Goal: Task Accomplishment & Management: Manage account settings

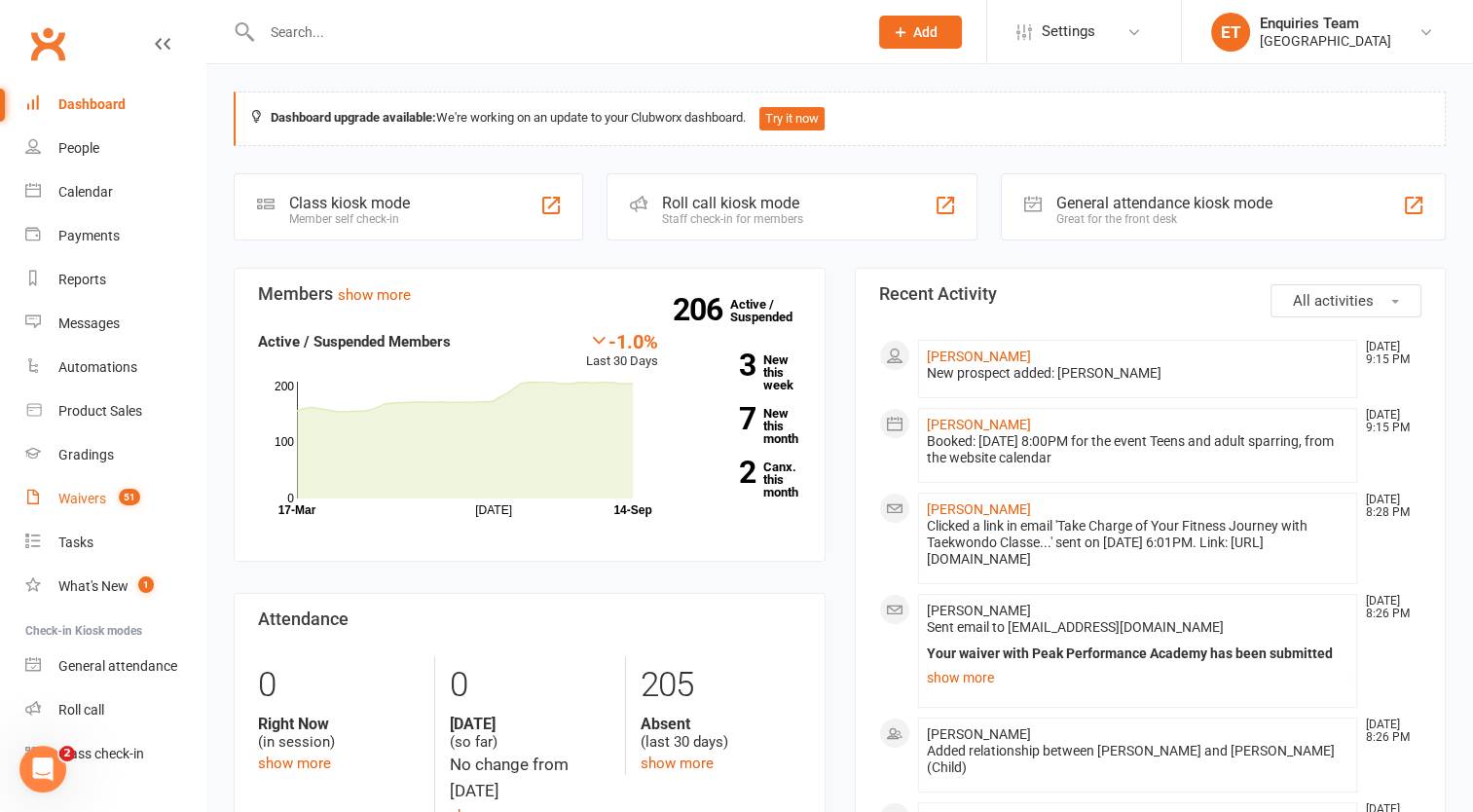
click at [96, 497] on div "Waivers" at bounding box center [82, 499] width 48 height 16
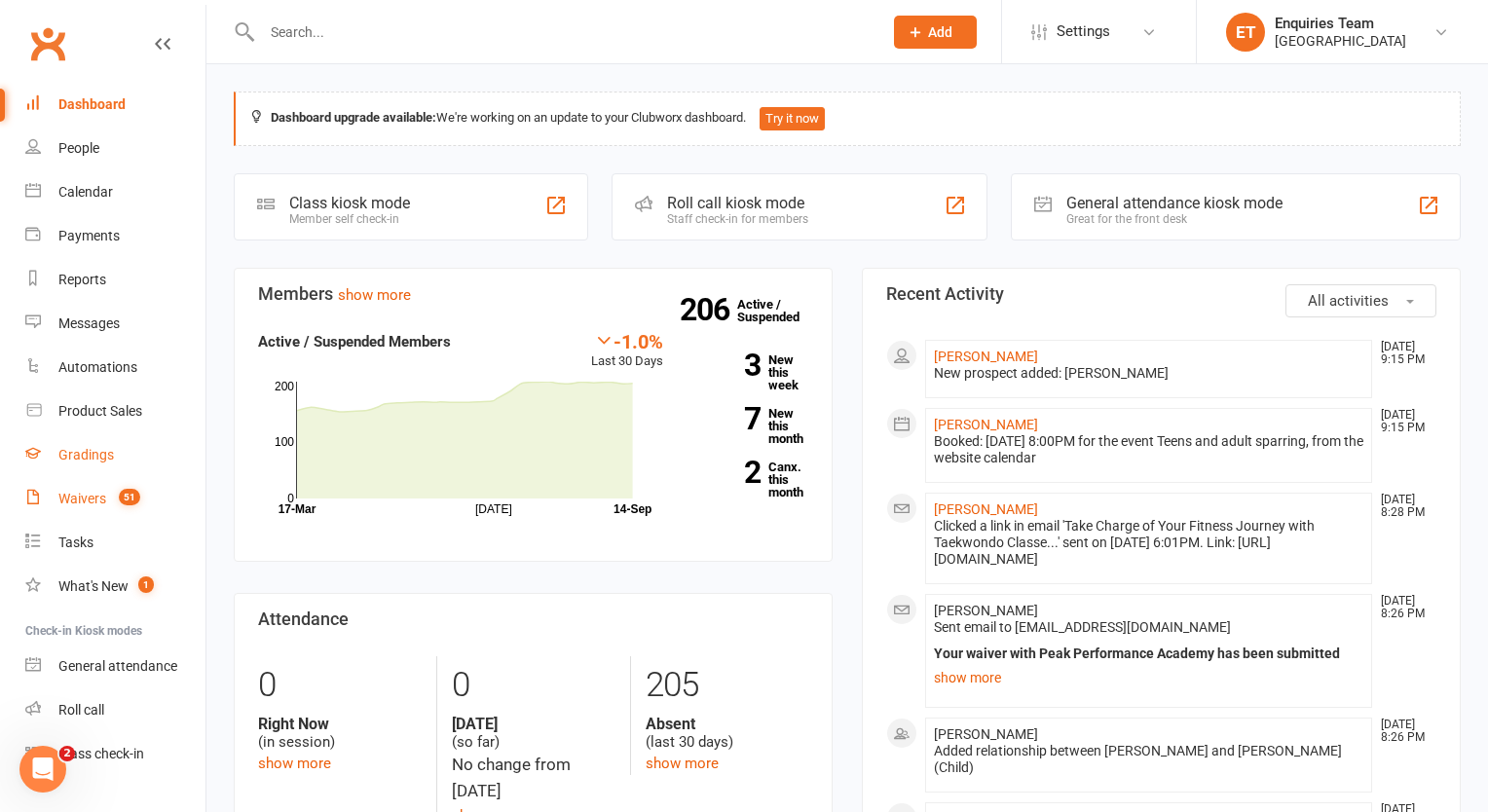
select select "100"
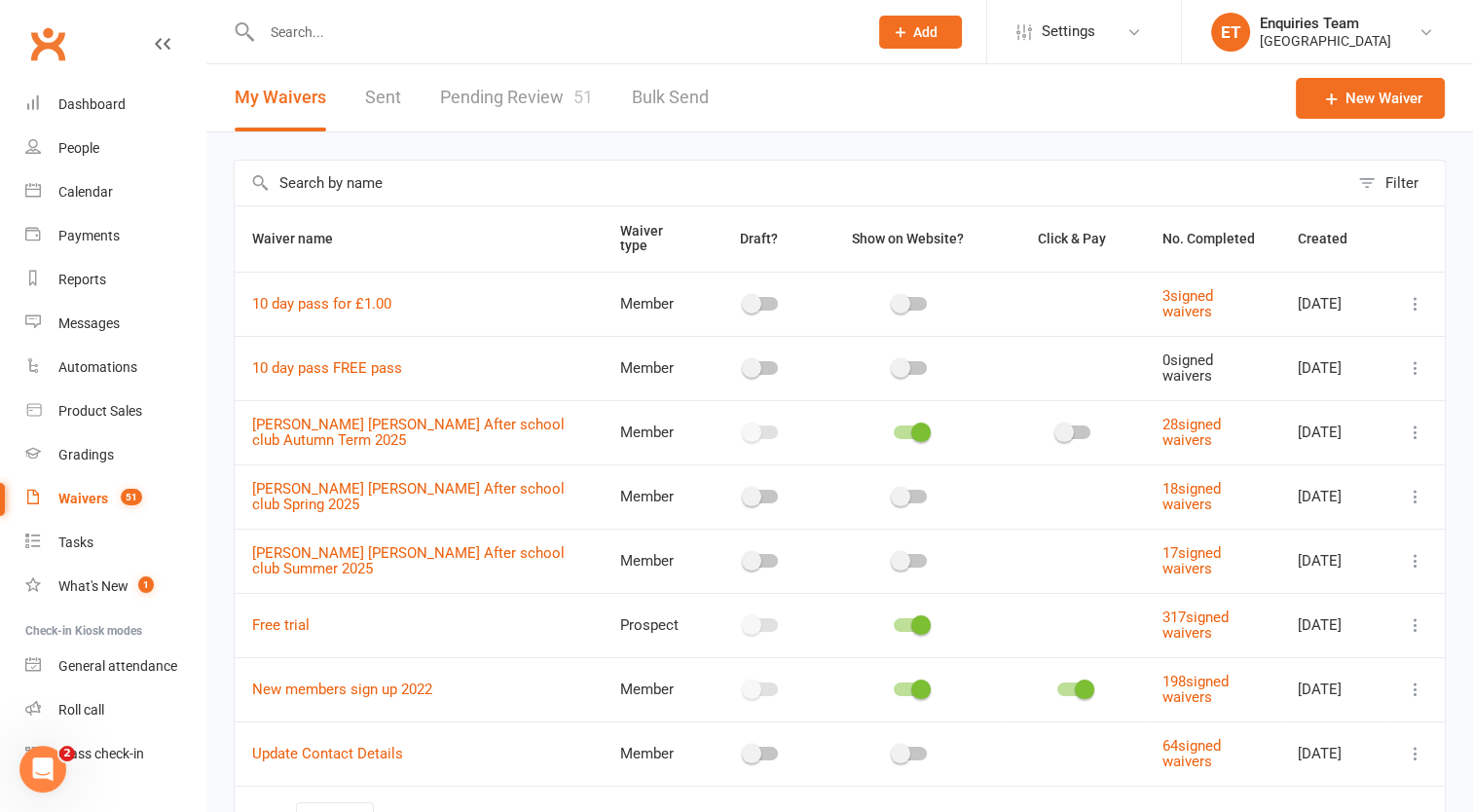
click at [538, 90] on link "Pending Review 51" at bounding box center [516, 97] width 153 height 67
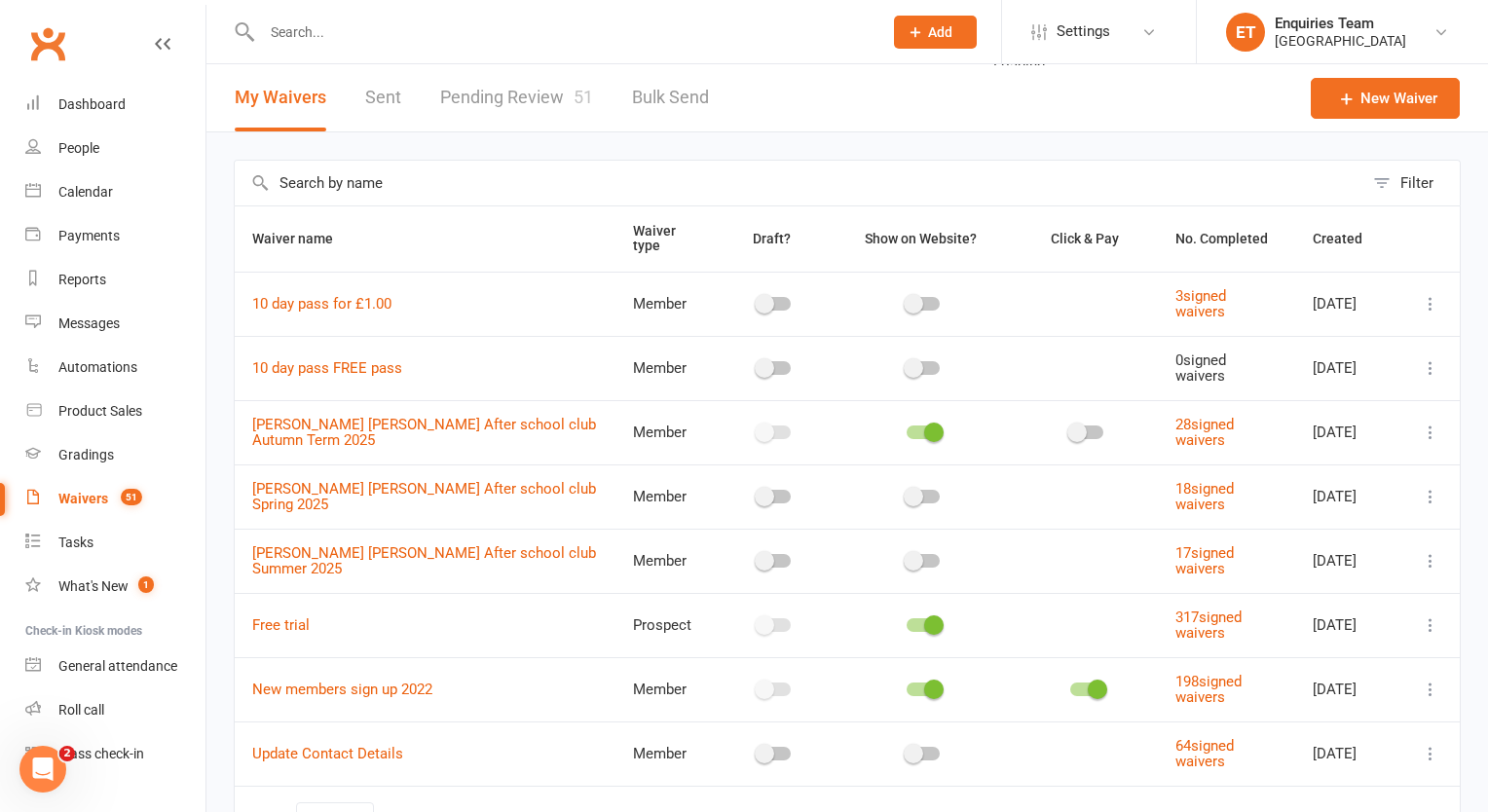
select select "50"
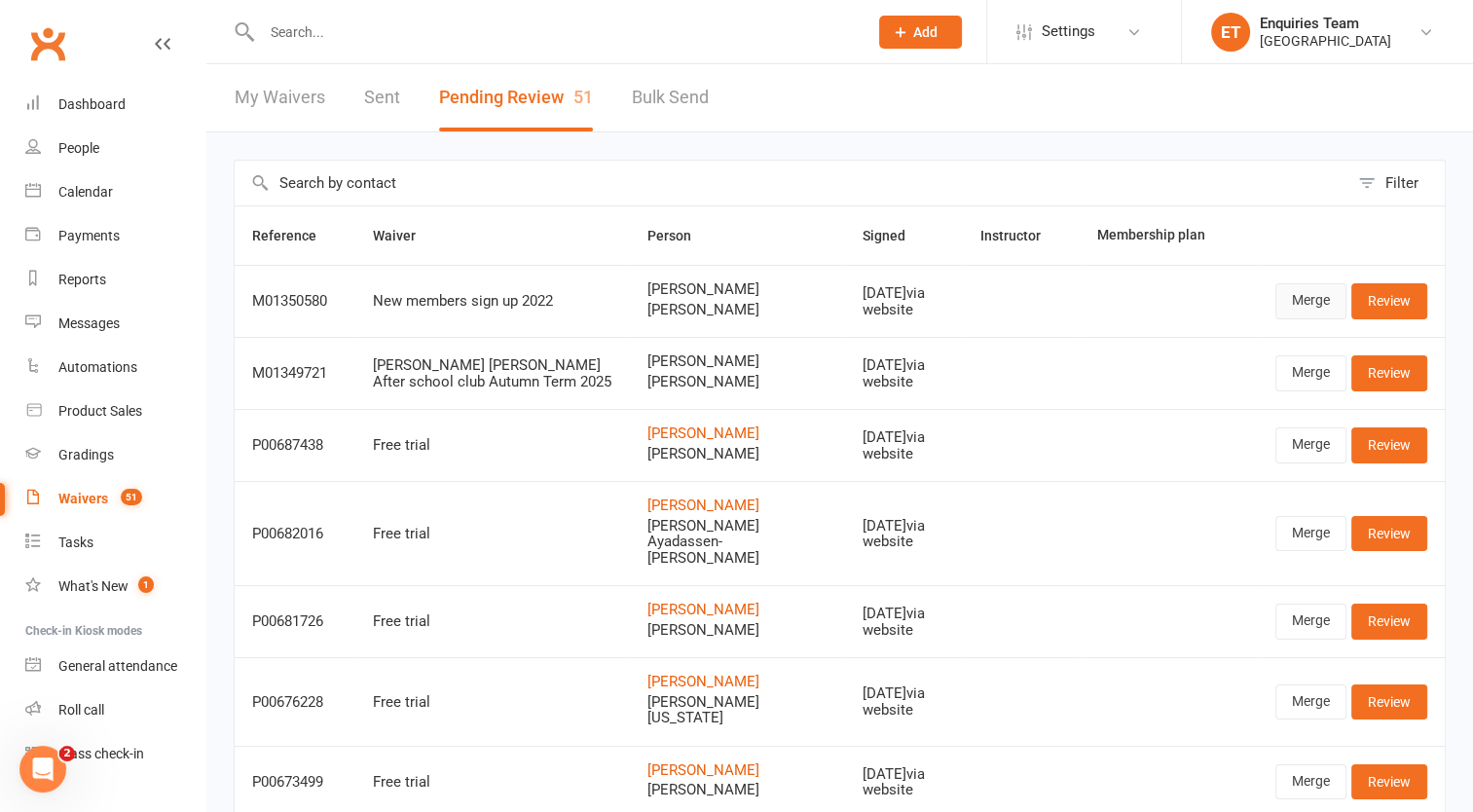
click at [1294, 295] on link "Merge" at bounding box center [1311, 300] width 71 height 35
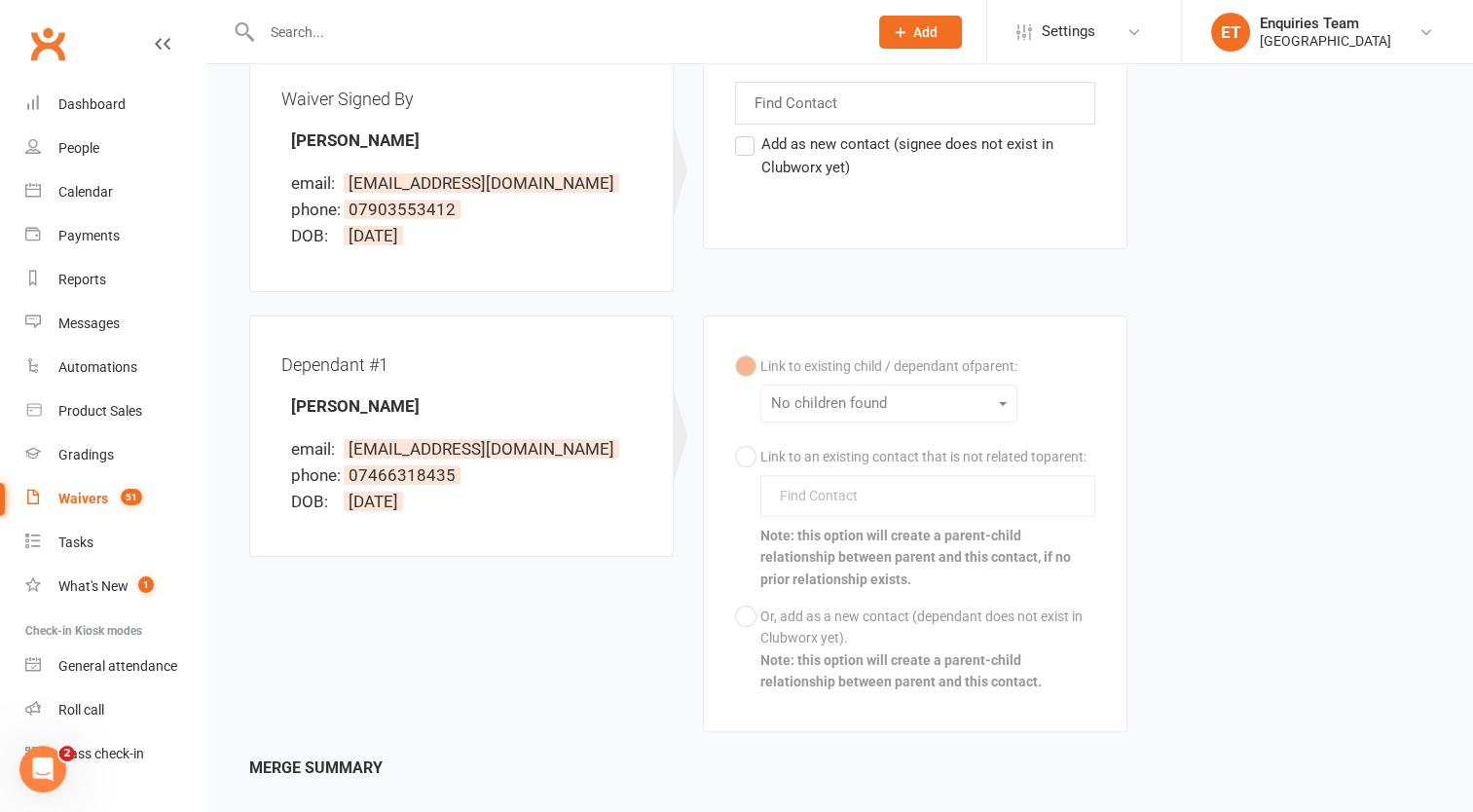
scroll to position [106, 0]
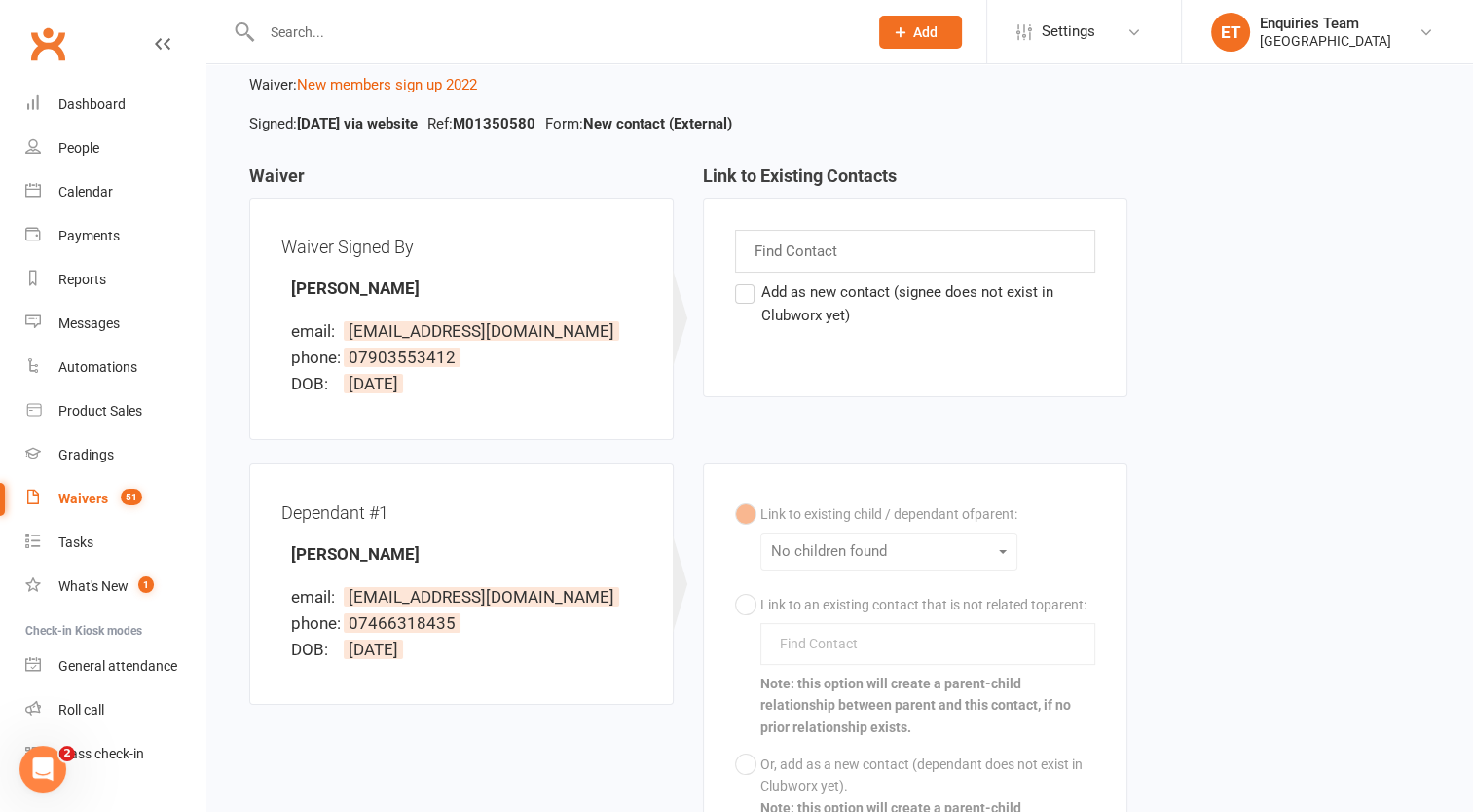
click at [738, 298] on label "Add as new contact (signee does not exist in Clubworx yet)" at bounding box center [915, 303] width 360 height 47
click at [738, 280] on input "Add as new contact (signee does not exist in Clubworx yet)" at bounding box center [741, 280] width 13 height 0
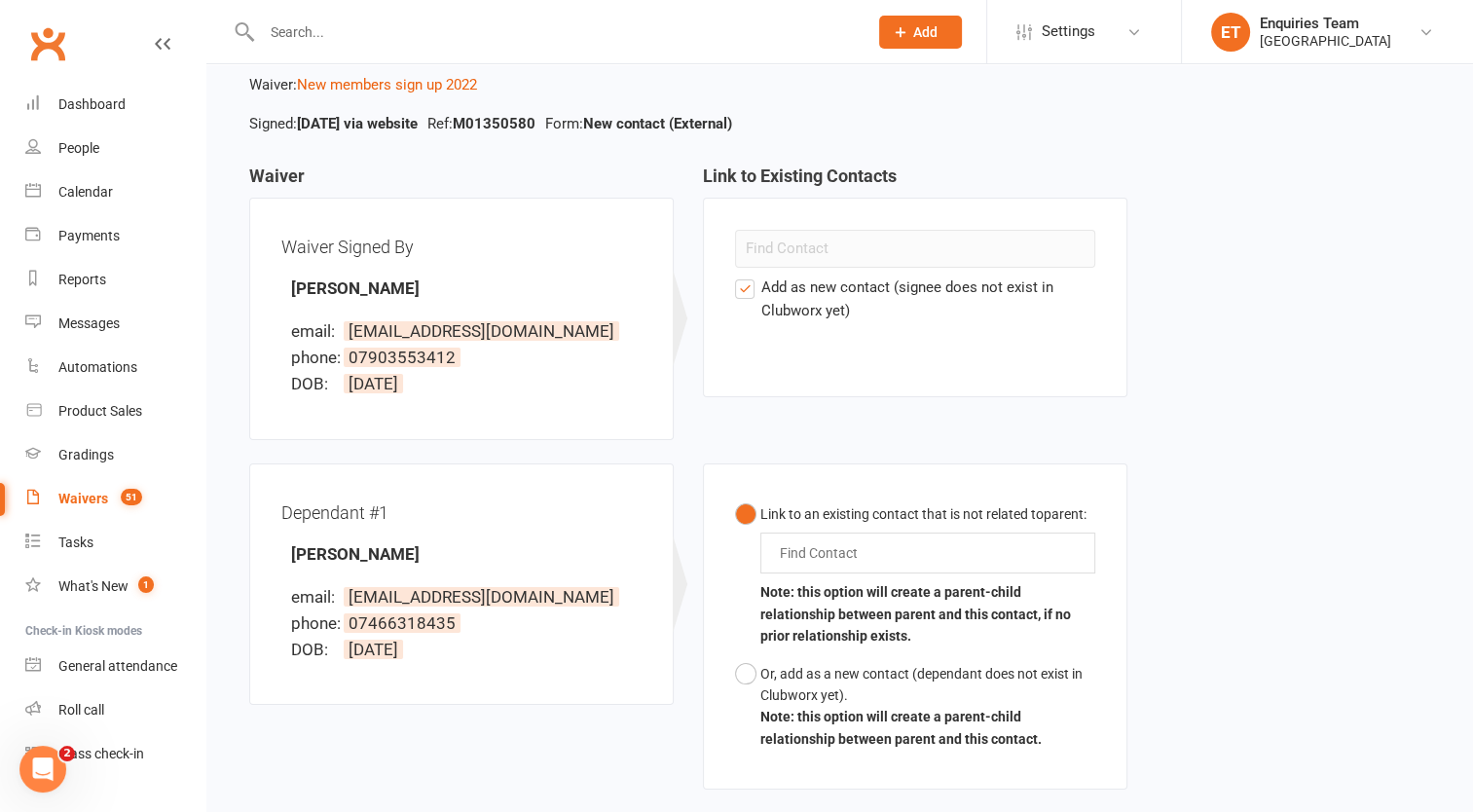
click at [954, 546] on div "Find Contact" at bounding box center [928, 553] width 335 height 41
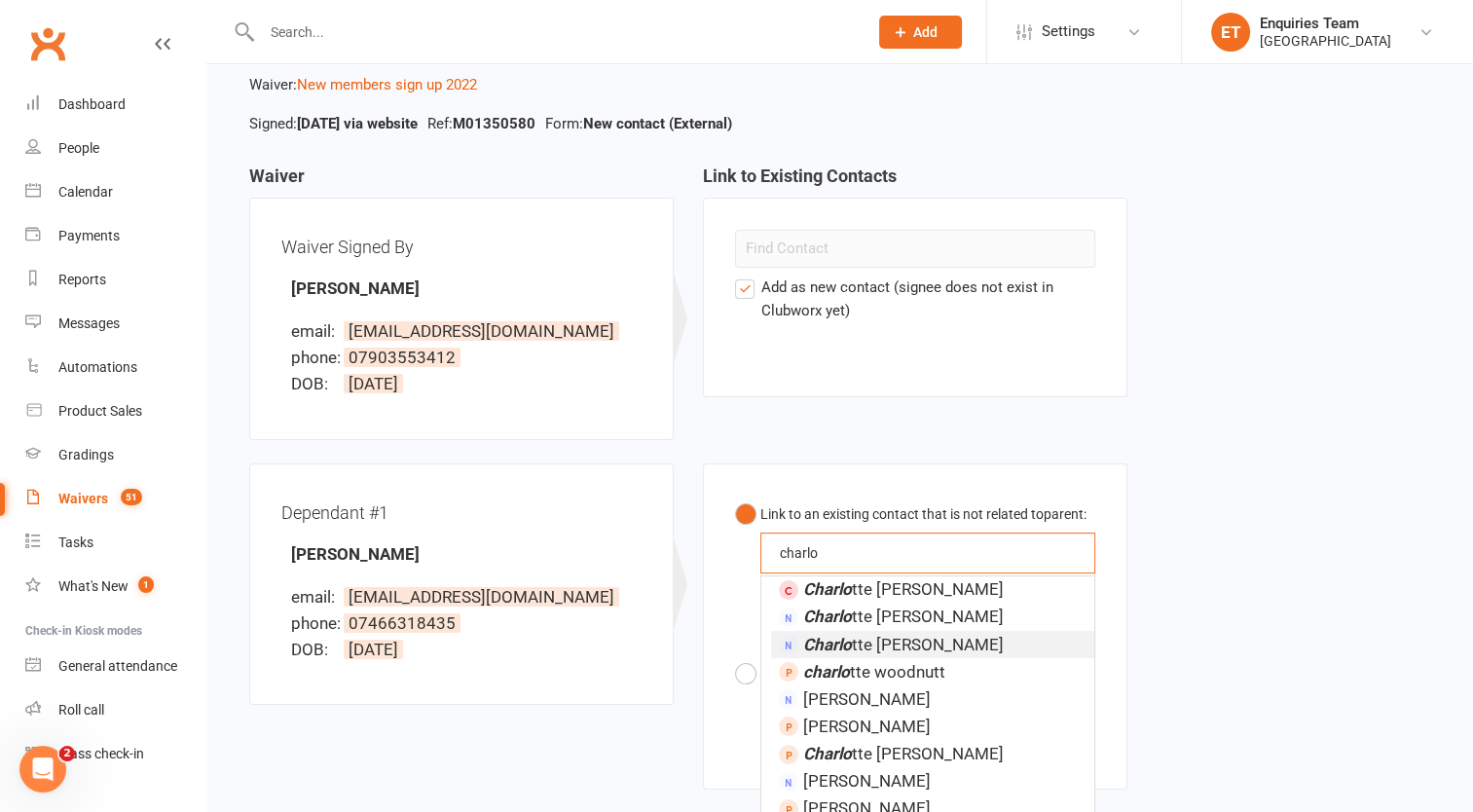
scroll to position [3, 0]
type input "charlo"
click at [932, 759] on span "Charlo tte [PERSON_NAME]" at bounding box center [903, 753] width 201 height 19
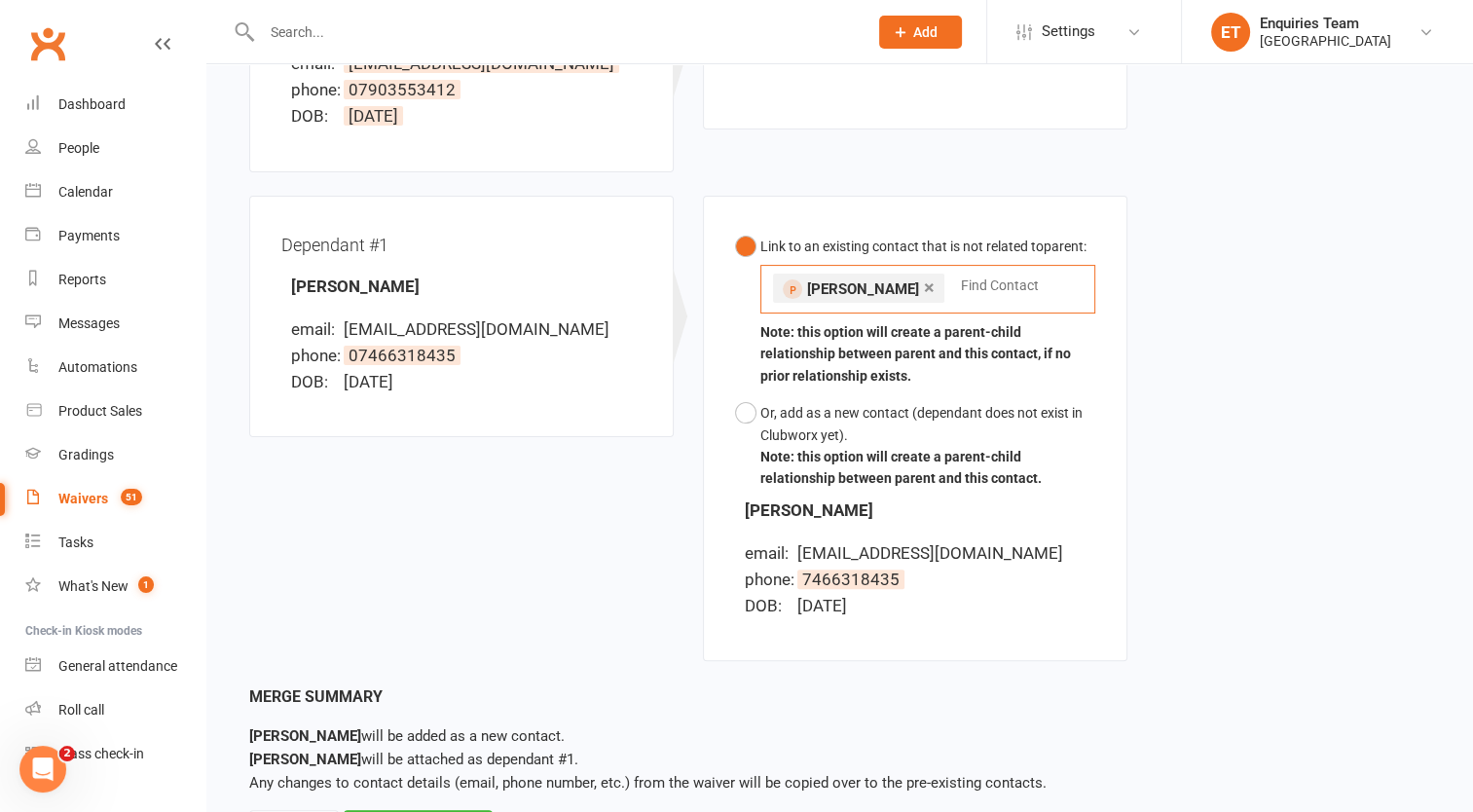
scroll to position [470, 0]
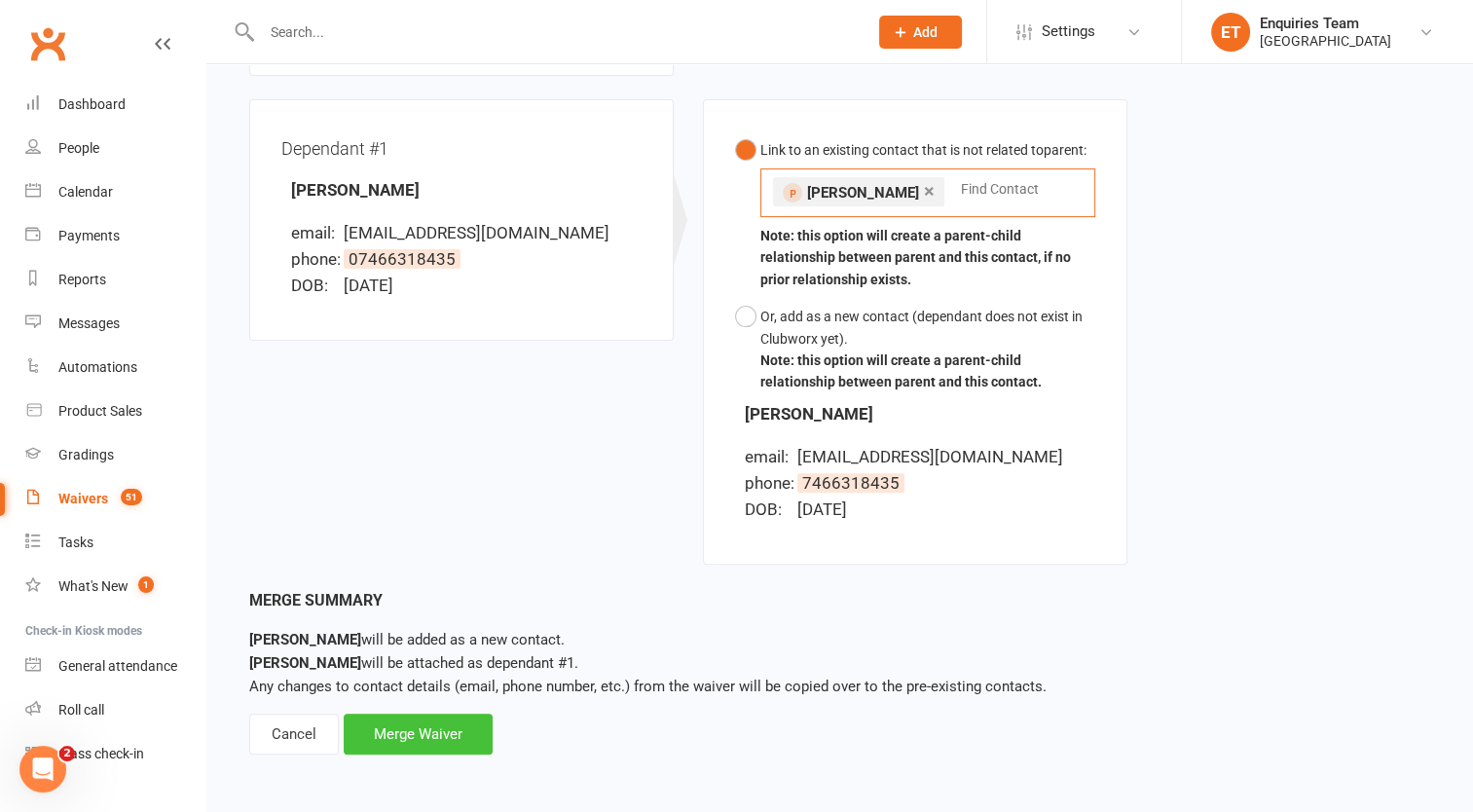
click at [397, 740] on div "Merge Waiver" at bounding box center [418, 734] width 149 height 41
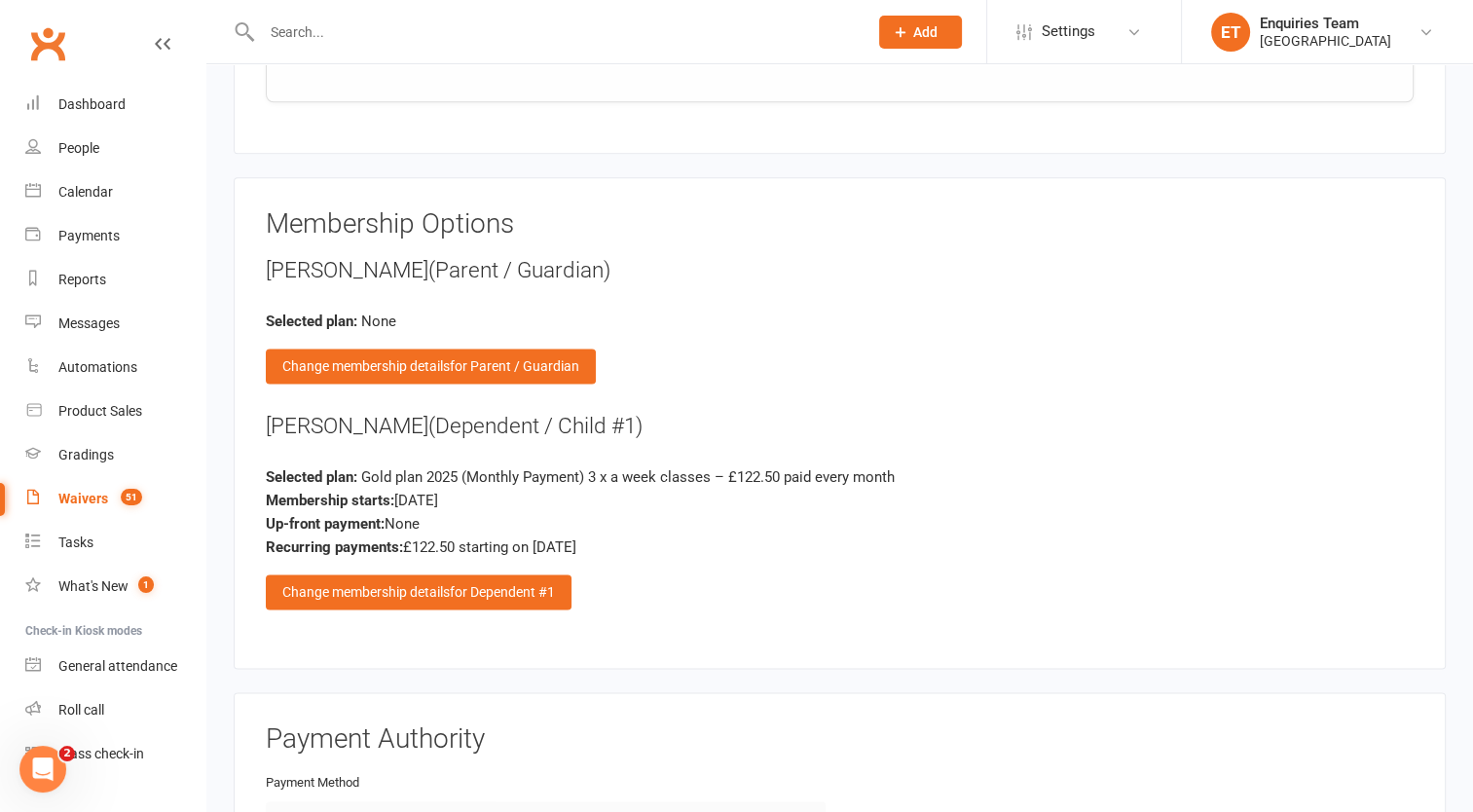
scroll to position [2532, 0]
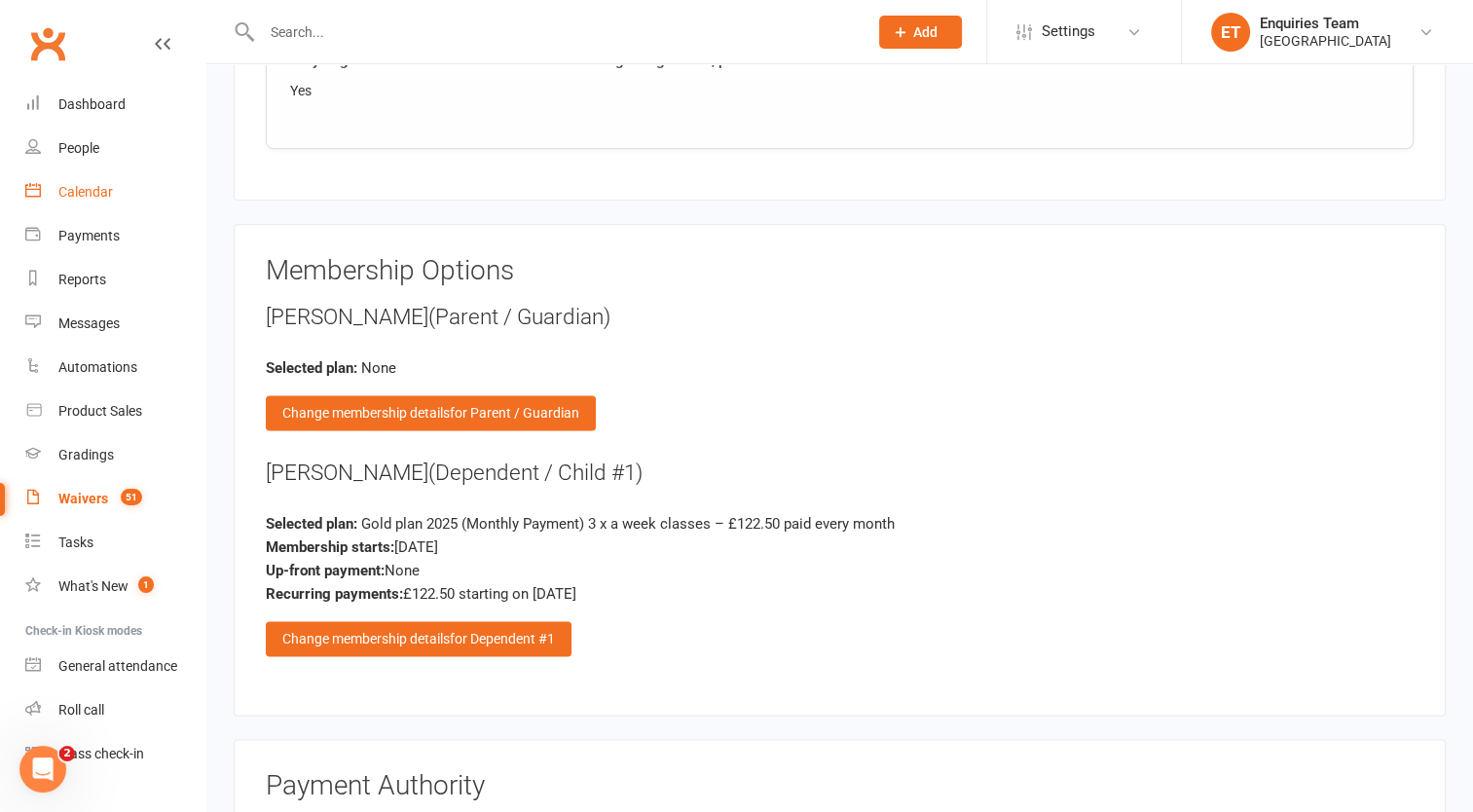
click at [110, 191] on div "Calendar" at bounding box center [85, 192] width 55 height 16
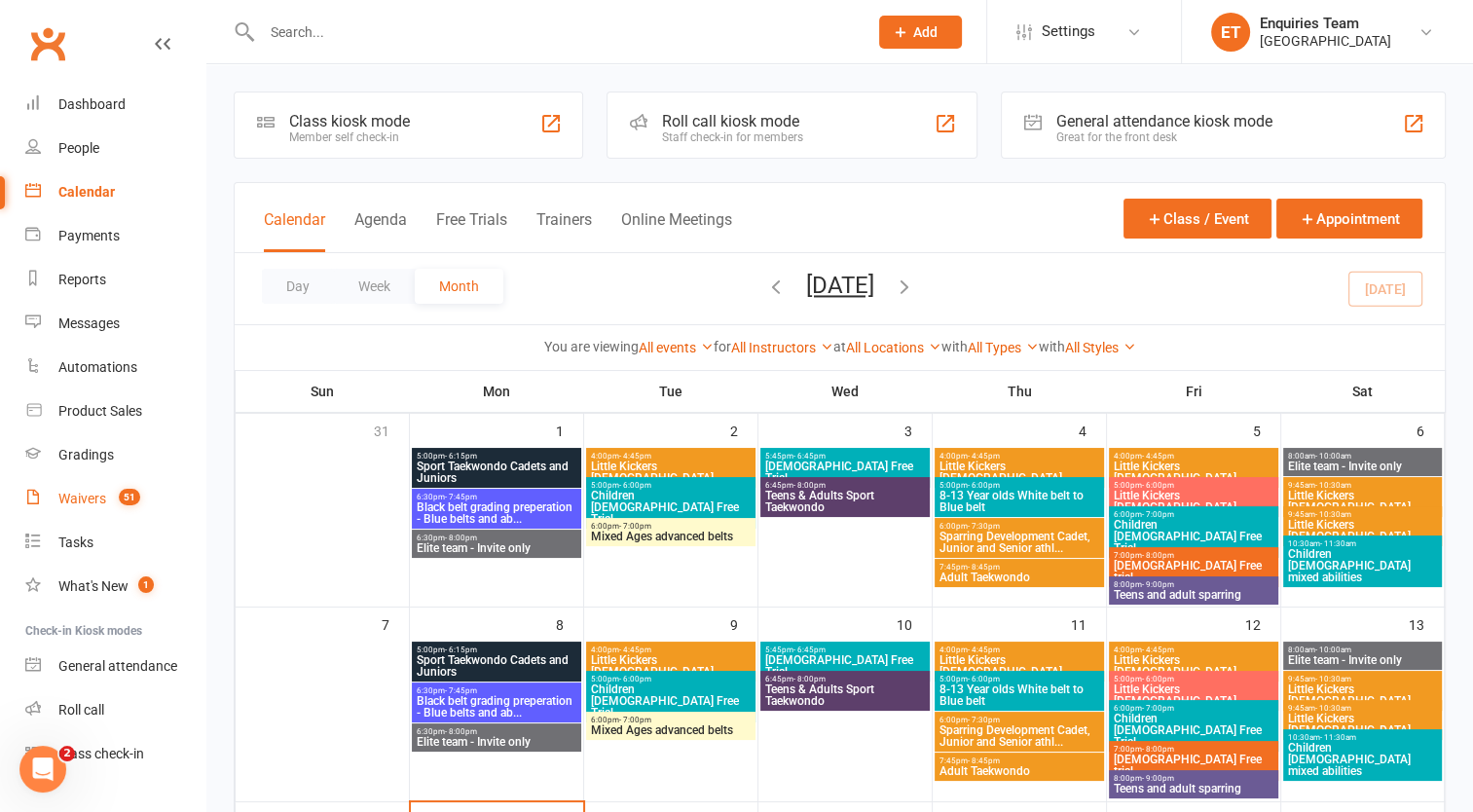
click at [65, 493] on div "Waivers" at bounding box center [82, 499] width 48 height 16
select select "100"
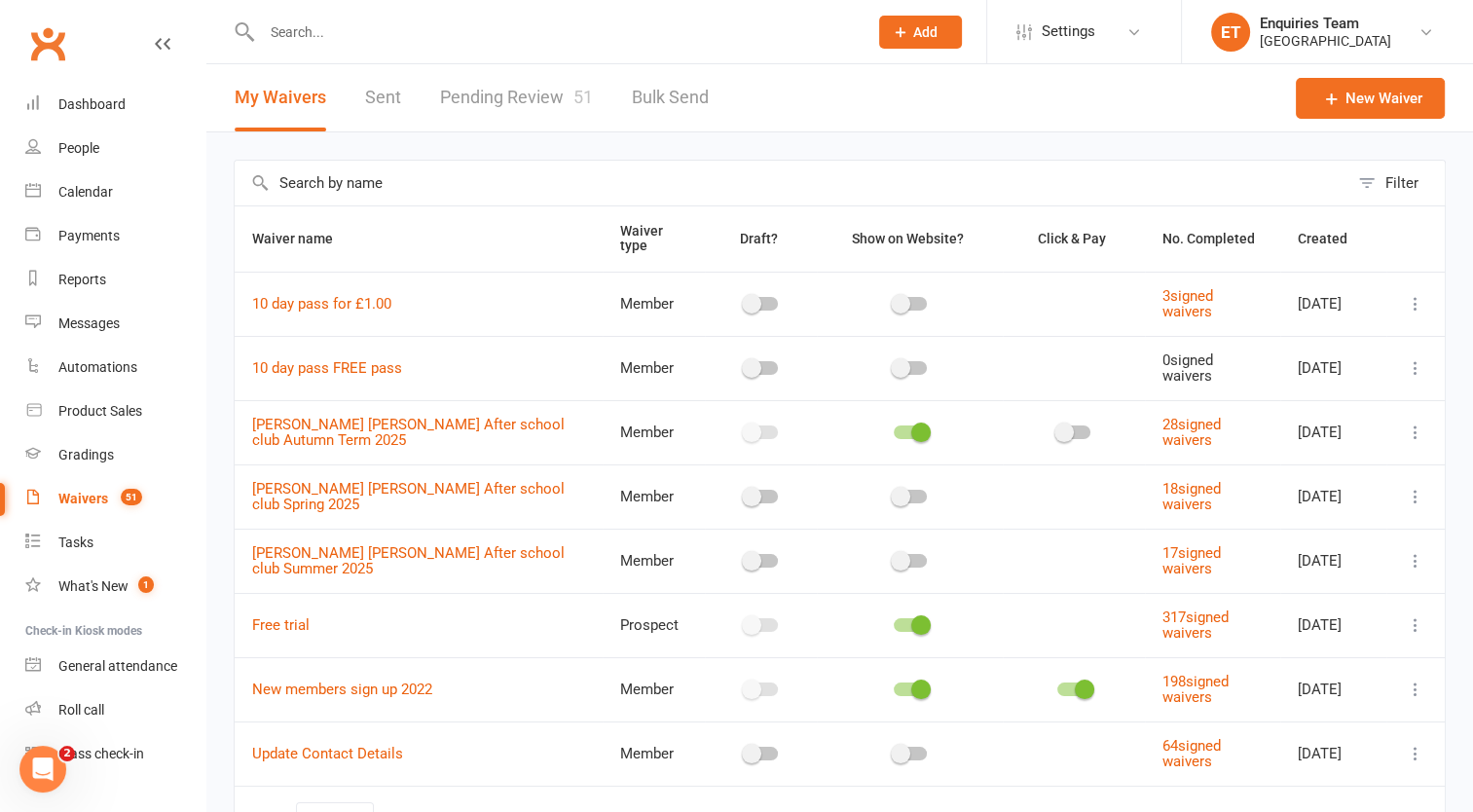
click at [482, 90] on link "Pending Review 51" at bounding box center [516, 97] width 153 height 67
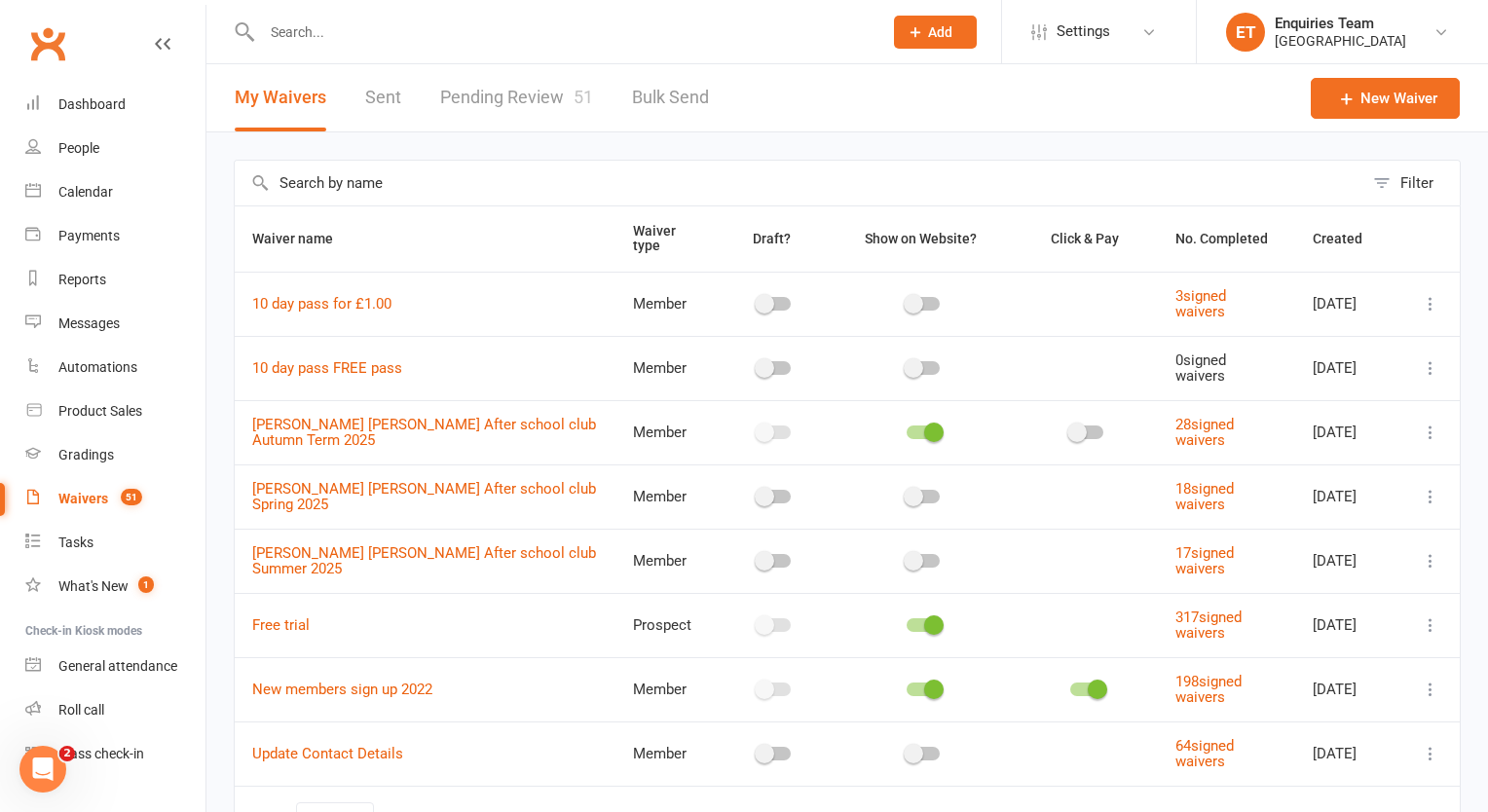
select select "50"
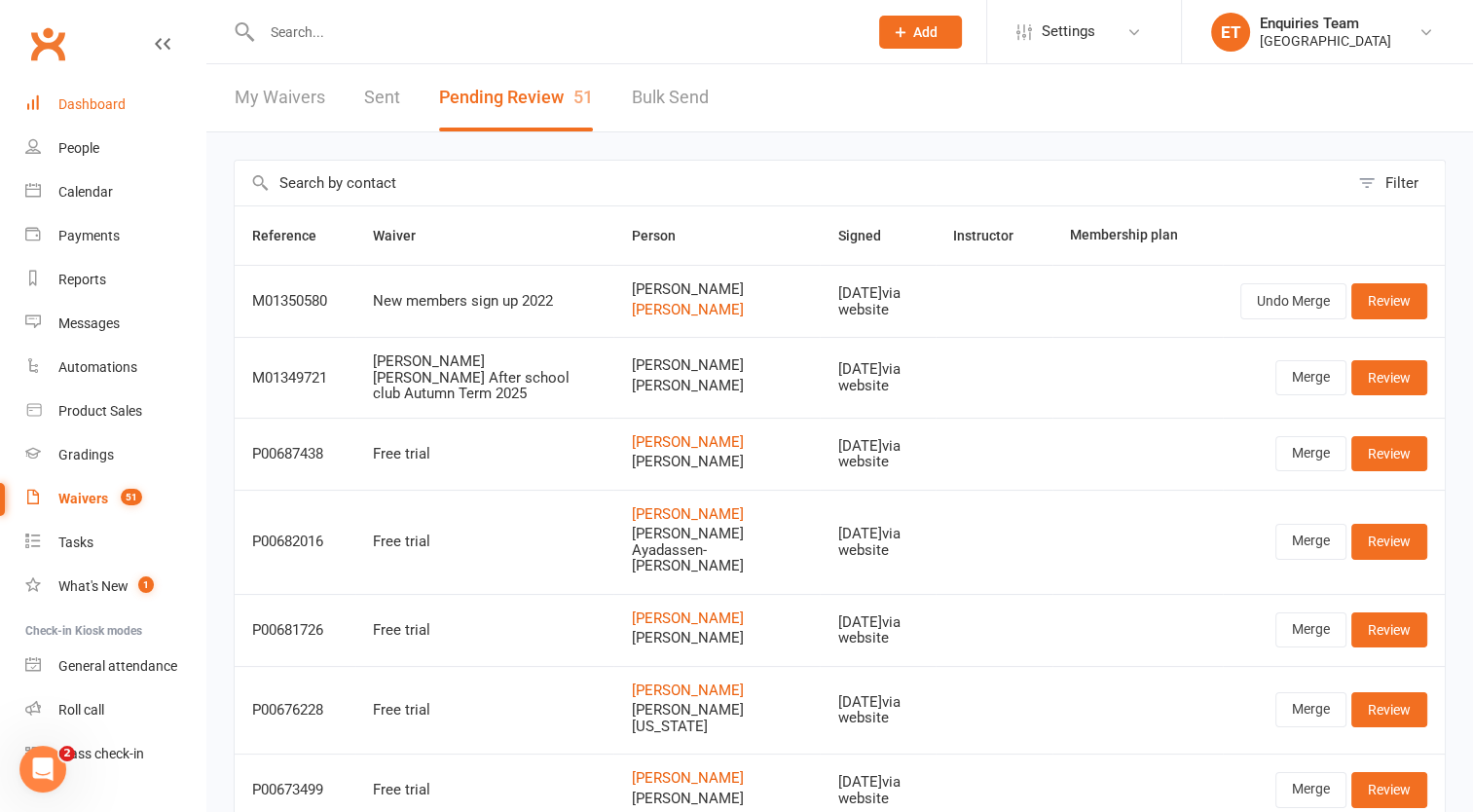
click at [90, 108] on div "Dashboard" at bounding box center [91, 104] width 67 height 16
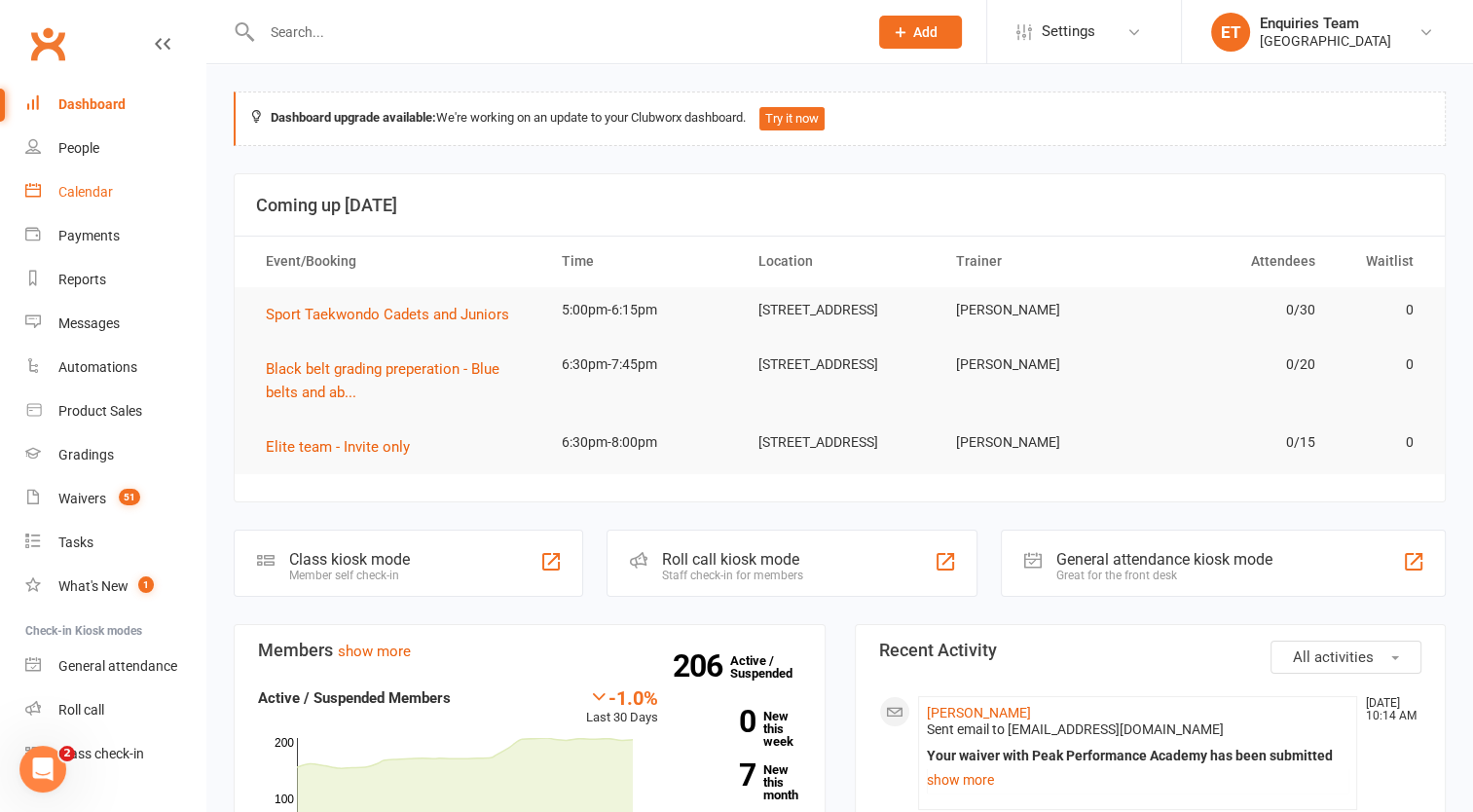
click at [96, 194] on div "Calendar" at bounding box center [85, 192] width 55 height 16
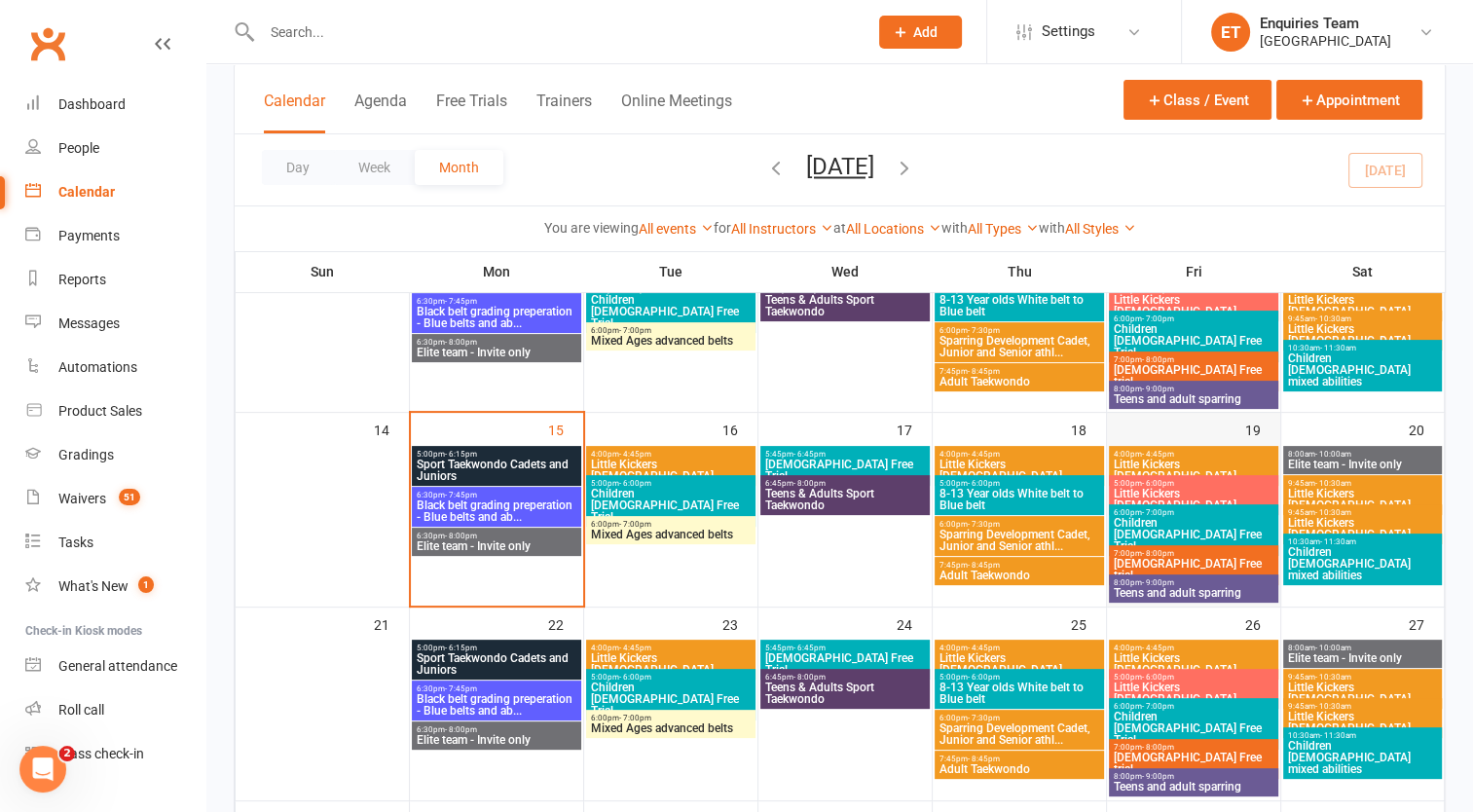
scroll to position [292, 0]
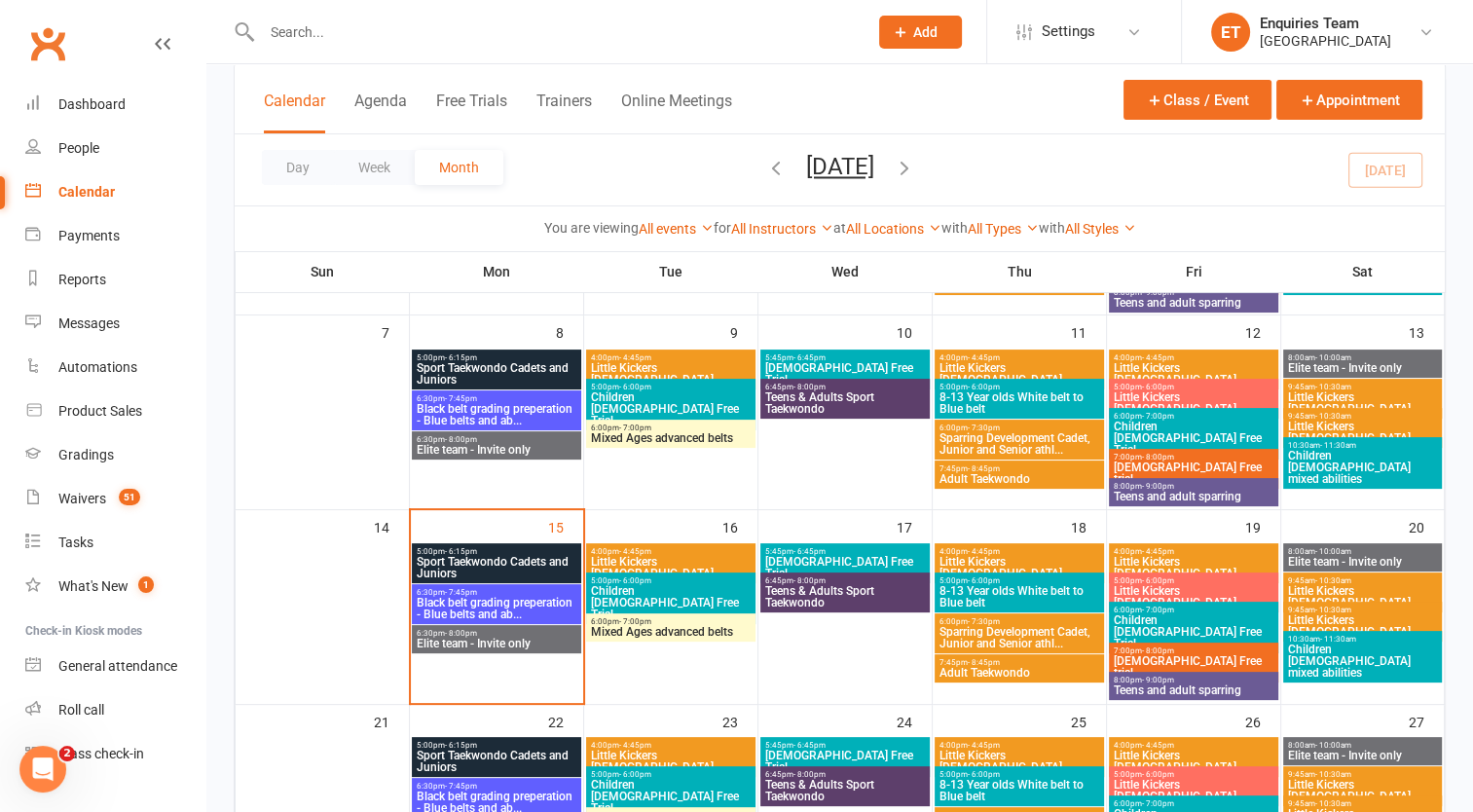
click at [1160, 362] on span "Little Kickers [DEMOGRAPHIC_DATA]" at bounding box center [1194, 373] width 162 height 23
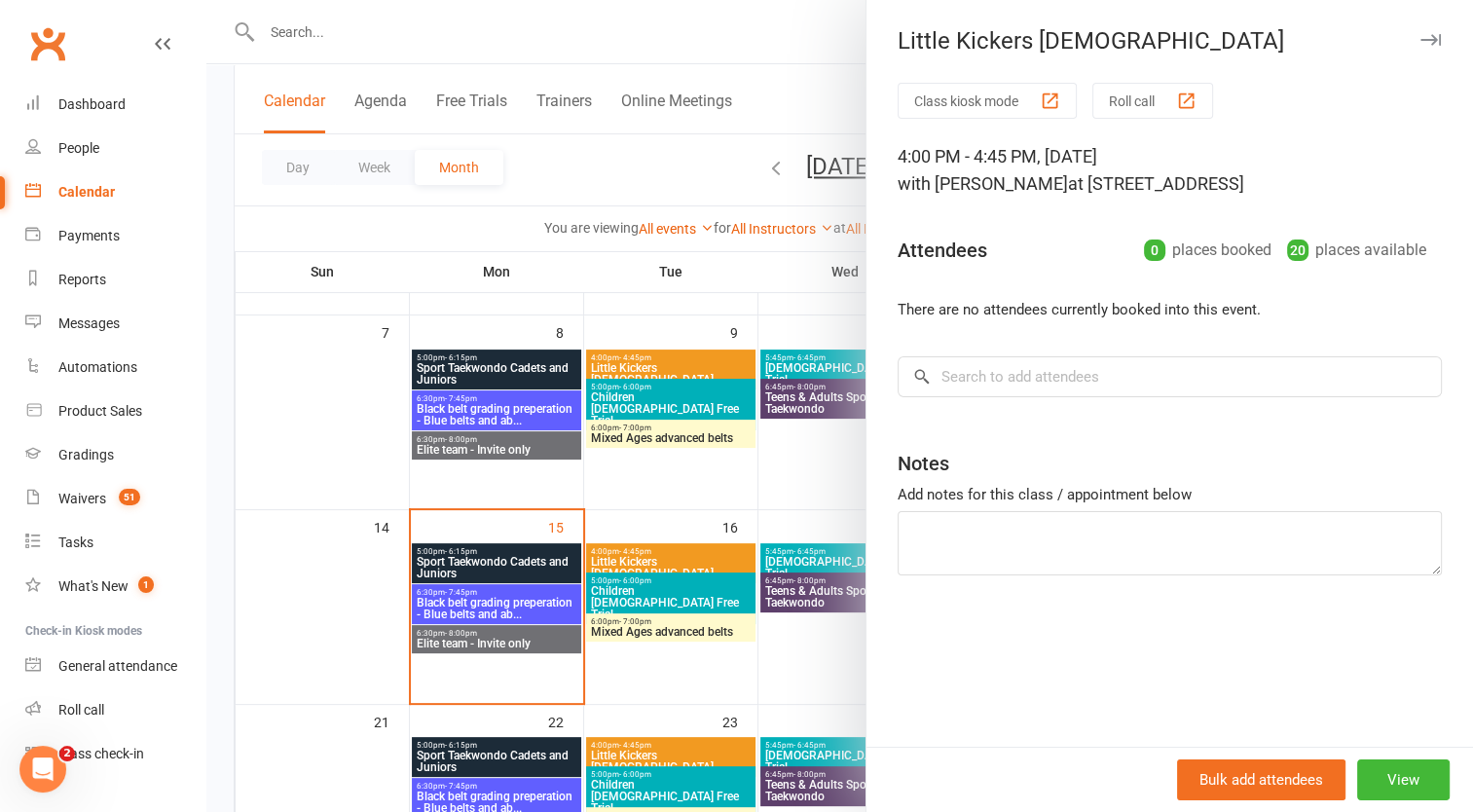
click at [778, 45] on div at bounding box center [839, 406] width 1267 height 812
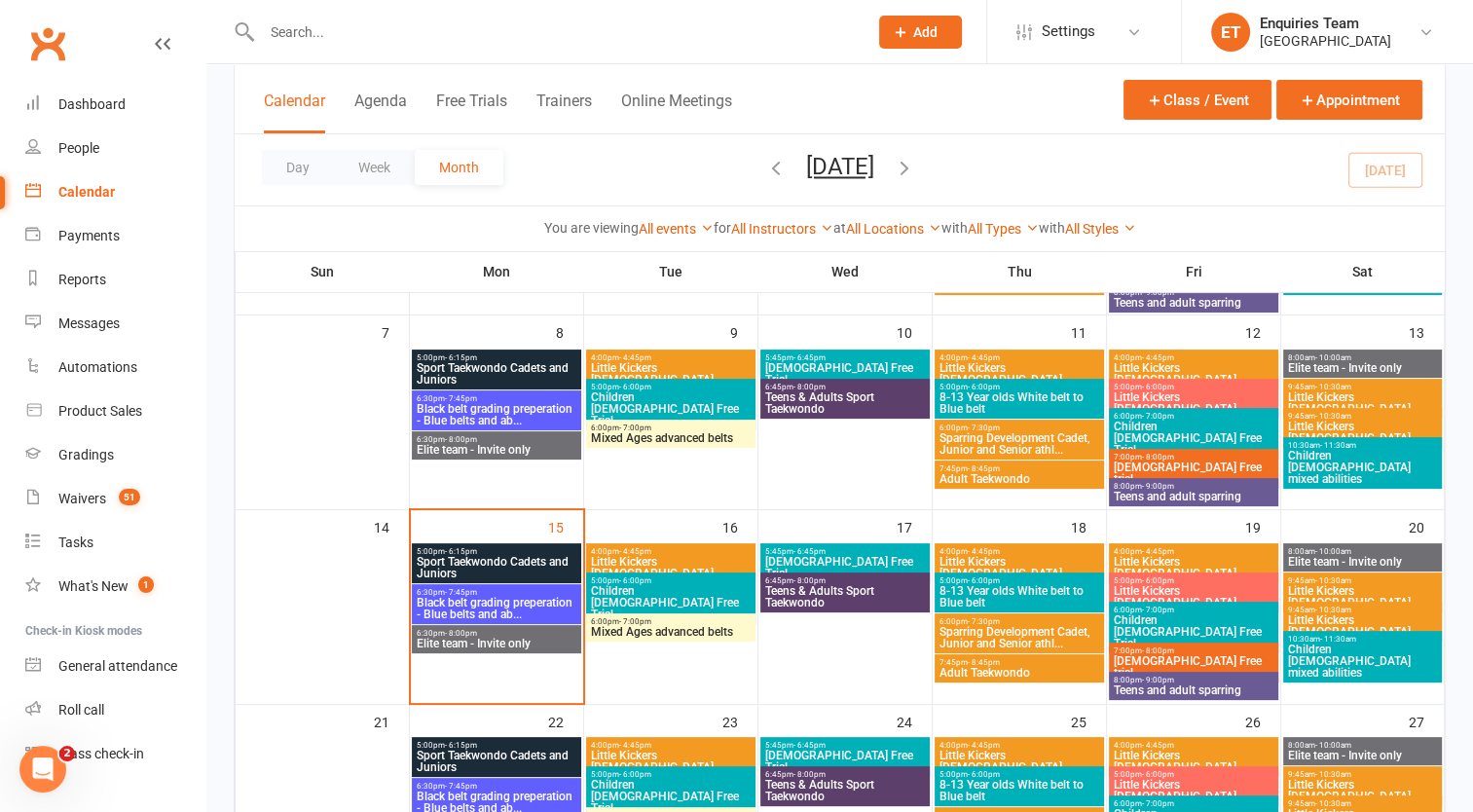
click at [1159, 393] on span "Little Kickers [DEMOGRAPHIC_DATA]" at bounding box center [1194, 402] width 162 height 23
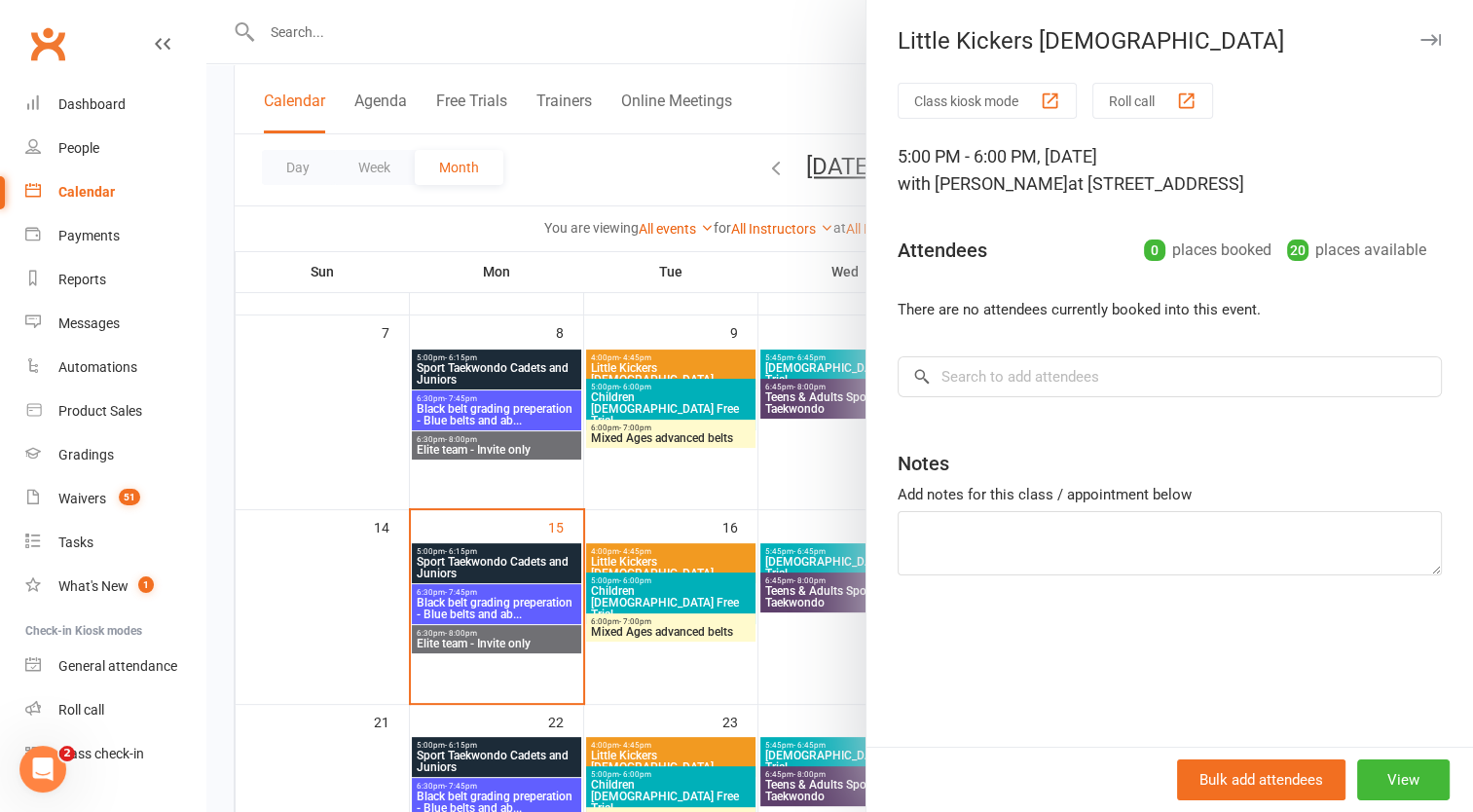
click at [814, 29] on div at bounding box center [839, 406] width 1267 height 812
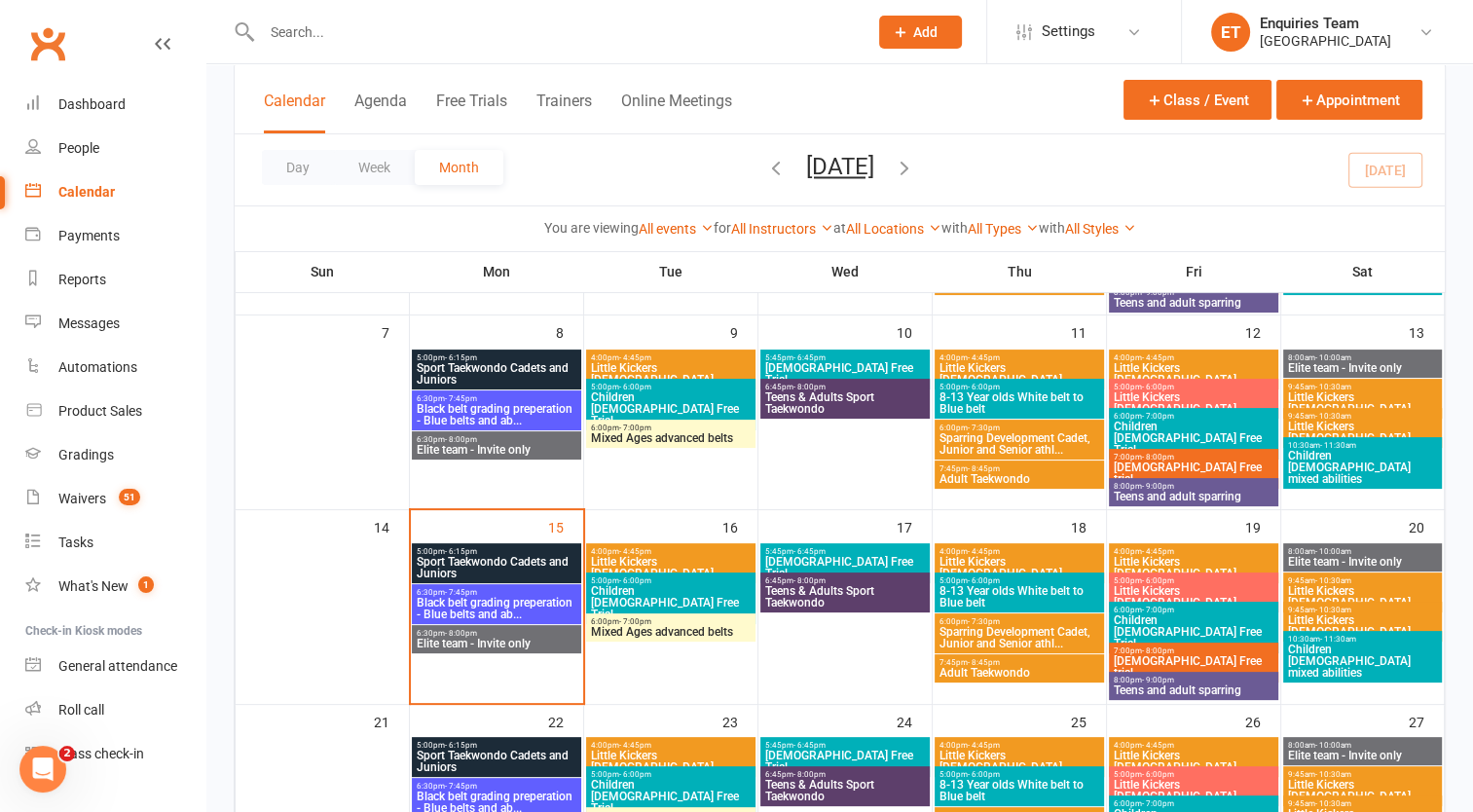
click at [1164, 430] on span "Children [DEMOGRAPHIC_DATA] Free Trial" at bounding box center [1194, 438] width 162 height 35
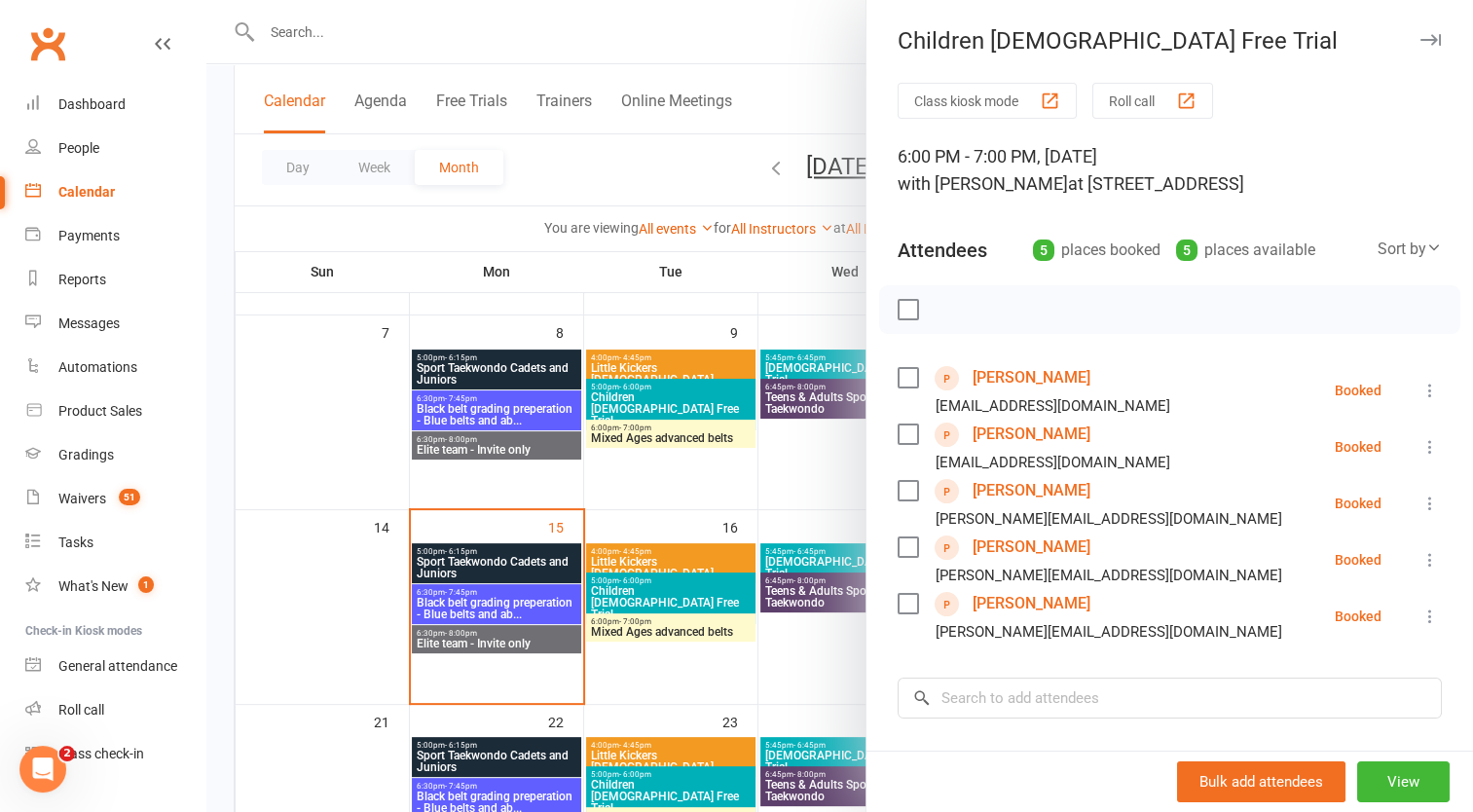
click at [792, 37] on div at bounding box center [839, 406] width 1267 height 812
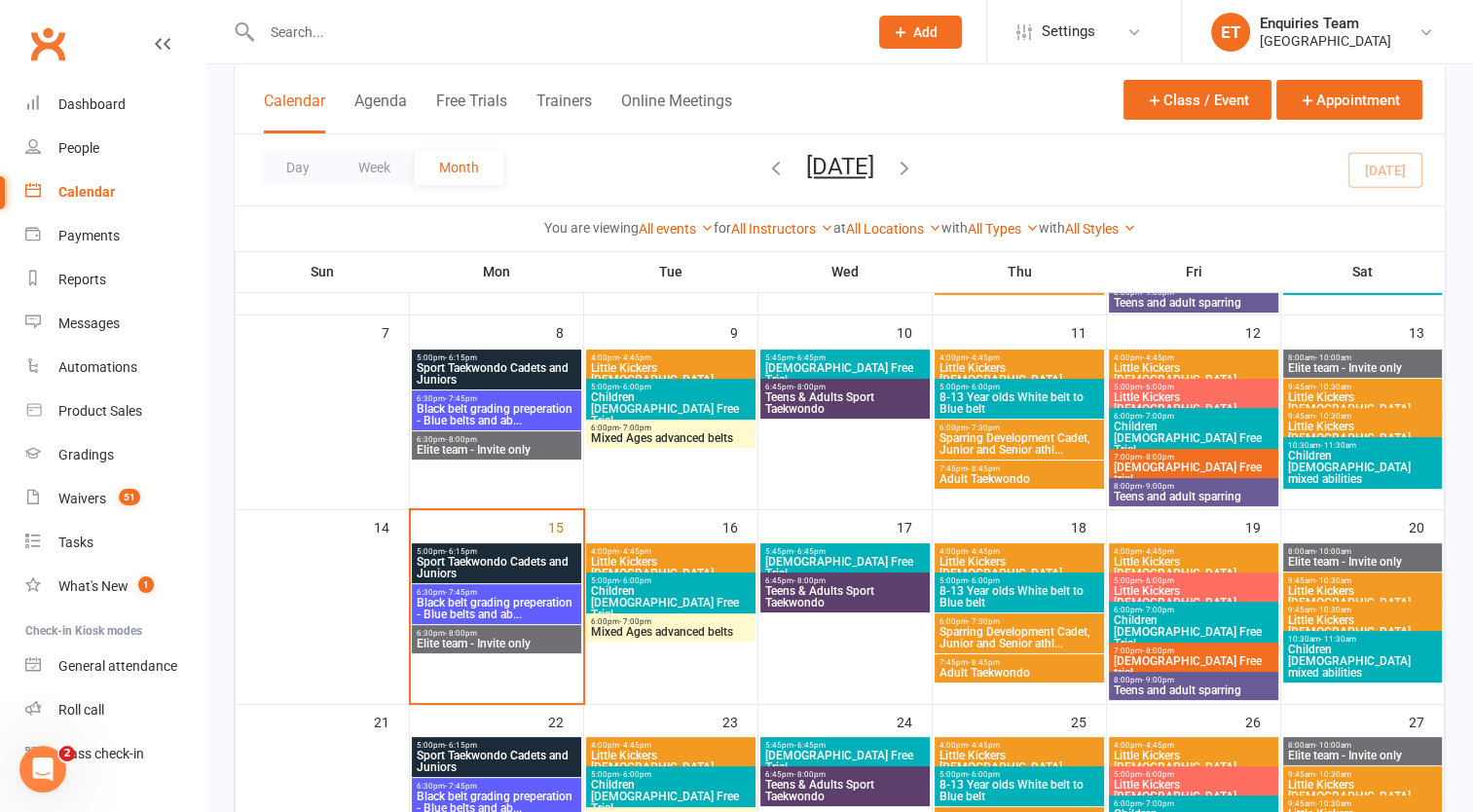
click at [1177, 423] on span "Children [DEMOGRAPHIC_DATA] Free Trial" at bounding box center [1194, 438] width 162 height 35
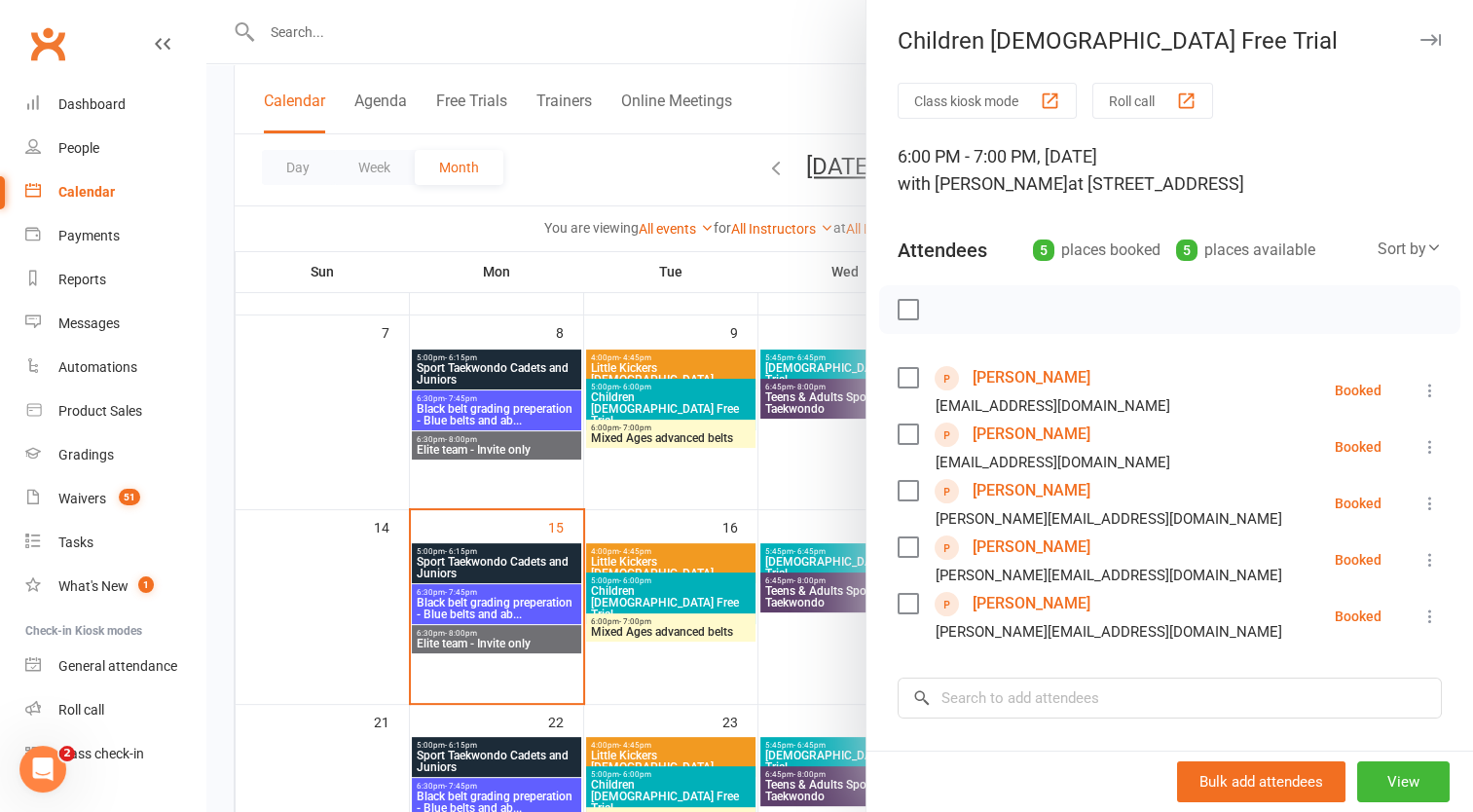
click at [995, 450] on link "[PERSON_NAME]" at bounding box center [1032, 434] width 118 height 31
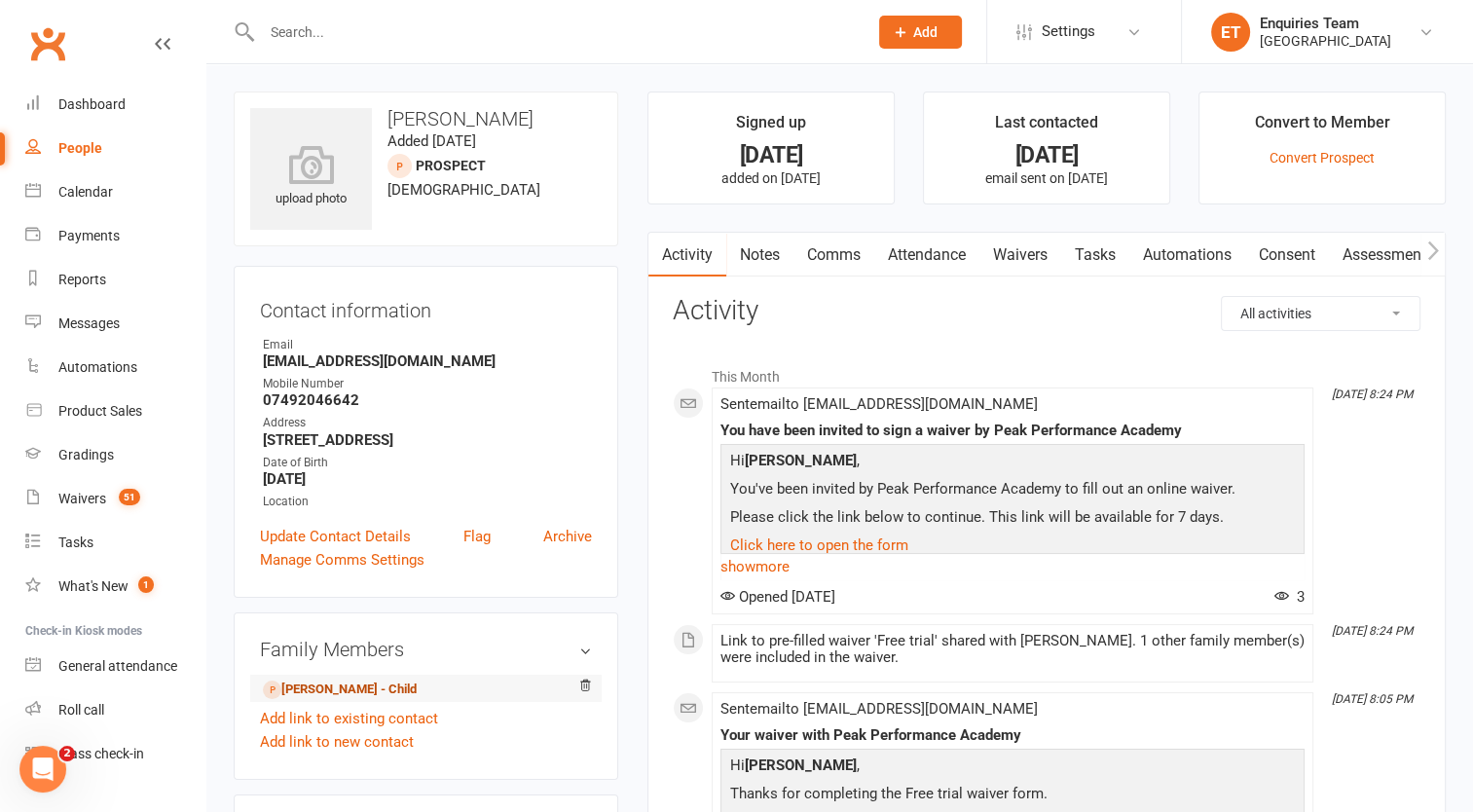
click at [333, 687] on link "[PERSON_NAME] - Child" at bounding box center [340, 690] width 154 height 20
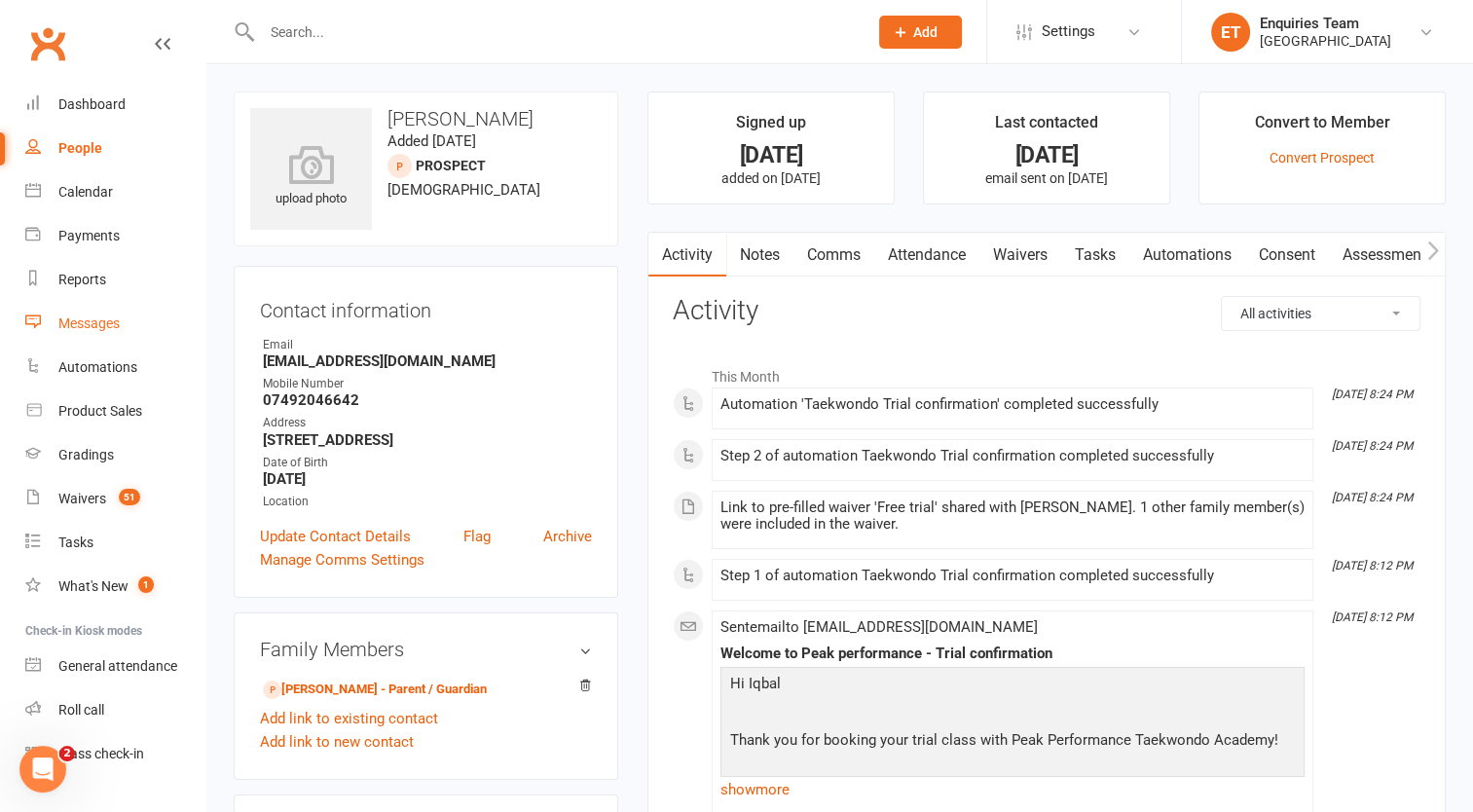
click at [93, 318] on div "Messages" at bounding box center [88, 324] width 61 height 16
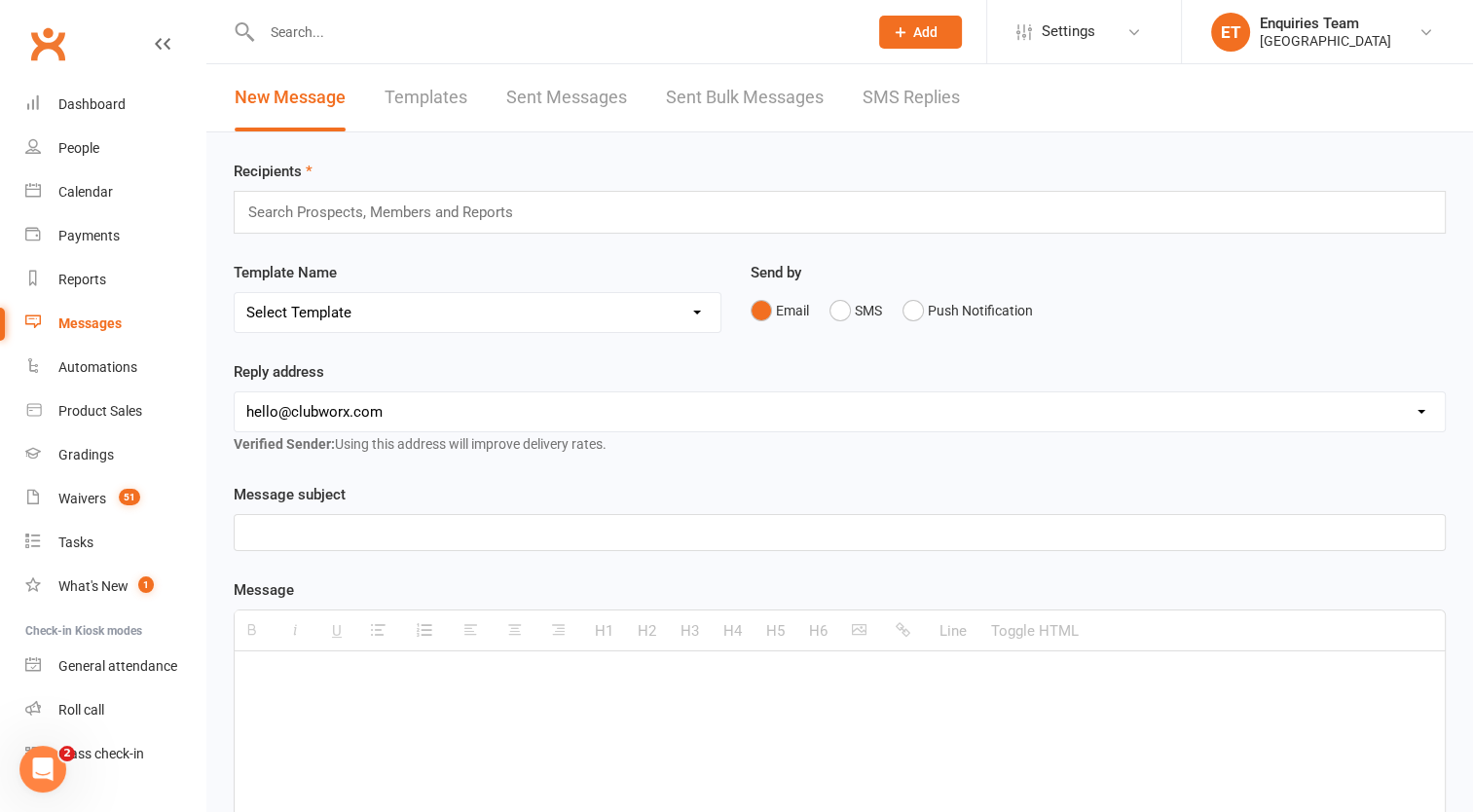
click at [294, 33] on input "text" at bounding box center [555, 32] width 598 height 27
type input "i"
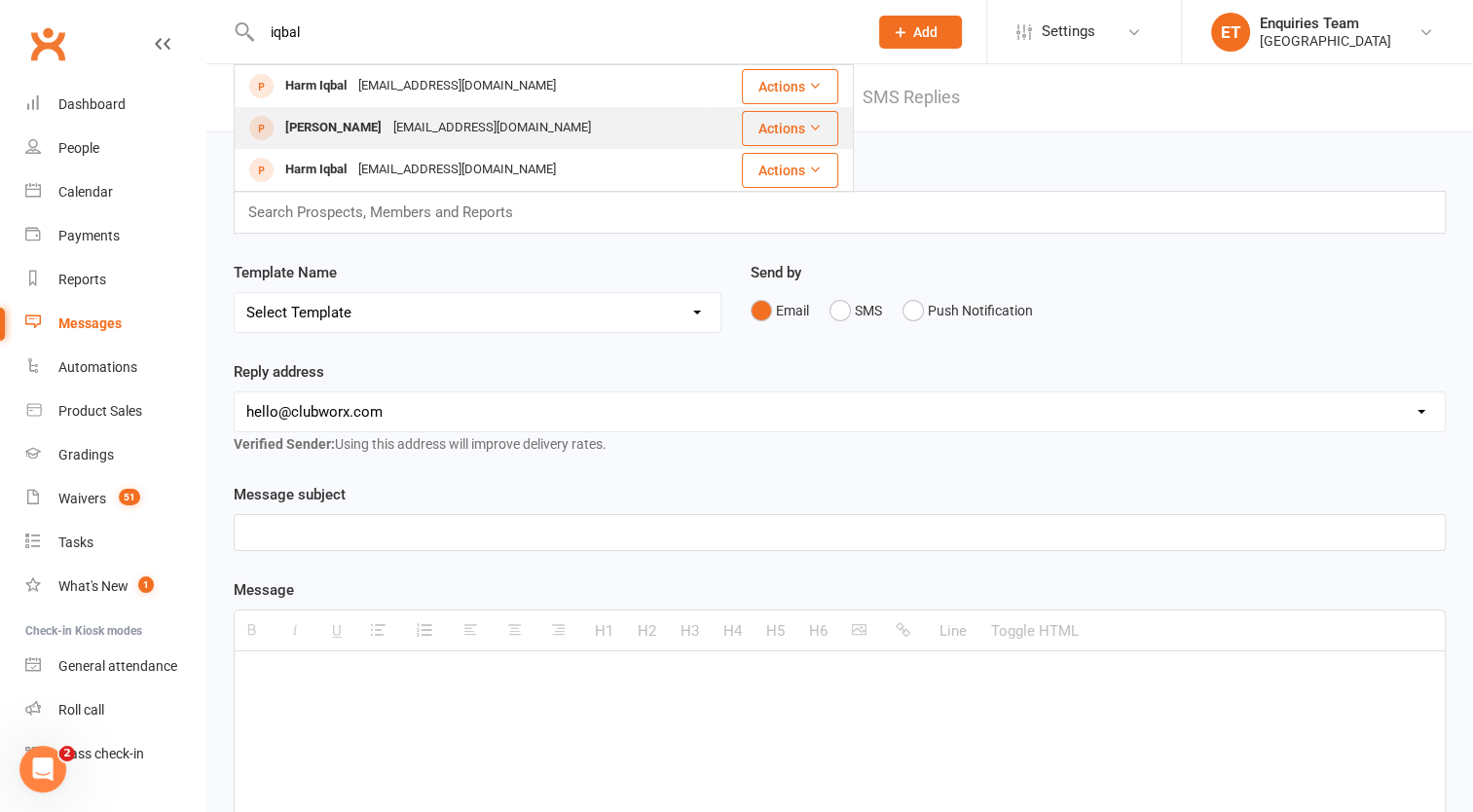
type input "iqbal"
click at [353, 121] on div "[PERSON_NAME]" at bounding box center [333, 128] width 108 height 28
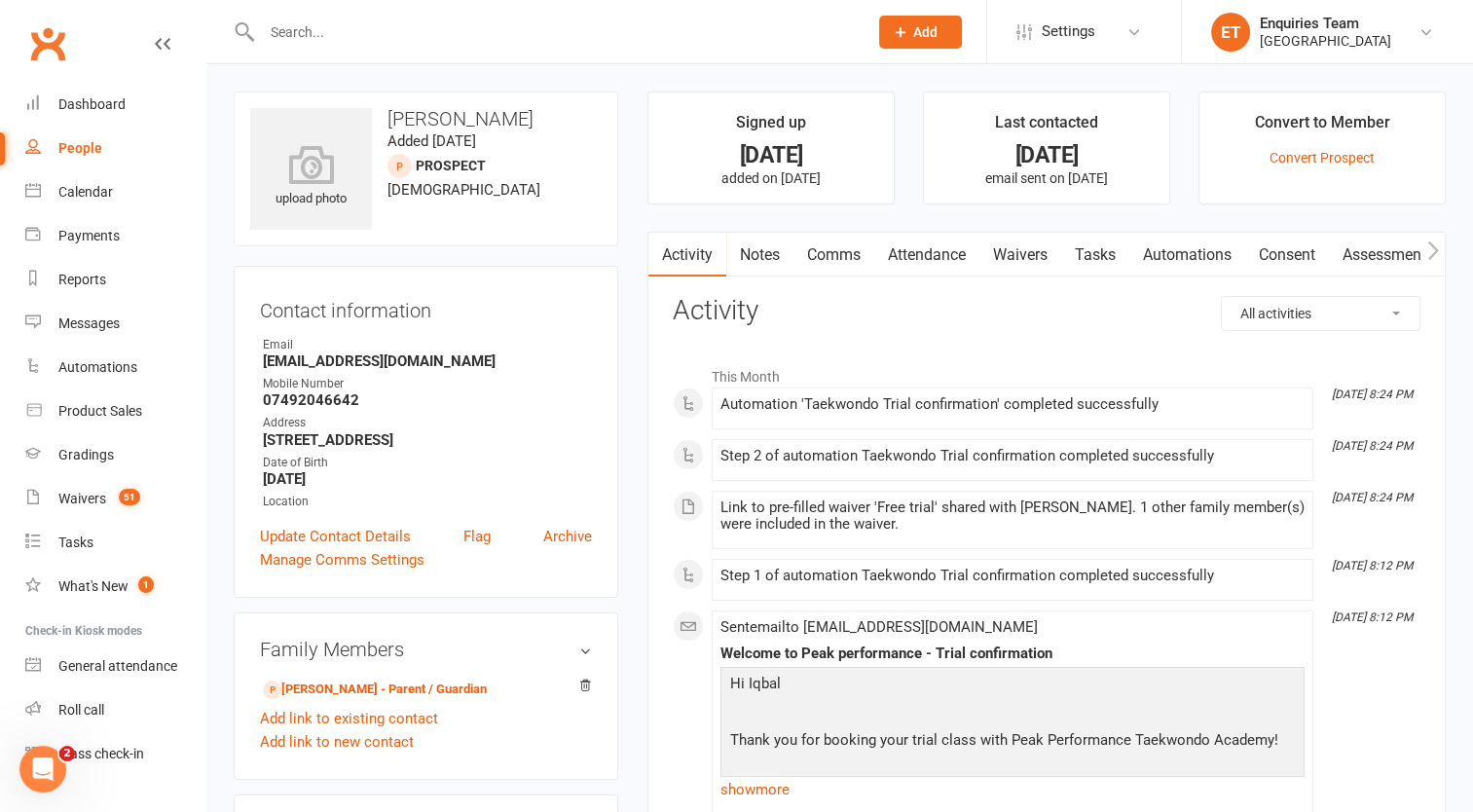
click at [825, 249] on link "Comms" at bounding box center [834, 255] width 81 height 45
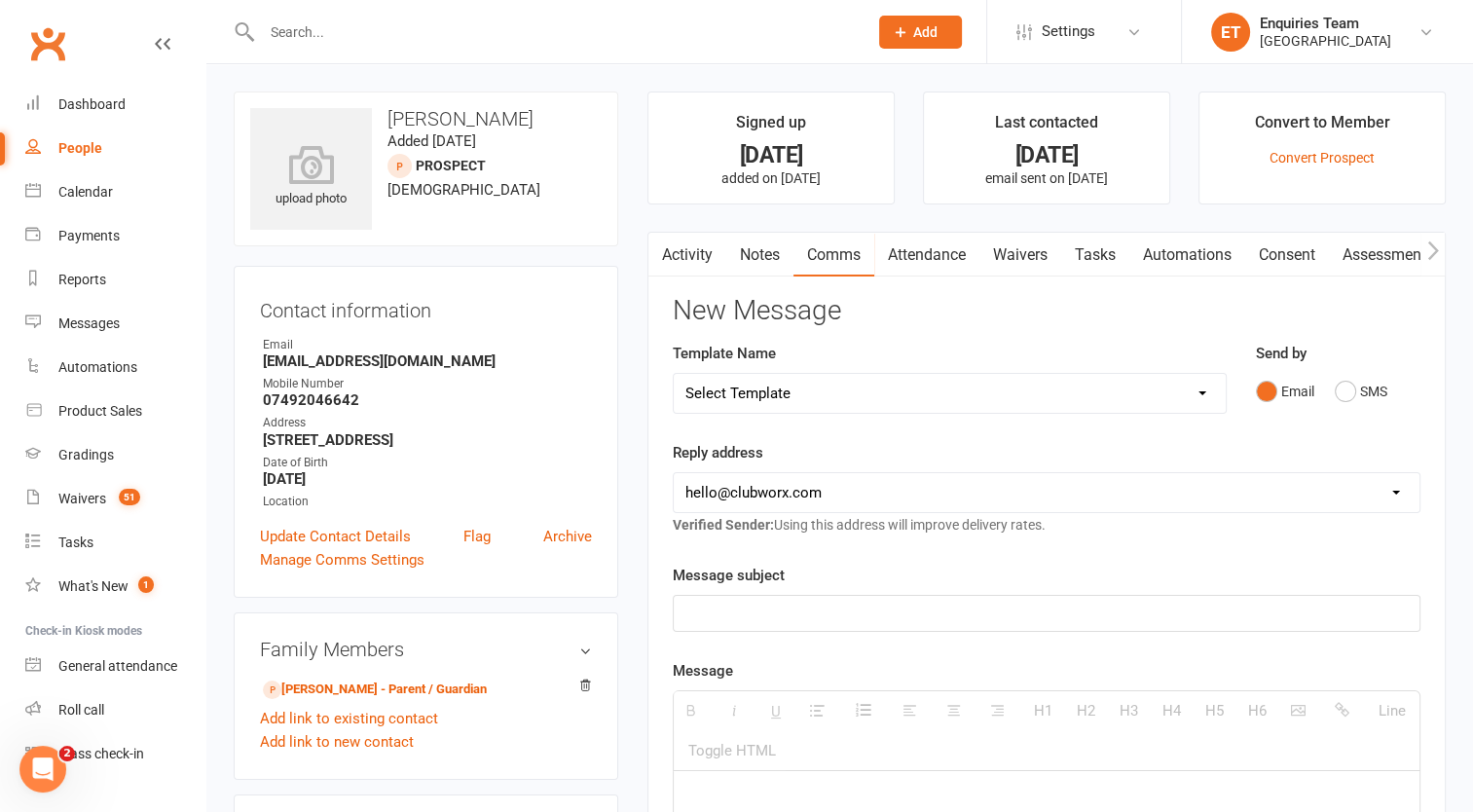
click at [869, 390] on select "Select Template [Email] Welcome to Peak Performance – Your Trial Class Is Booke…" at bounding box center [950, 393] width 552 height 39
click at [674, 374] on select "Select Template [Email] Welcome to Peak Performance – Your Trial Class Is Booke…" at bounding box center [950, 393] width 552 height 39
click at [843, 378] on select "Select Template [Email] Welcome to Peak Performance – Your Trial Class Is Booke…" at bounding box center [950, 393] width 552 height 39
select select "10"
click at [674, 374] on select "Select Template [Email] Welcome to Peak Performance – Your Trial Class Is Booke…" at bounding box center [950, 393] width 552 height 39
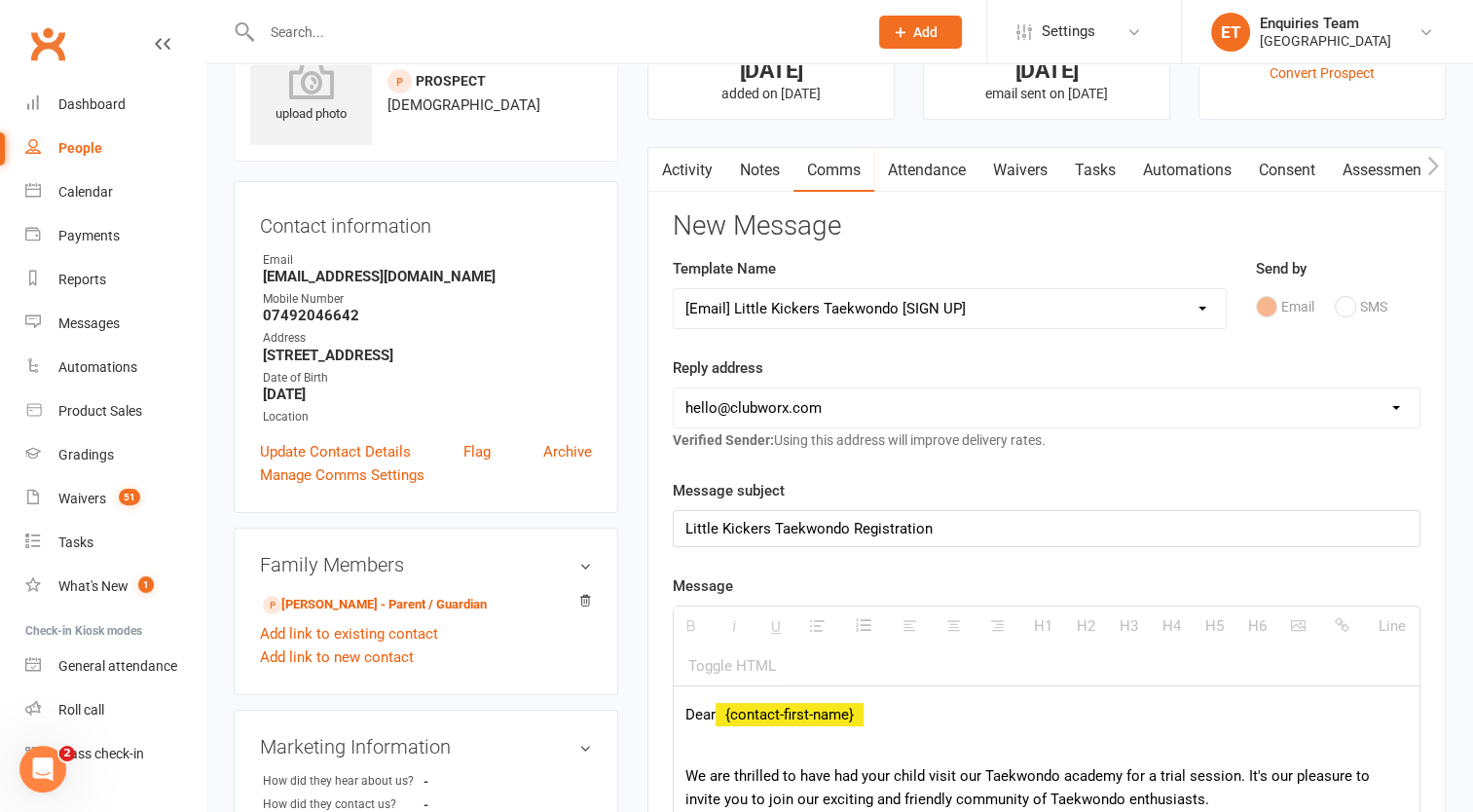
scroll to position [292, 0]
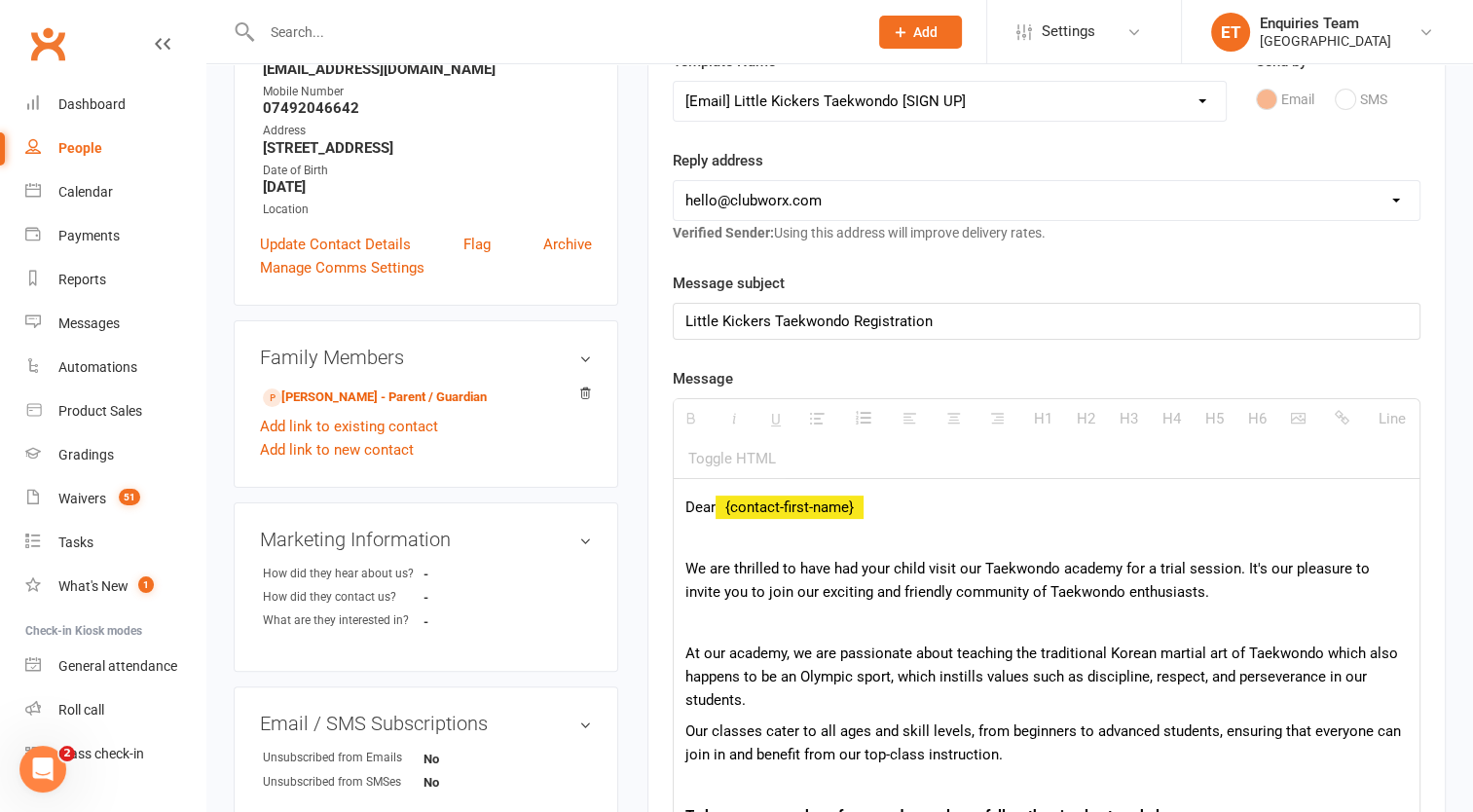
click at [793, 190] on select "[EMAIL_ADDRESS][DOMAIN_NAME] [EMAIL_ADDRESS][DOMAIN_NAME] [EMAIL_ADDRESS][DOMAI…" at bounding box center [1047, 200] width 746 height 39
select select "2"
click at [674, 181] on select "[EMAIL_ADDRESS][DOMAIN_NAME] [EMAIL_ADDRESS][DOMAIN_NAME] [EMAIL_ADDRESS][DOMAI…" at bounding box center [1047, 200] width 746 height 39
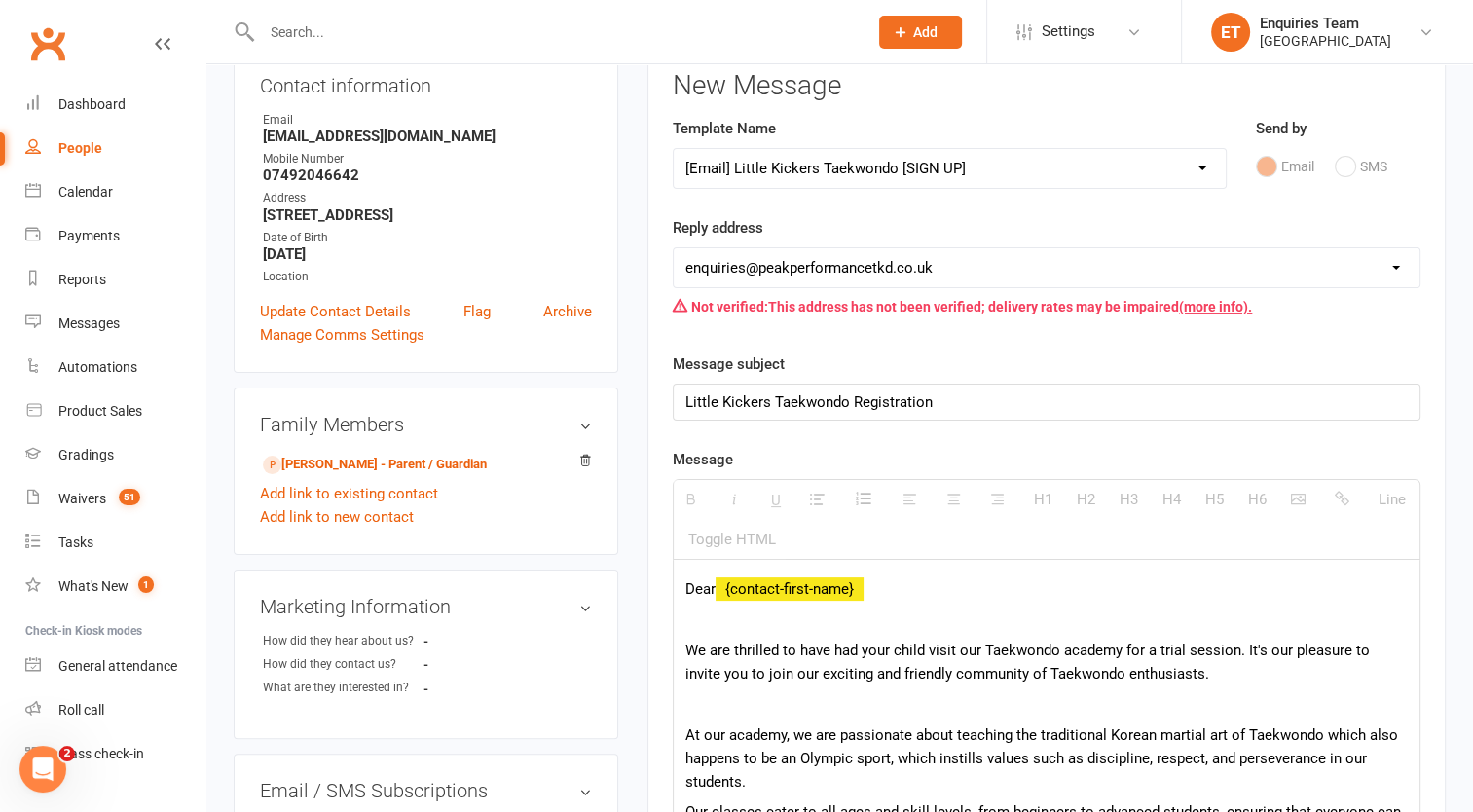
scroll to position [97, 0]
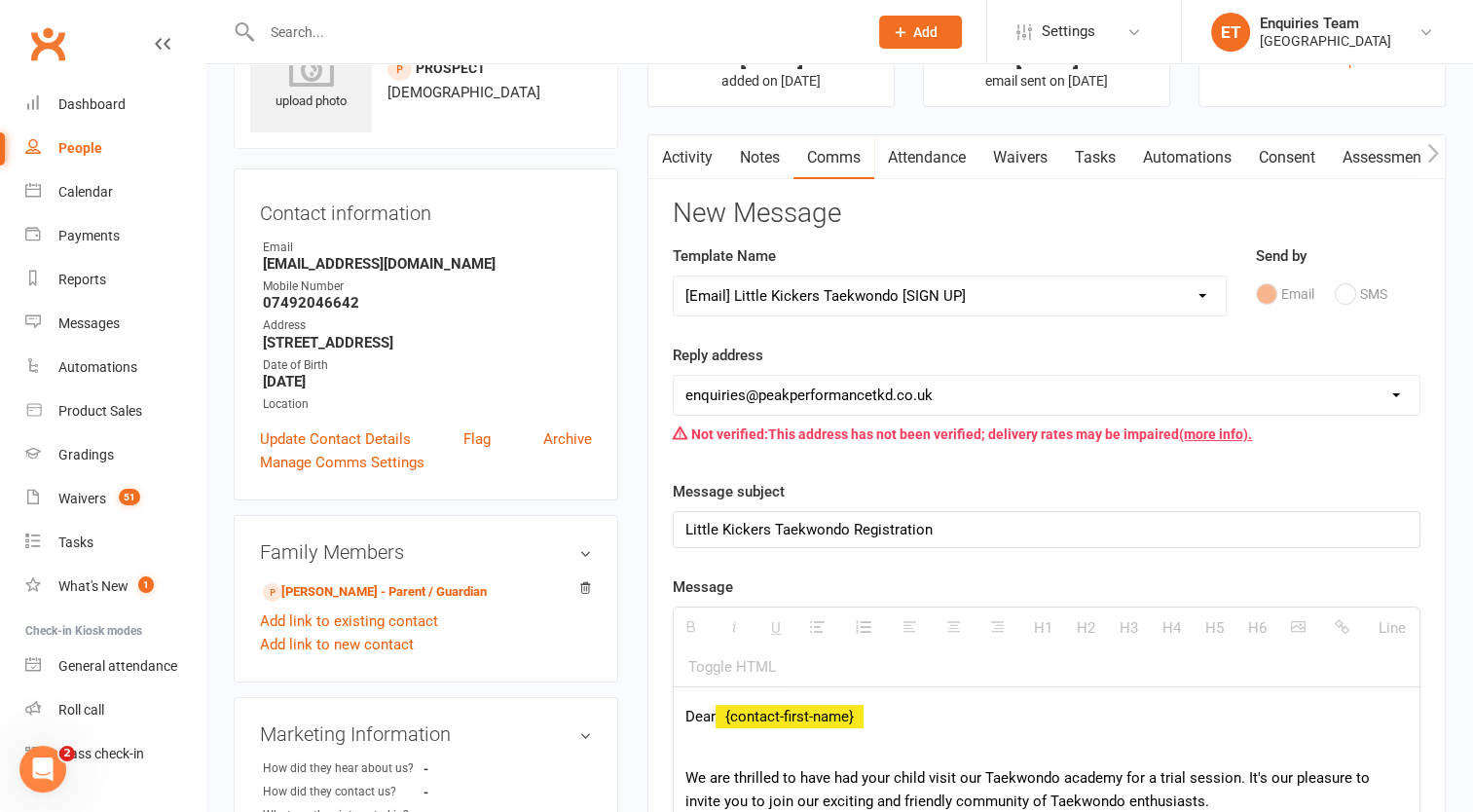
click at [825, 285] on select "Select Template [Email] Welcome to Peak Performance – Your Trial Class Is Booke…" at bounding box center [950, 296] width 552 height 39
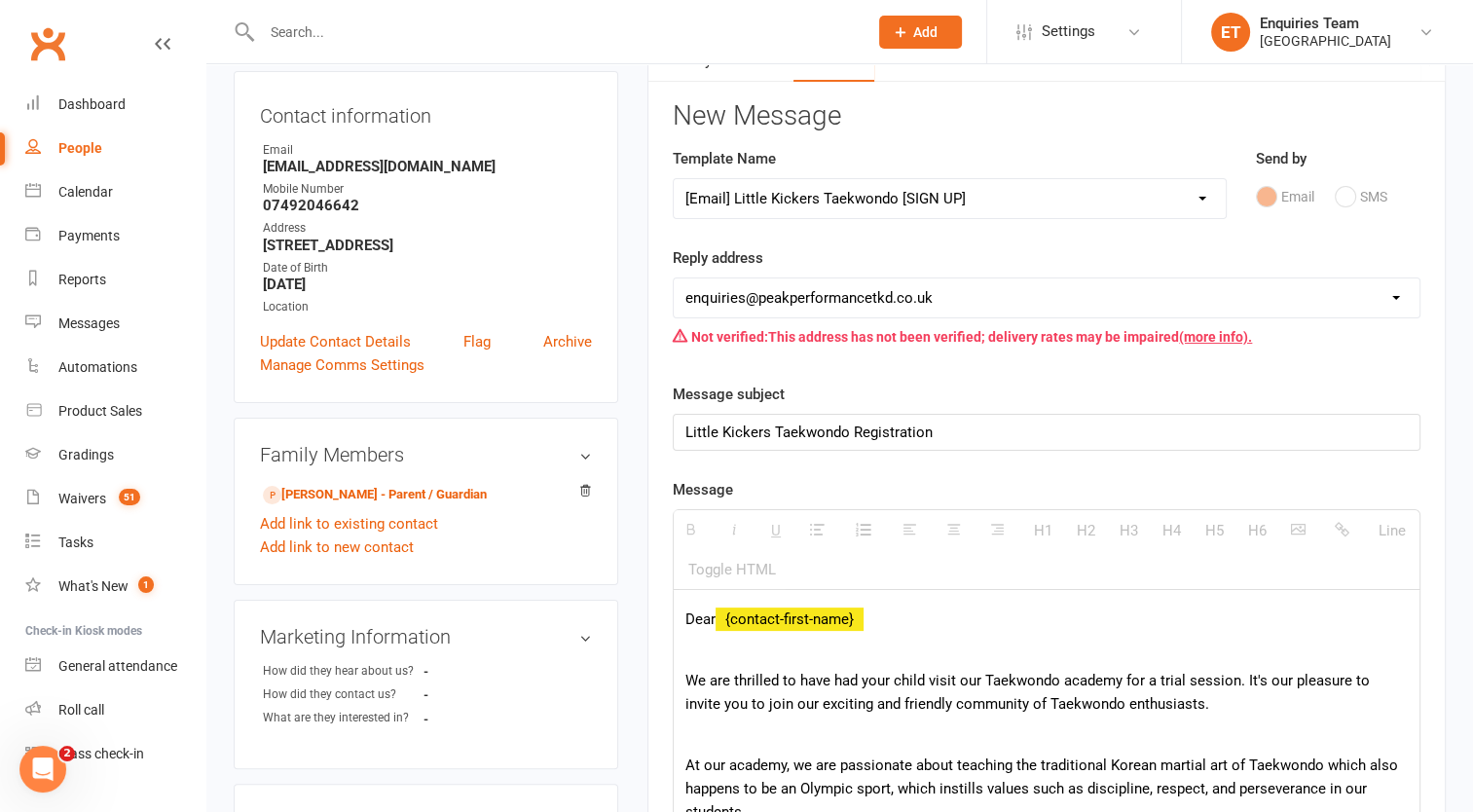
click at [858, 197] on select "Select Template [Email] Welcome to Peak Performance – Your Trial Class Is Booke…" at bounding box center [950, 198] width 552 height 39
select select "4"
click at [674, 179] on select "Select Template [Email] Welcome to Peak Performance – Your Trial Class Is Booke…" at bounding box center [950, 198] width 552 height 39
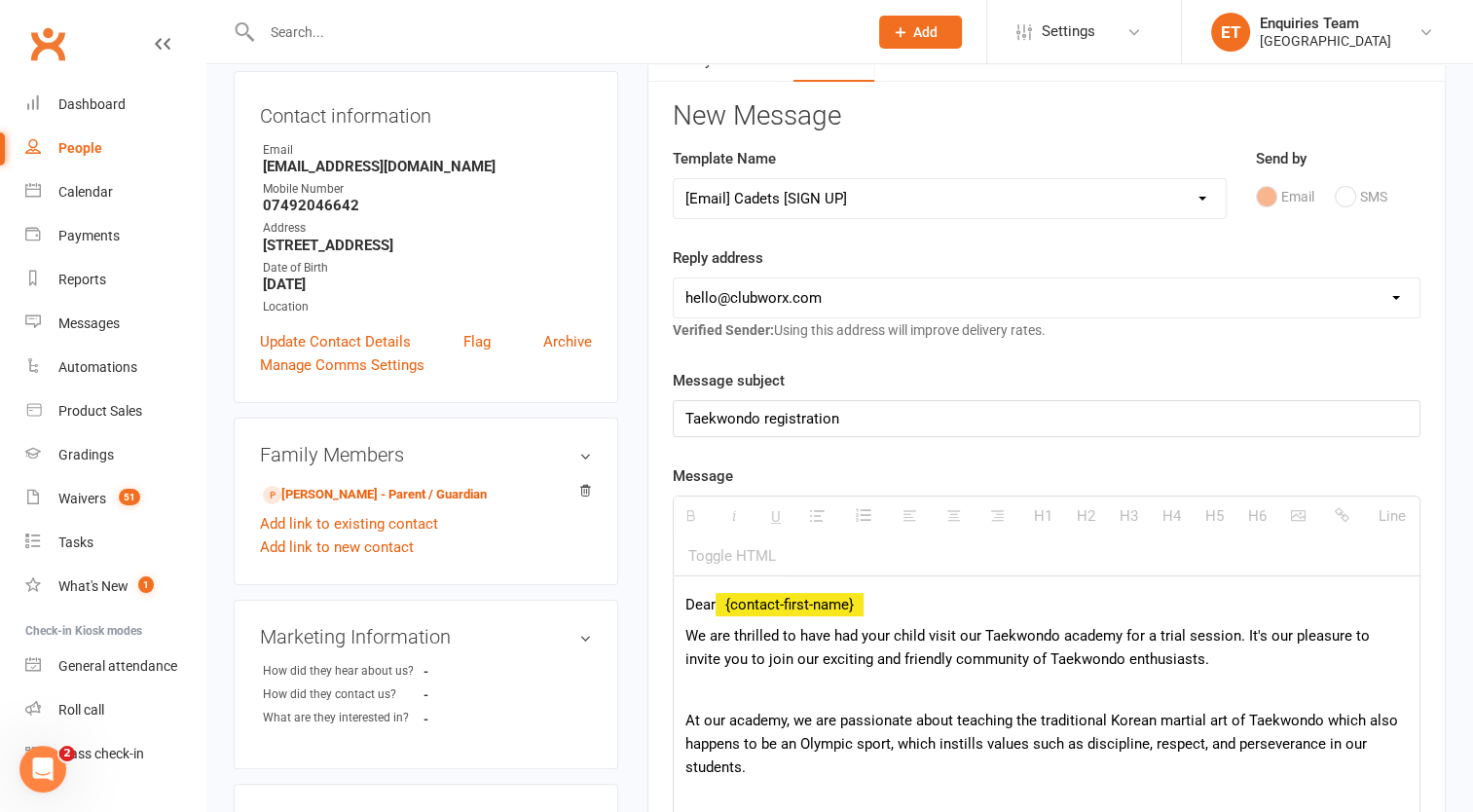
click at [855, 296] on select "[EMAIL_ADDRESS][DOMAIN_NAME] [EMAIL_ADDRESS][DOMAIN_NAME] [EMAIL_ADDRESS][DOMAI…" at bounding box center [1047, 298] width 746 height 39
select select "2"
click at [674, 279] on select "[EMAIL_ADDRESS][DOMAIN_NAME] [EMAIL_ADDRESS][DOMAIN_NAME] [EMAIL_ADDRESS][DOMAI…" at bounding box center [1047, 298] width 746 height 39
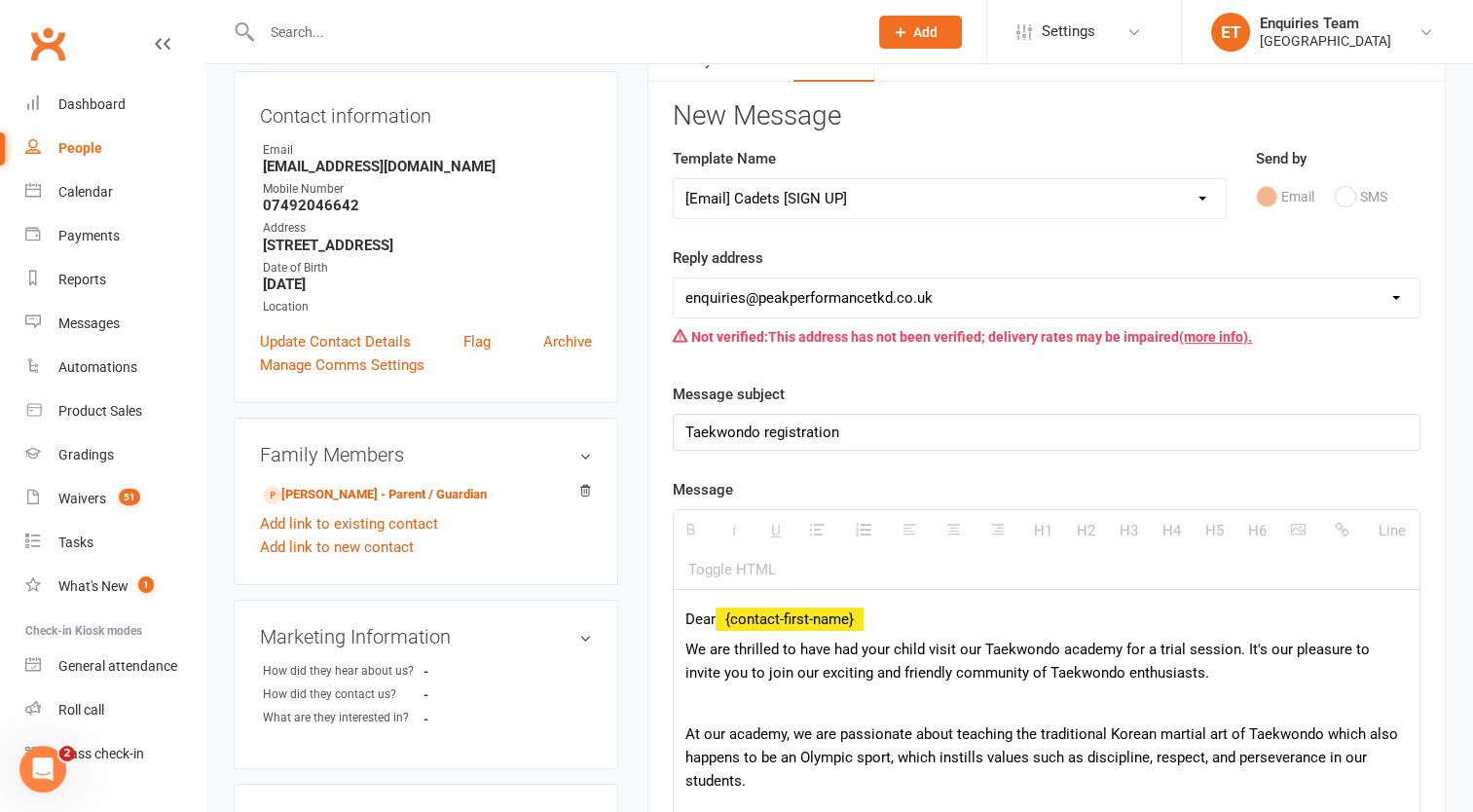
click at [871, 383] on div "Message subject Taekwondo registration Taekwondo registration" at bounding box center [1047, 417] width 748 height 68
click at [804, 186] on select "Select Template [Email] Welcome to Peak Performance – Your Trial Class Is Booke…" at bounding box center [950, 198] width 552 height 39
select select "10"
click at [674, 179] on select "Select Template [Email] Welcome to Peak Performance – Your Trial Class Is Booke…" at bounding box center [950, 198] width 552 height 39
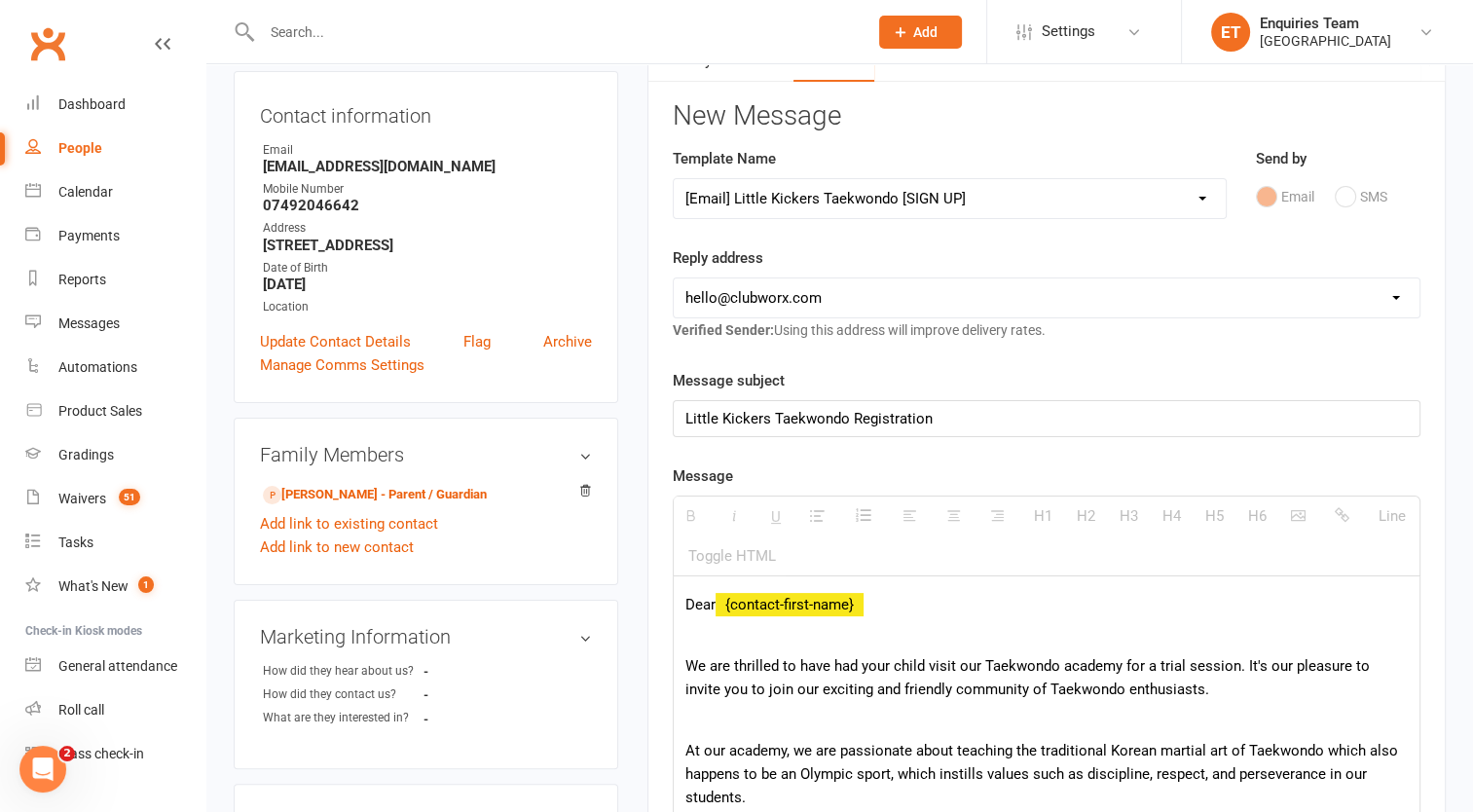
click at [769, 284] on select "[EMAIL_ADDRESS][DOMAIN_NAME] [EMAIL_ADDRESS][DOMAIN_NAME] [EMAIL_ADDRESS][DOMAI…" at bounding box center [1047, 298] width 746 height 39
select select "2"
click at [674, 279] on select "[EMAIL_ADDRESS][DOMAIN_NAME] [EMAIL_ADDRESS][DOMAIN_NAME] [EMAIL_ADDRESS][DOMAI…" at bounding box center [1047, 298] width 746 height 39
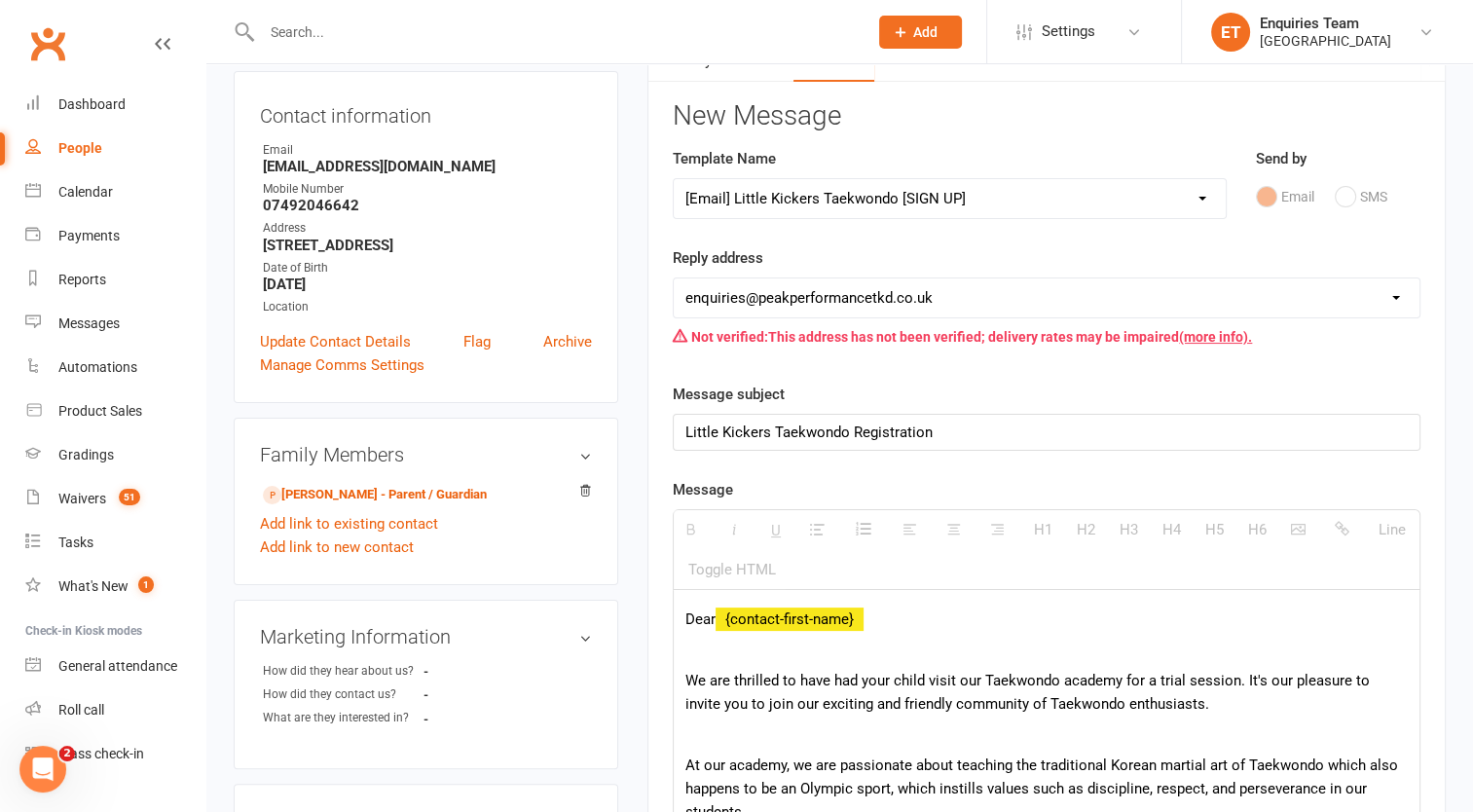
click at [947, 384] on div "Message subject Little Kickers Taekwondo Registration Little Kickers Taekwondo …" at bounding box center [1047, 417] width 748 height 68
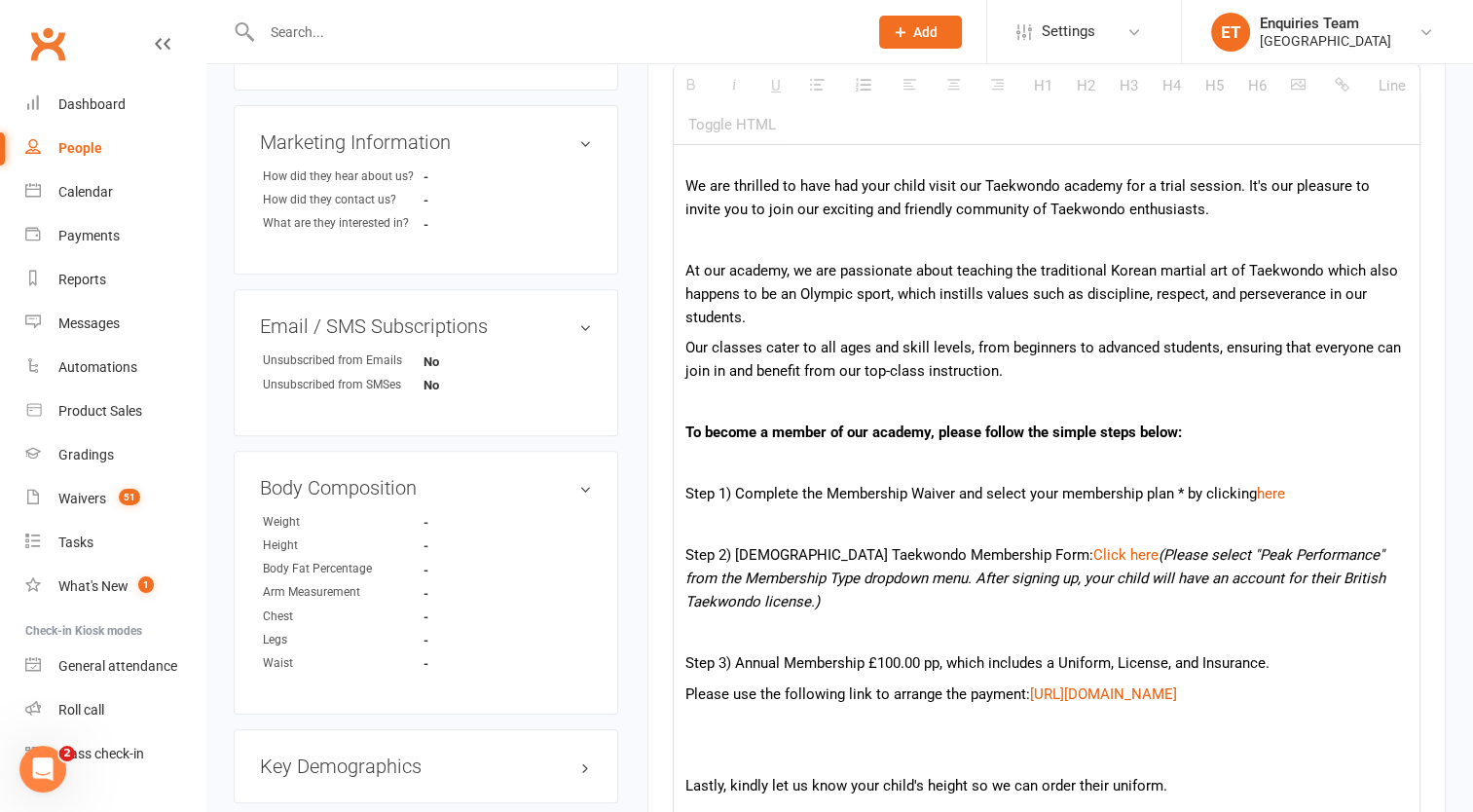
scroll to position [876, 0]
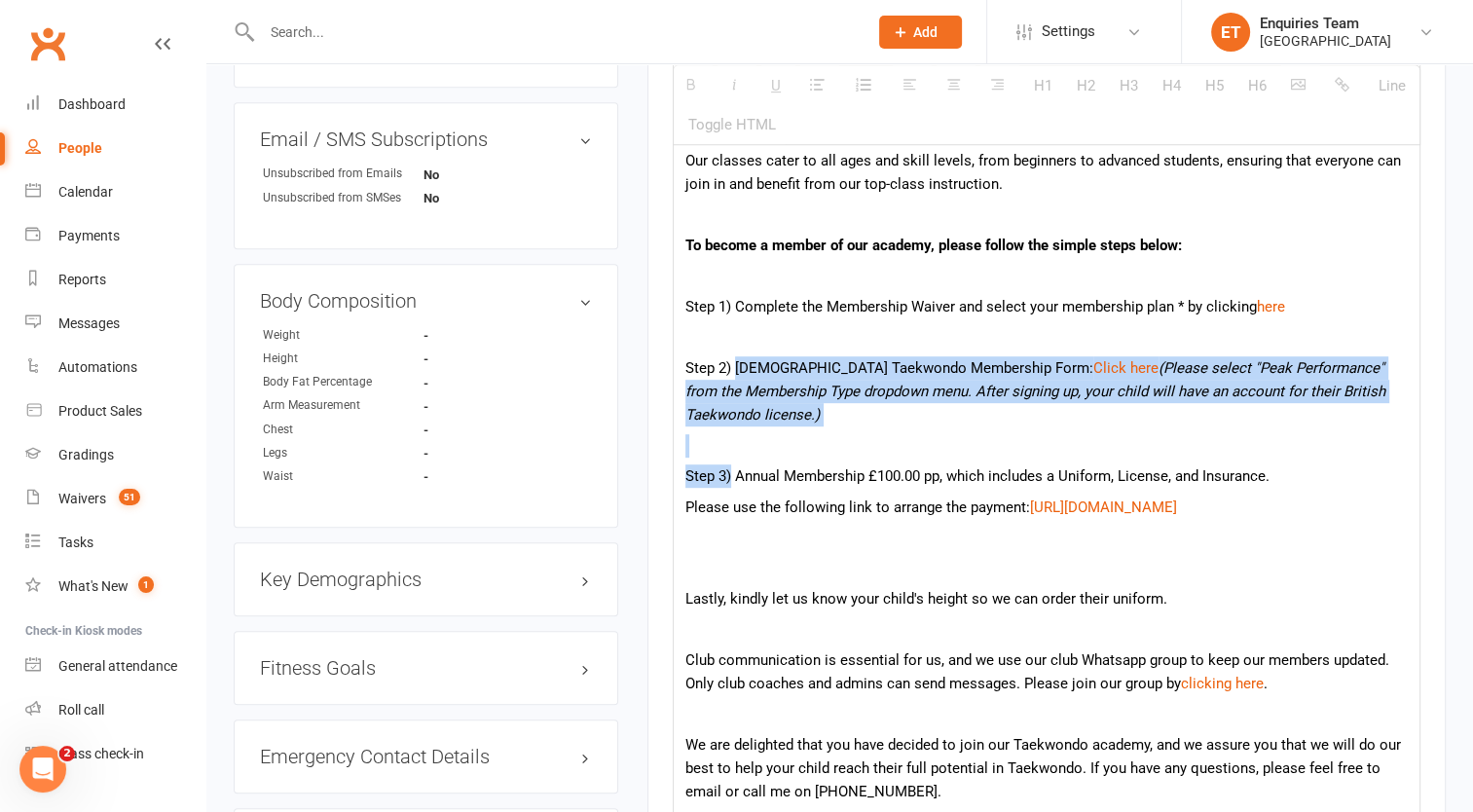
drag, startPoint x: 738, startPoint y: 364, endPoint x: 728, endPoint y: 470, distance: 106.6
click at [728, 470] on div "Dear {contact-first-name} We are thrilled to have had your child visit our Taek…" at bounding box center [1047, 496] width 746 height 1177
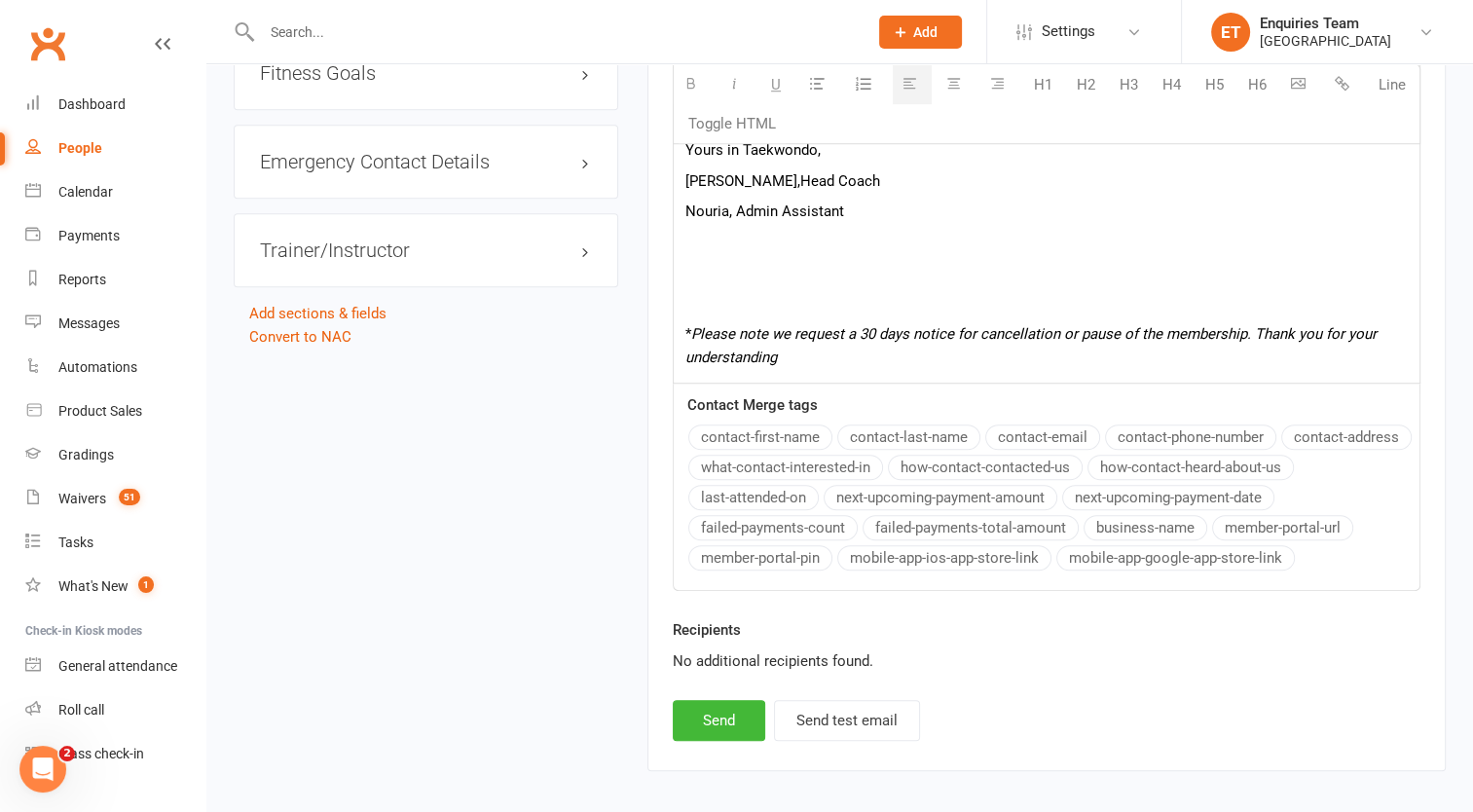
scroll to position [1549, 0]
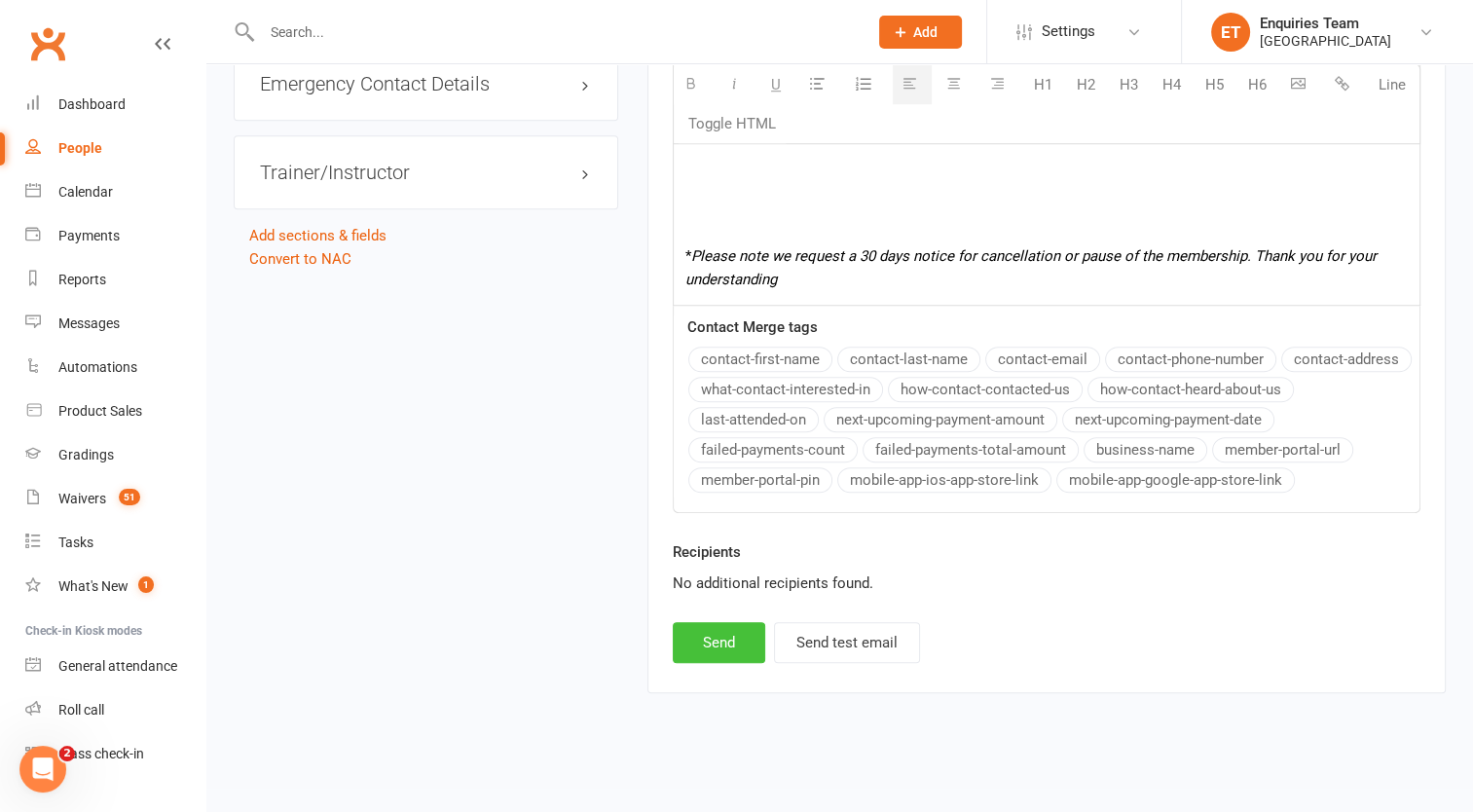
click at [732, 637] on button "Send" at bounding box center [719, 642] width 93 height 41
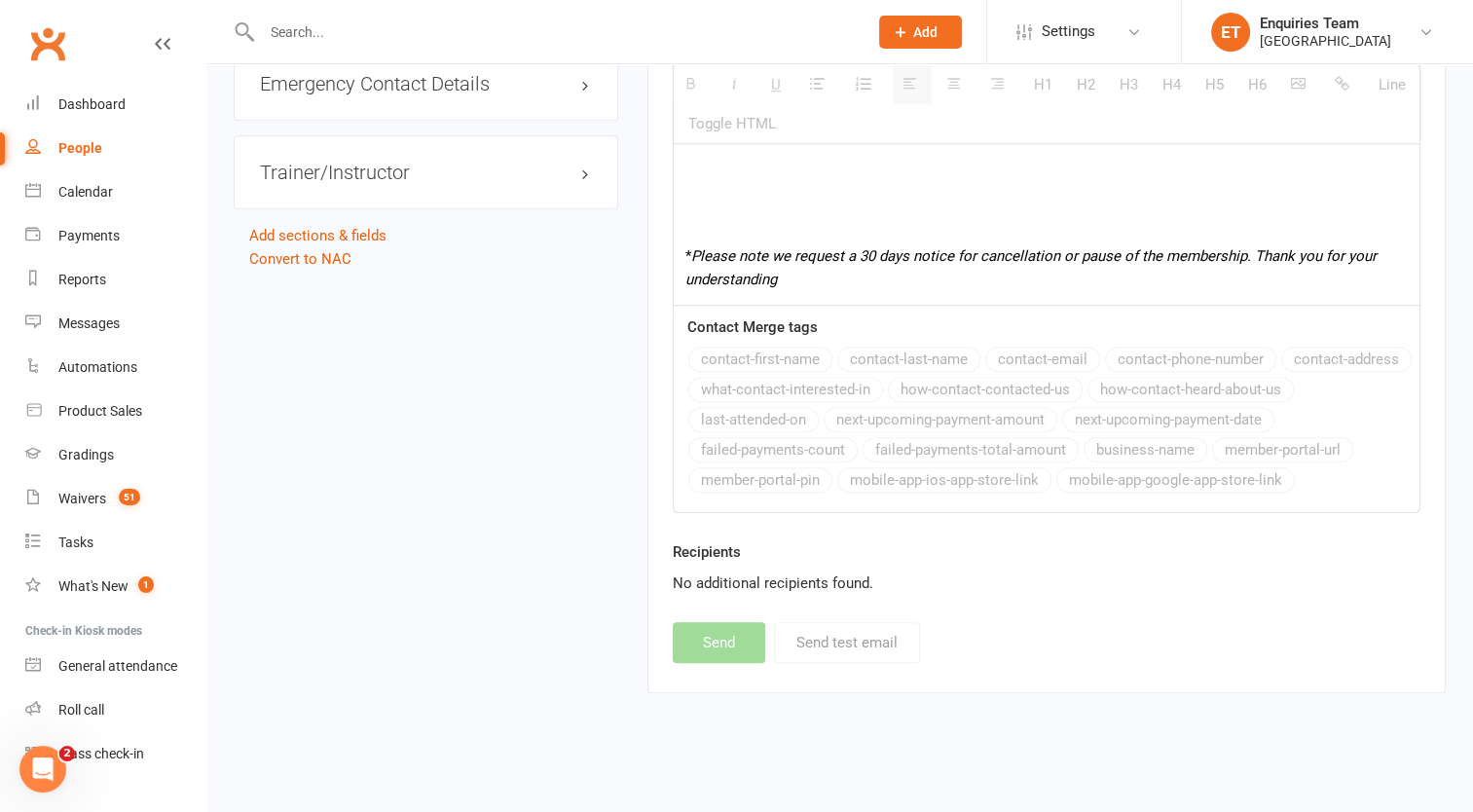
select select
select select "0"
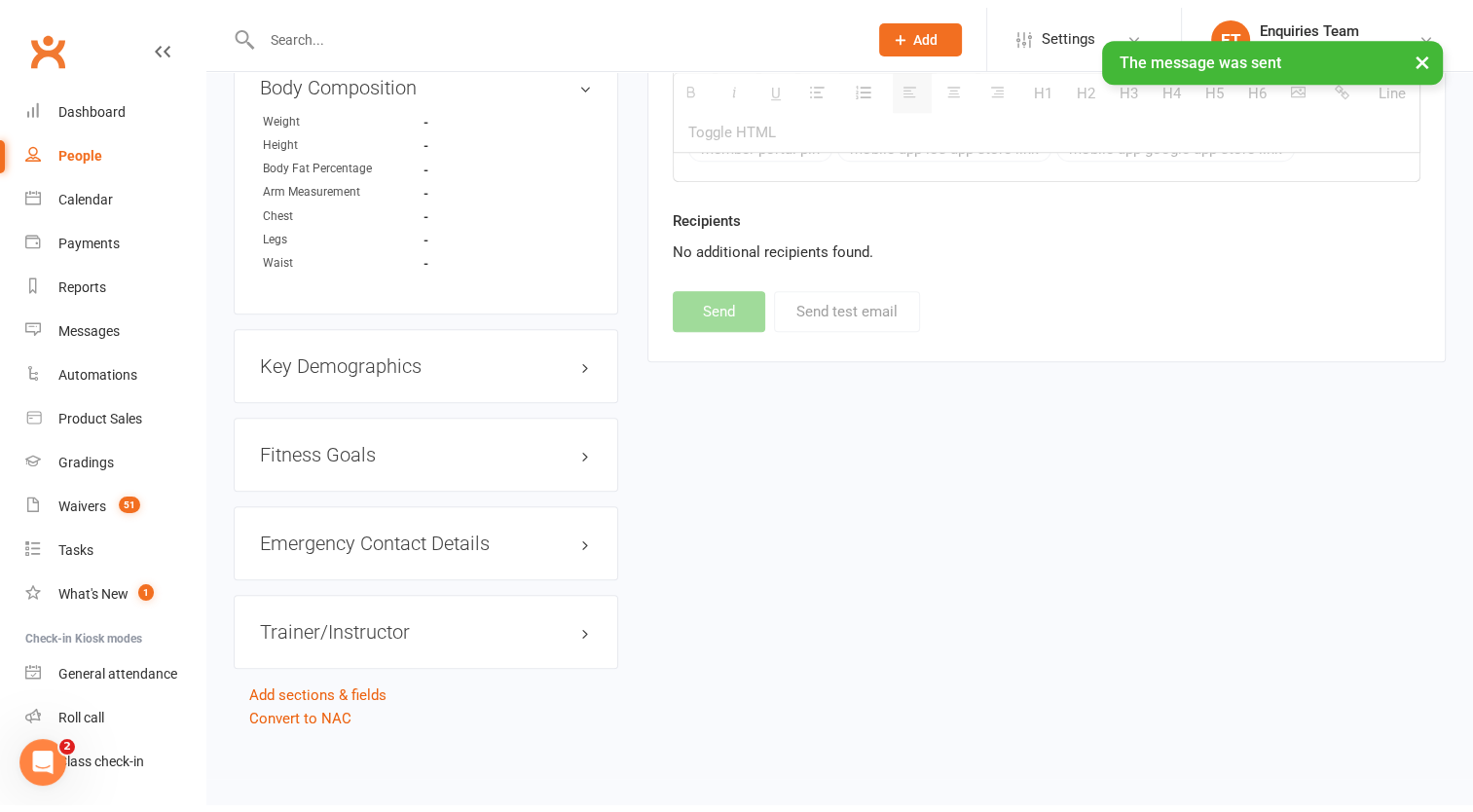
scroll to position [1083, 0]
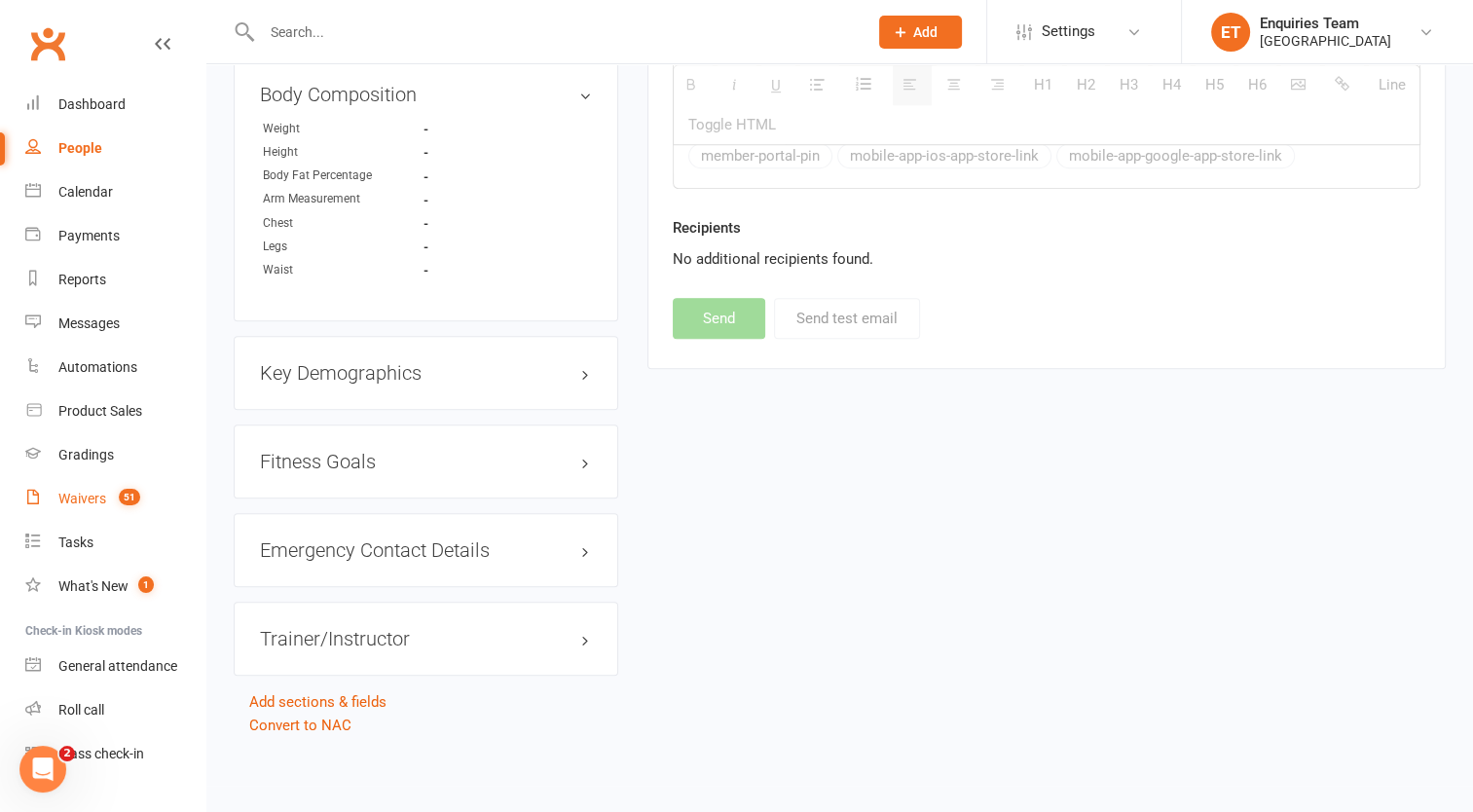
click at [93, 491] on div "Waivers" at bounding box center [82, 499] width 48 height 16
select select "100"
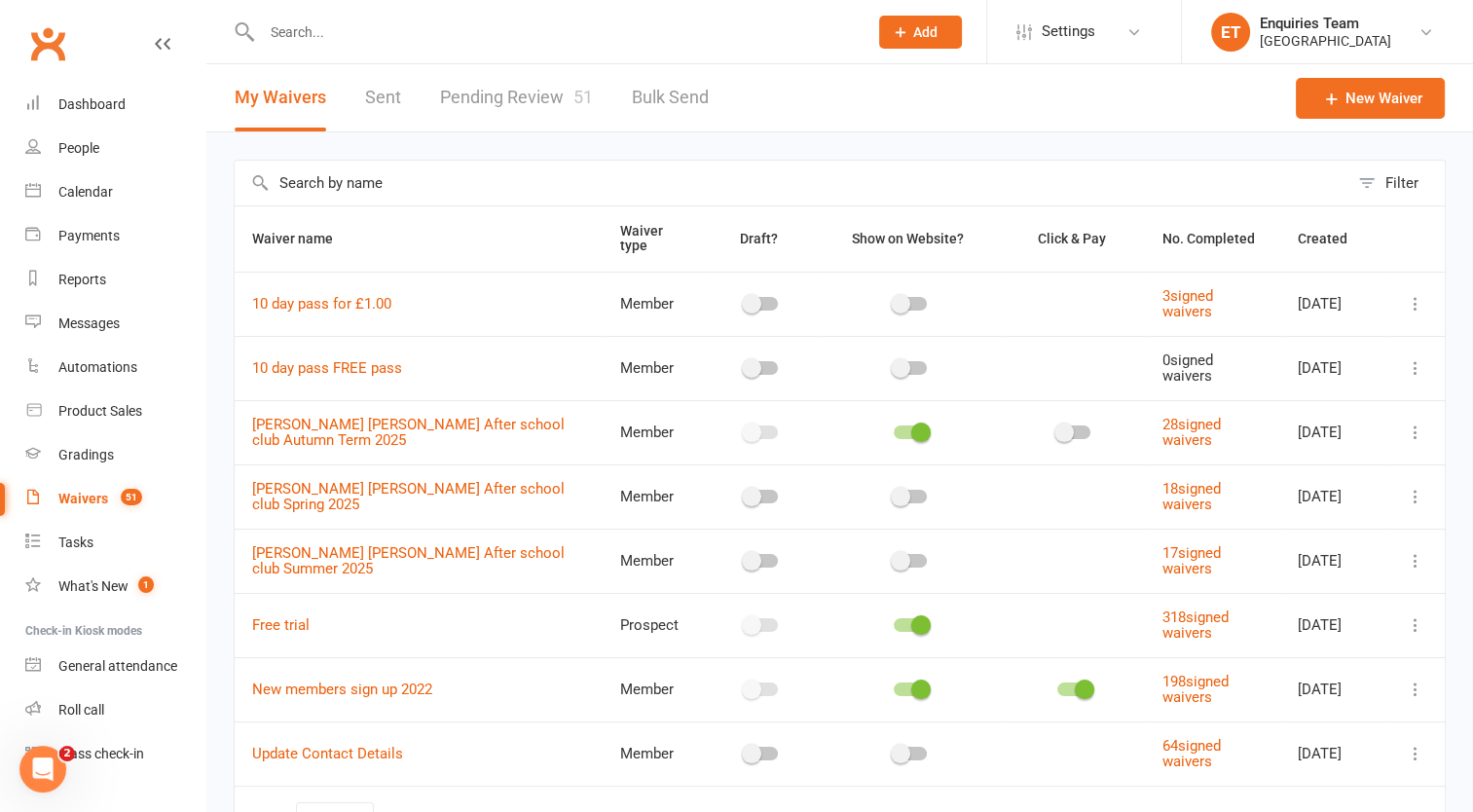
click at [486, 92] on link "Pending Review 51" at bounding box center [516, 97] width 153 height 67
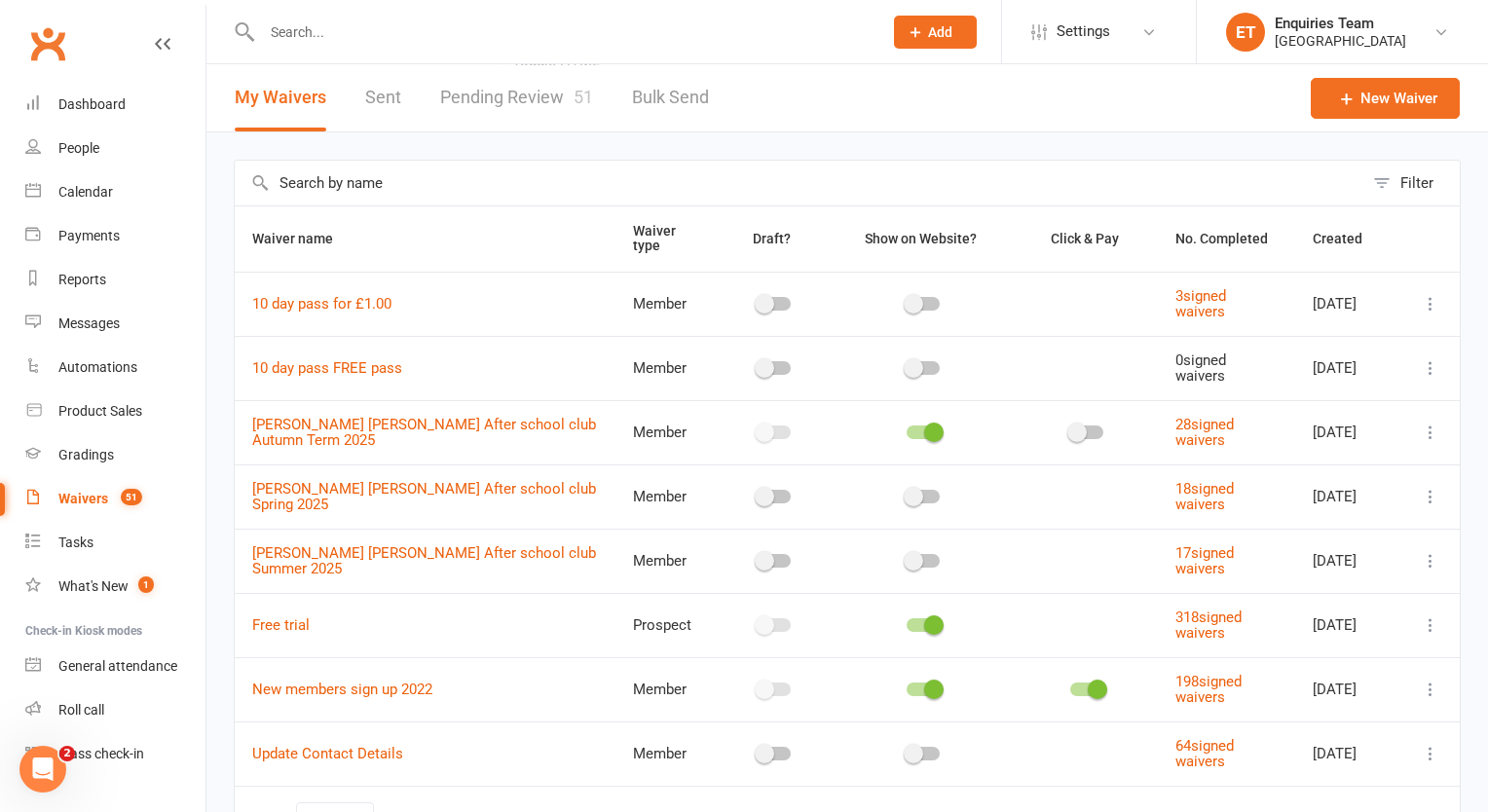
select select "50"
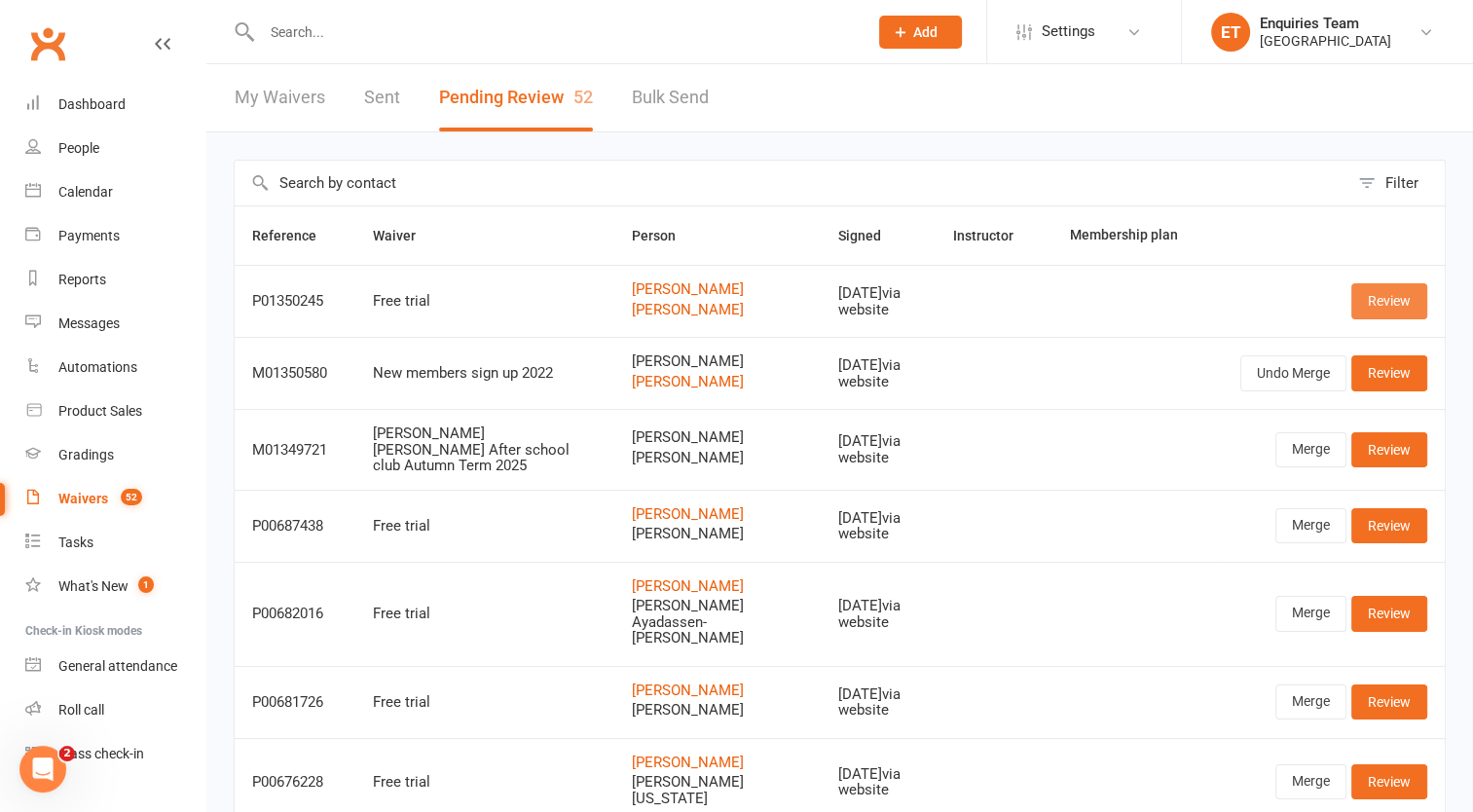
click at [1396, 293] on link "Review" at bounding box center [1390, 300] width 76 height 35
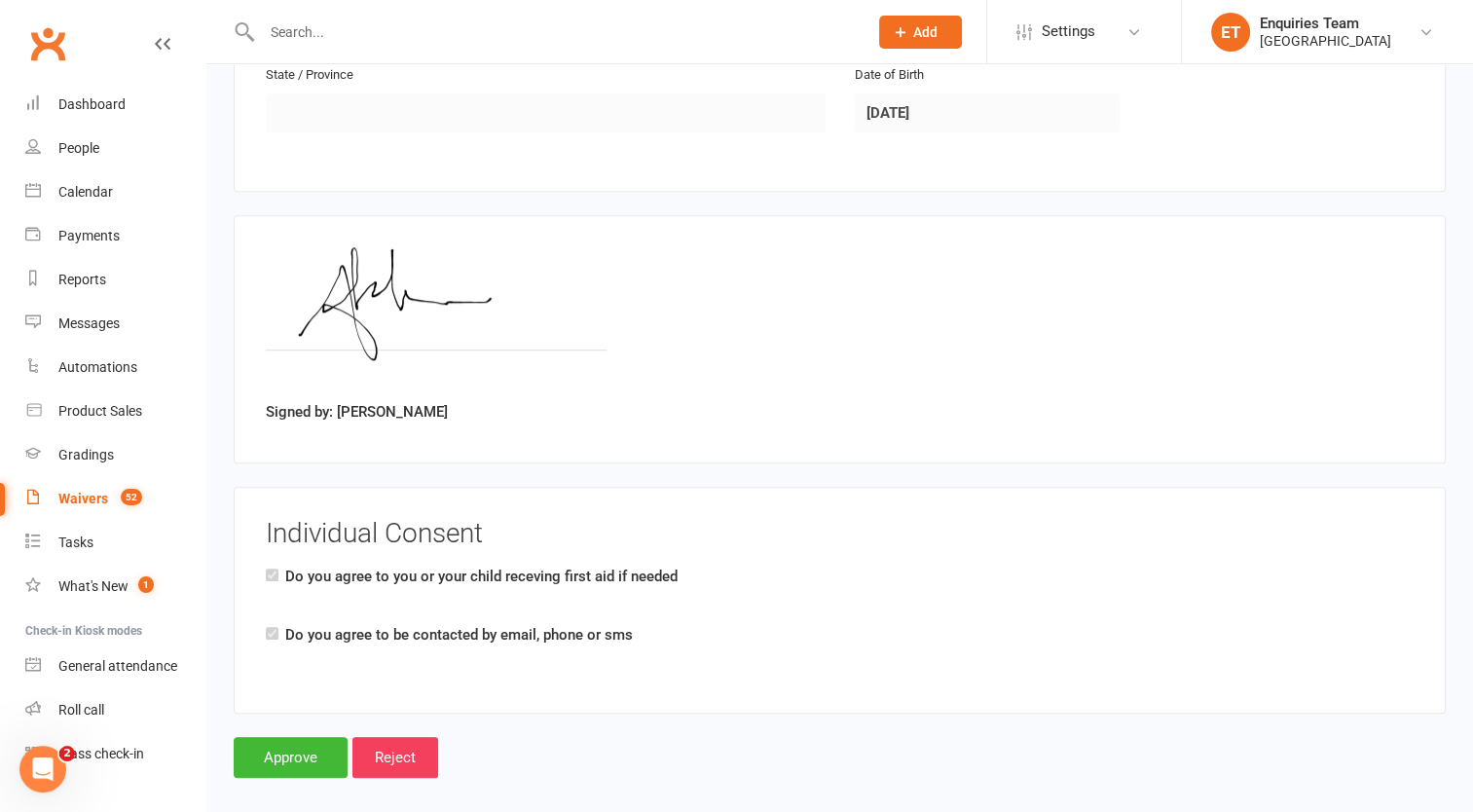
scroll to position [1497, 0]
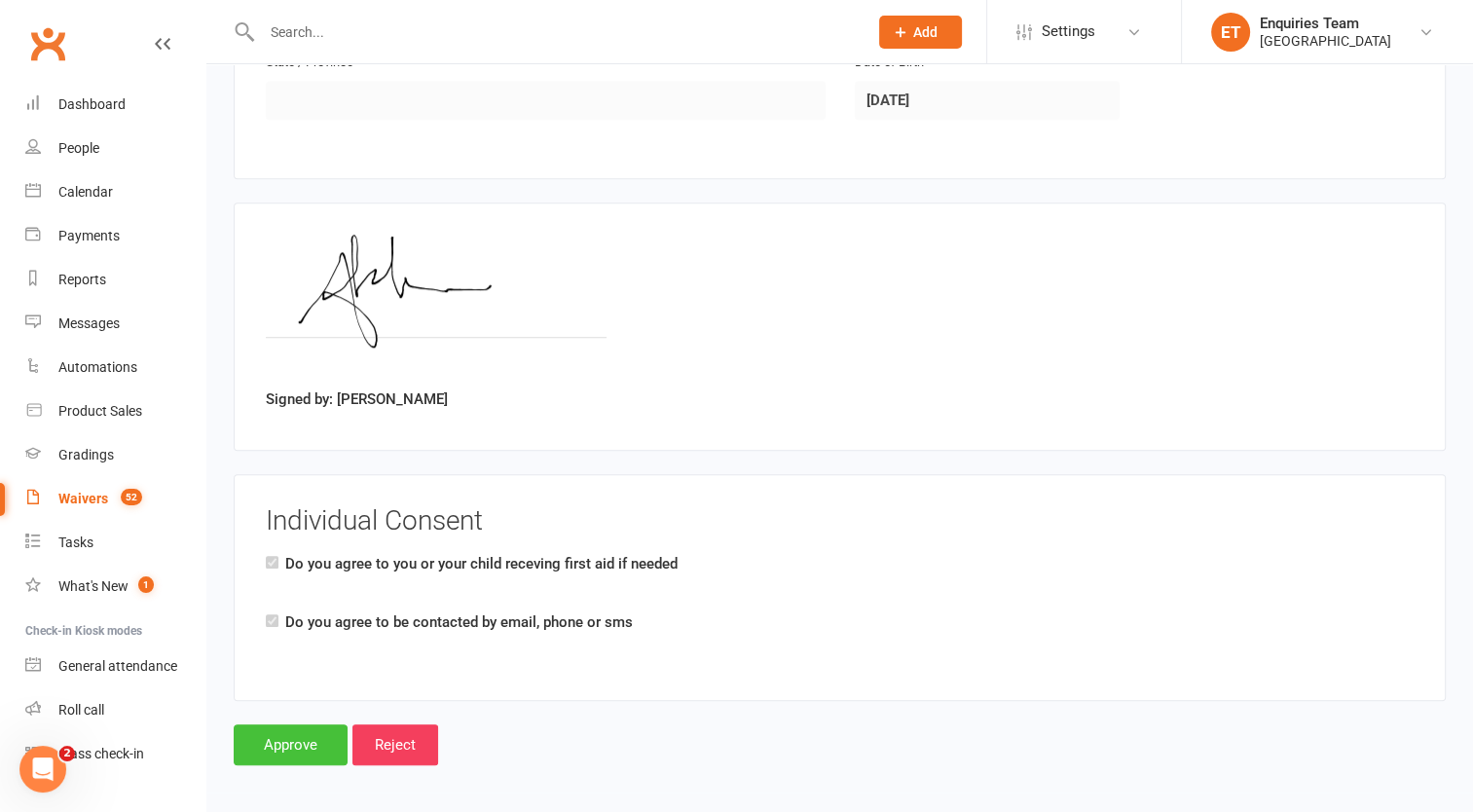
click at [280, 724] on input "Approve" at bounding box center [291, 744] width 114 height 41
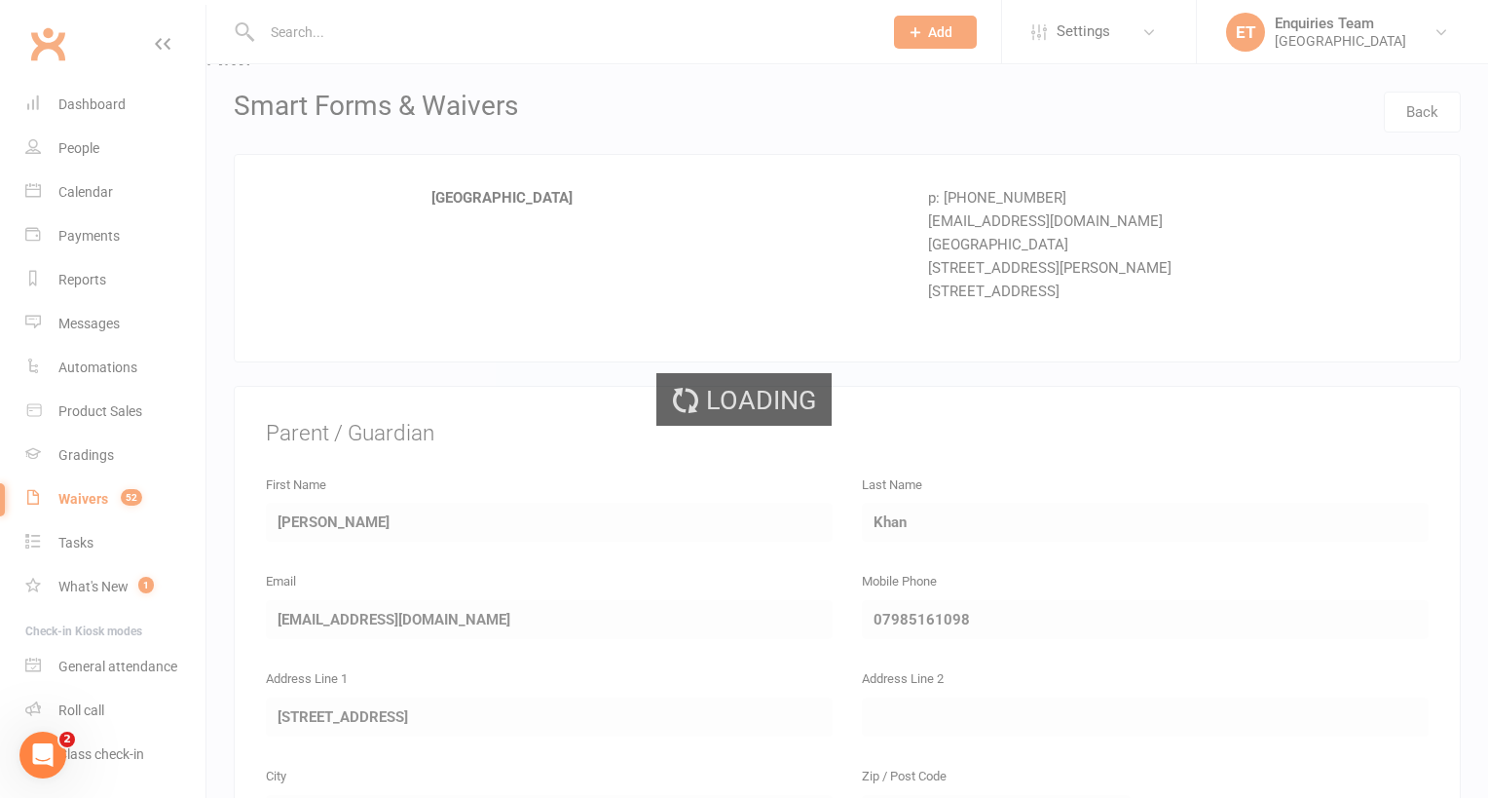
select select "50"
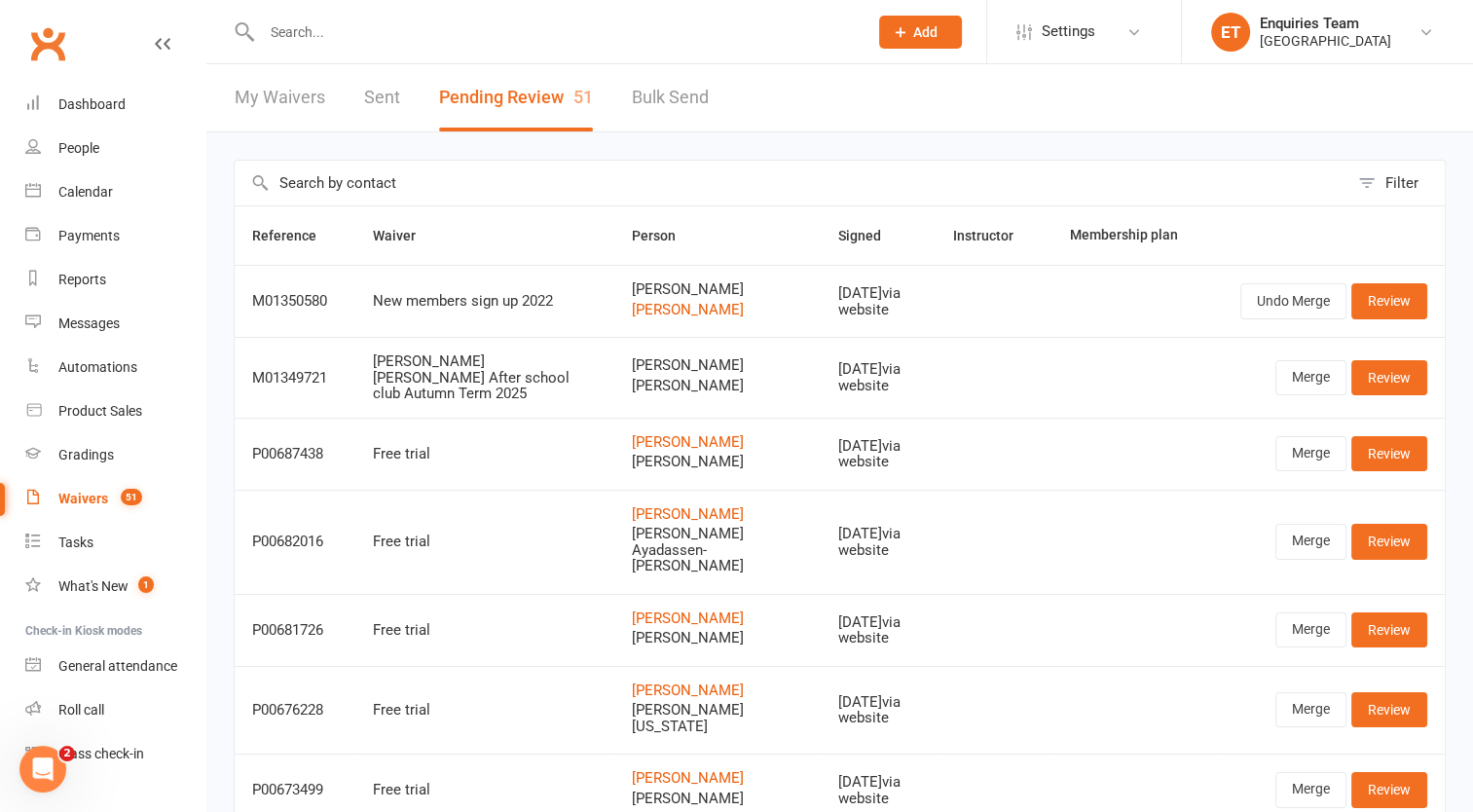
click at [328, 39] on input "text" at bounding box center [555, 32] width 598 height 27
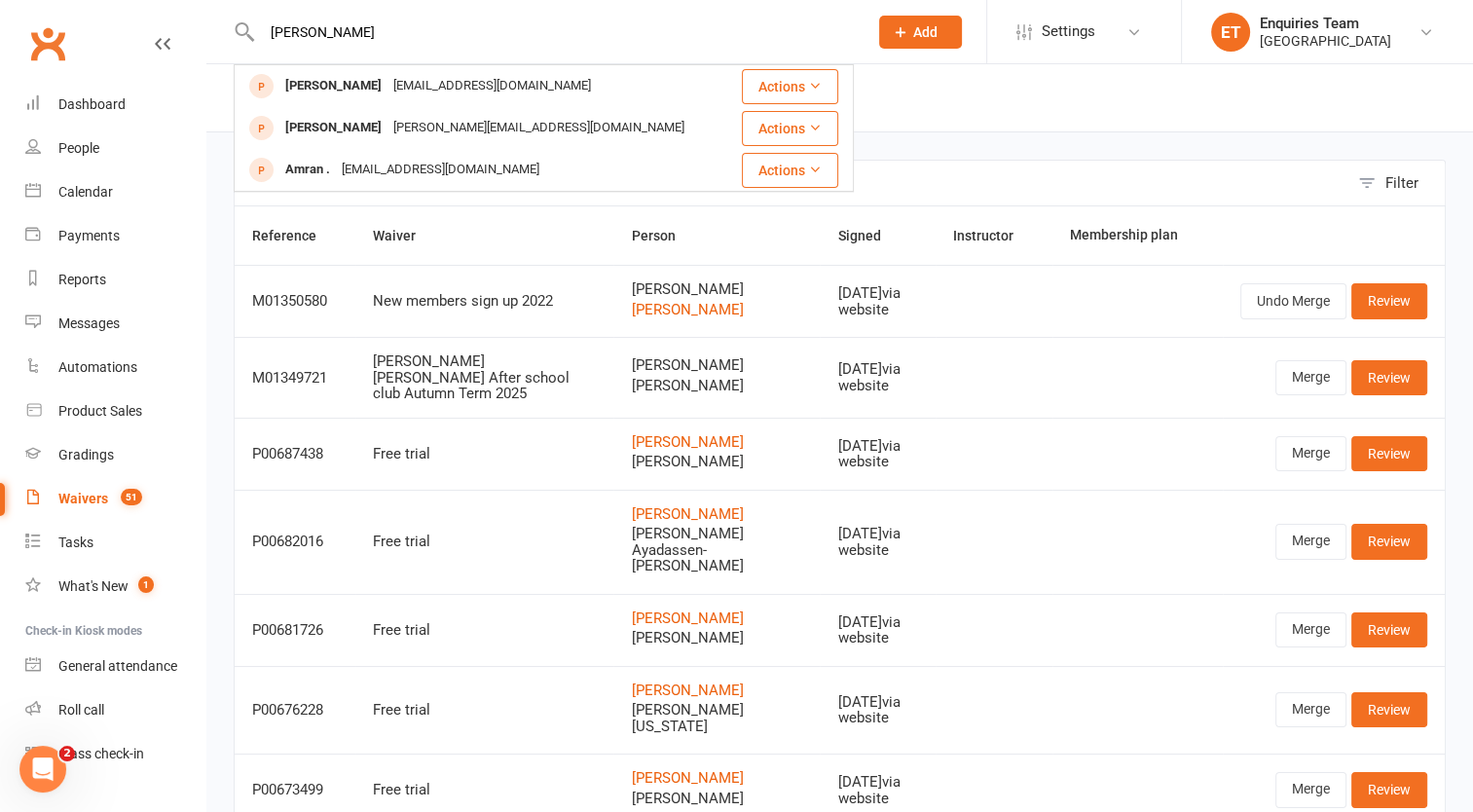
type input "[PERSON_NAME]"
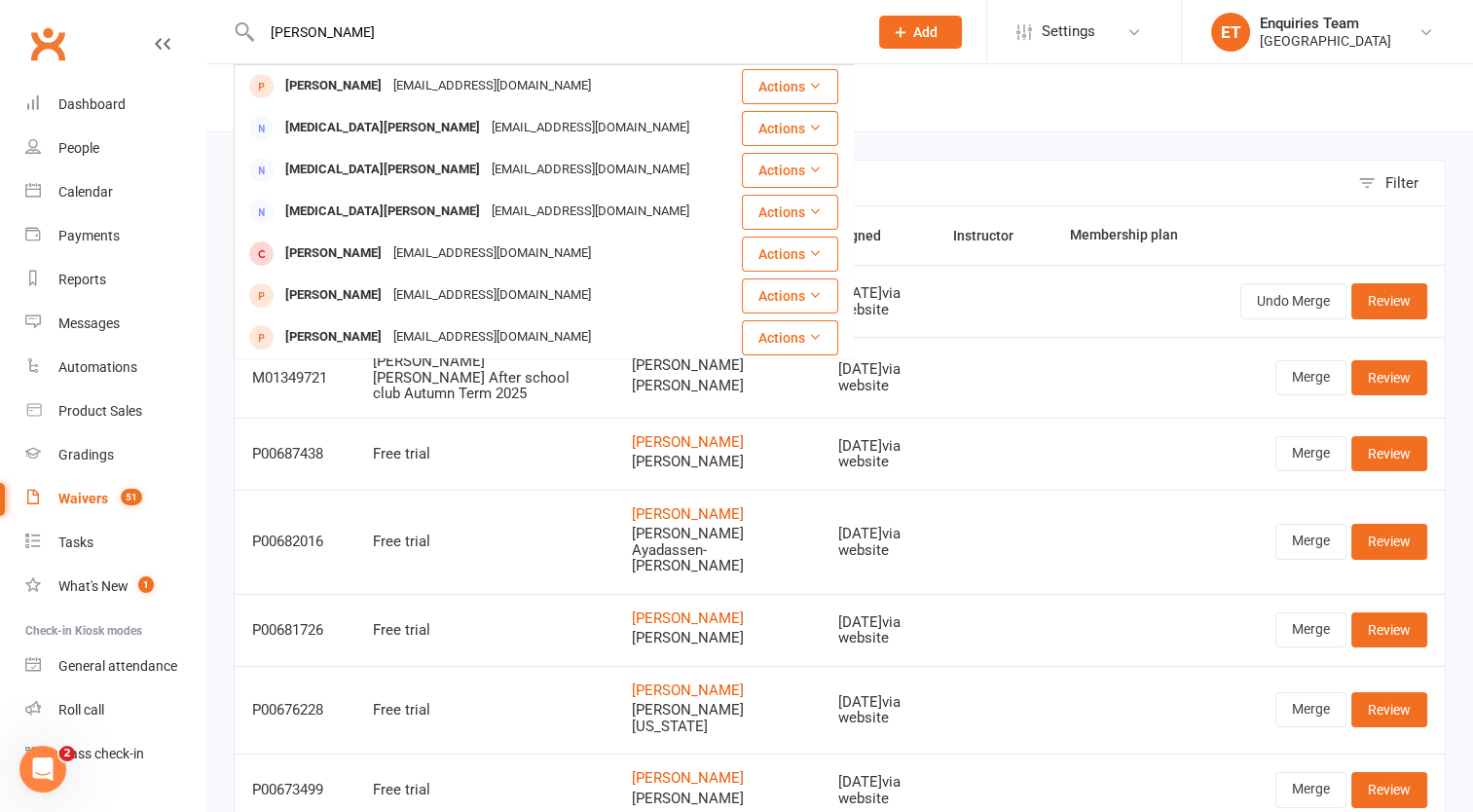
drag, startPoint x: 337, startPoint y: 28, endPoint x: 218, endPoint y: 23, distance: 118.9
click at [218, 23] on react-component "[PERSON_NAME] [PERSON_NAME] [PERSON_NAME][EMAIL_ADDRESS][DOMAIN_NAME] Actions […" at bounding box center [427, 31] width 854 height 63
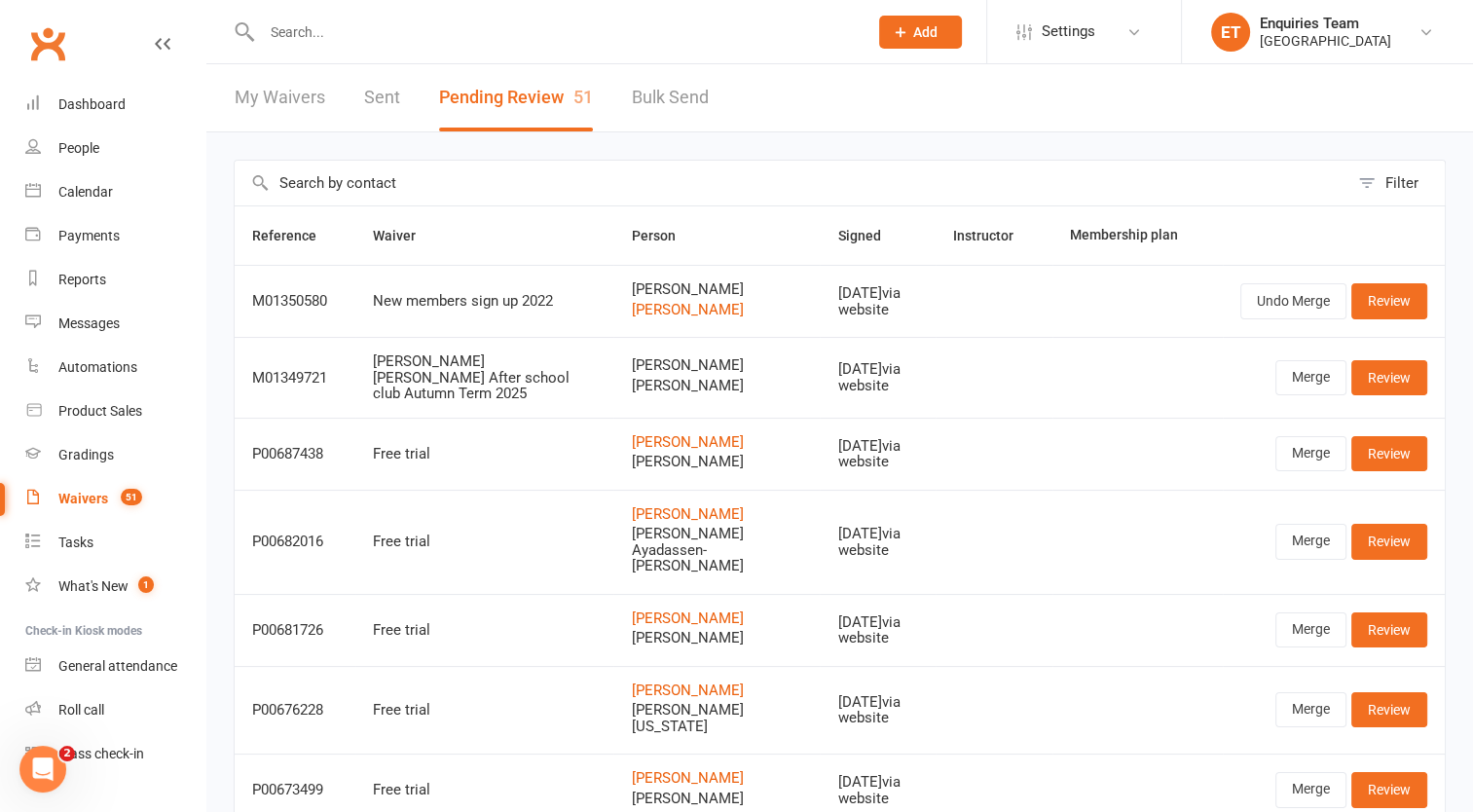
click at [399, 91] on div "My Waivers Sent Pending Review 51 Bulk Send" at bounding box center [471, 97] width 531 height 67
click at [374, 92] on link "Sent" at bounding box center [382, 97] width 36 height 67
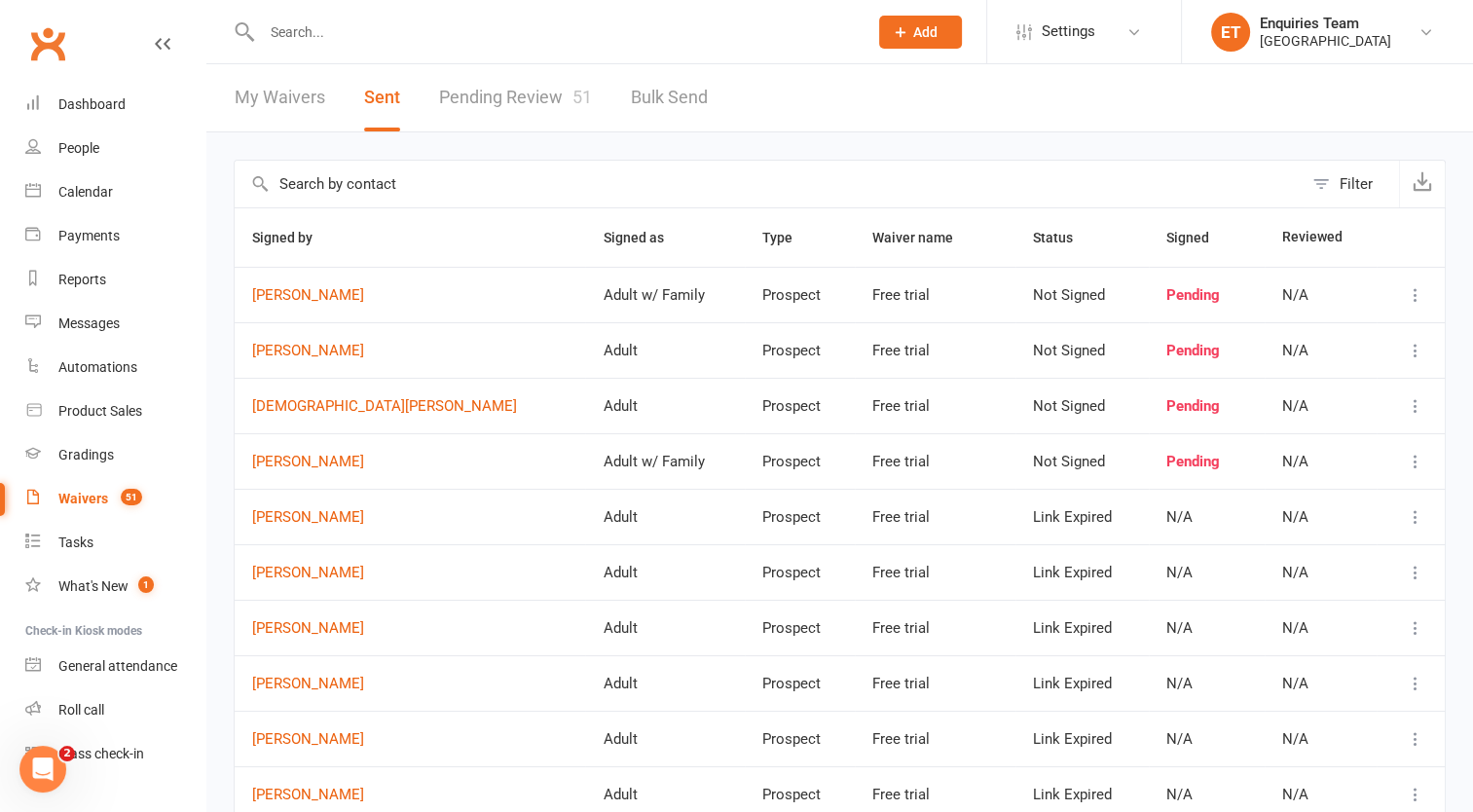
click at [321, 26] on input "text" at bounding box center [555, 32] width 598 height 27
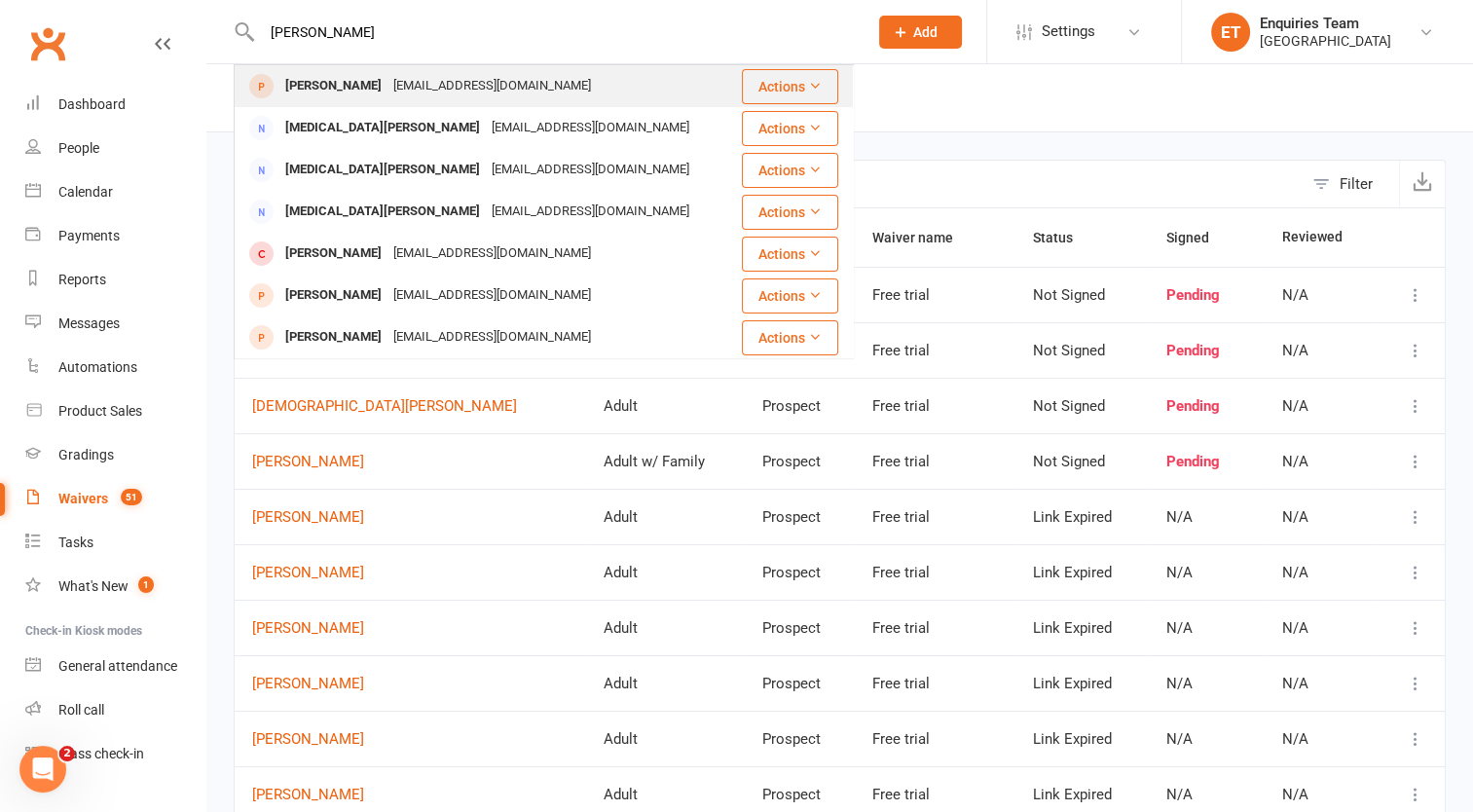
type input "[PERSON_NAME]"
click at [405, 91] on div "[EMAIL_ADDRESS][DOMAIN_NAME]" at bounding box center [492, 86] width 209 height 28
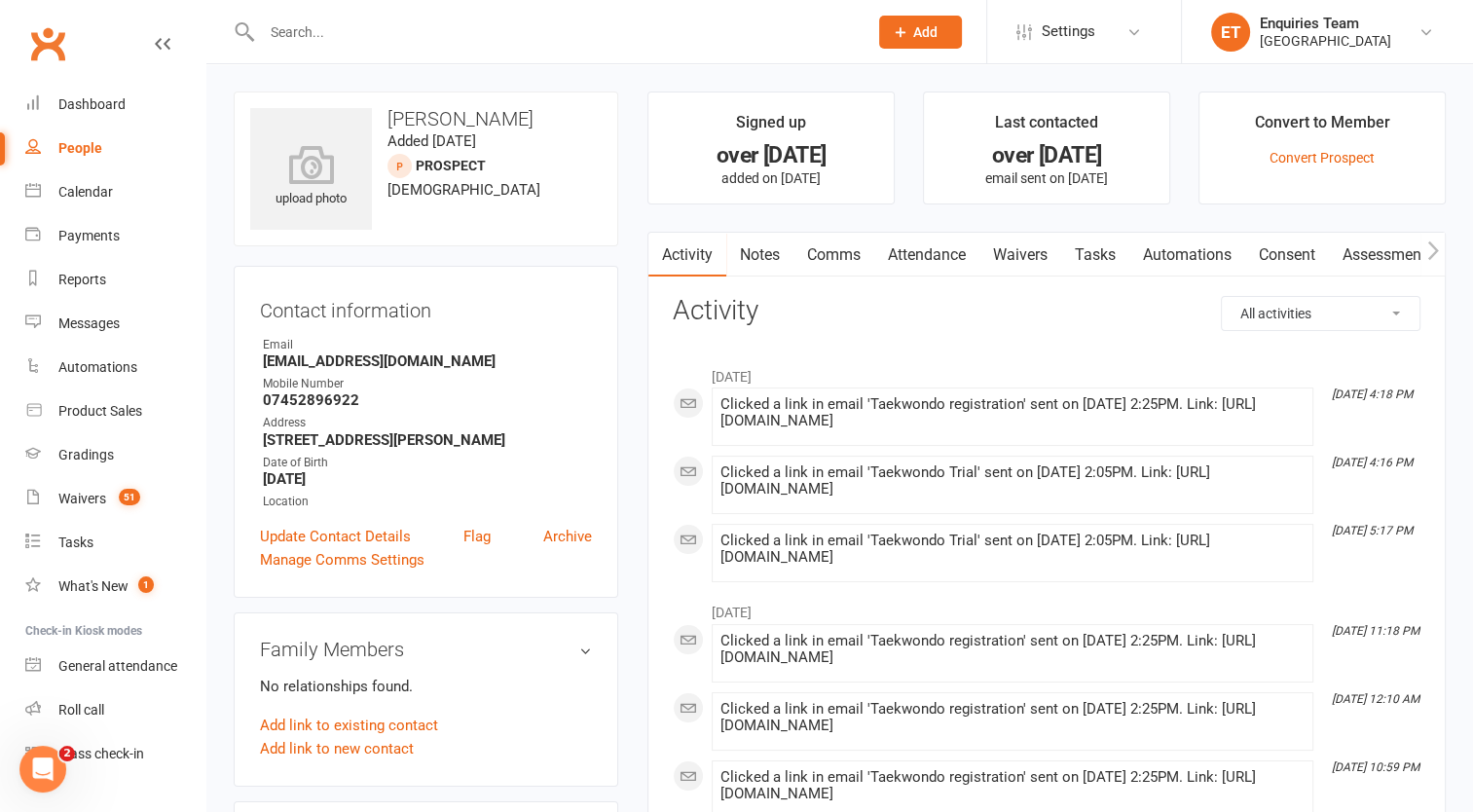
click at [354, 33] on input "text" at bounding box center [555, 32] width 598 height 27
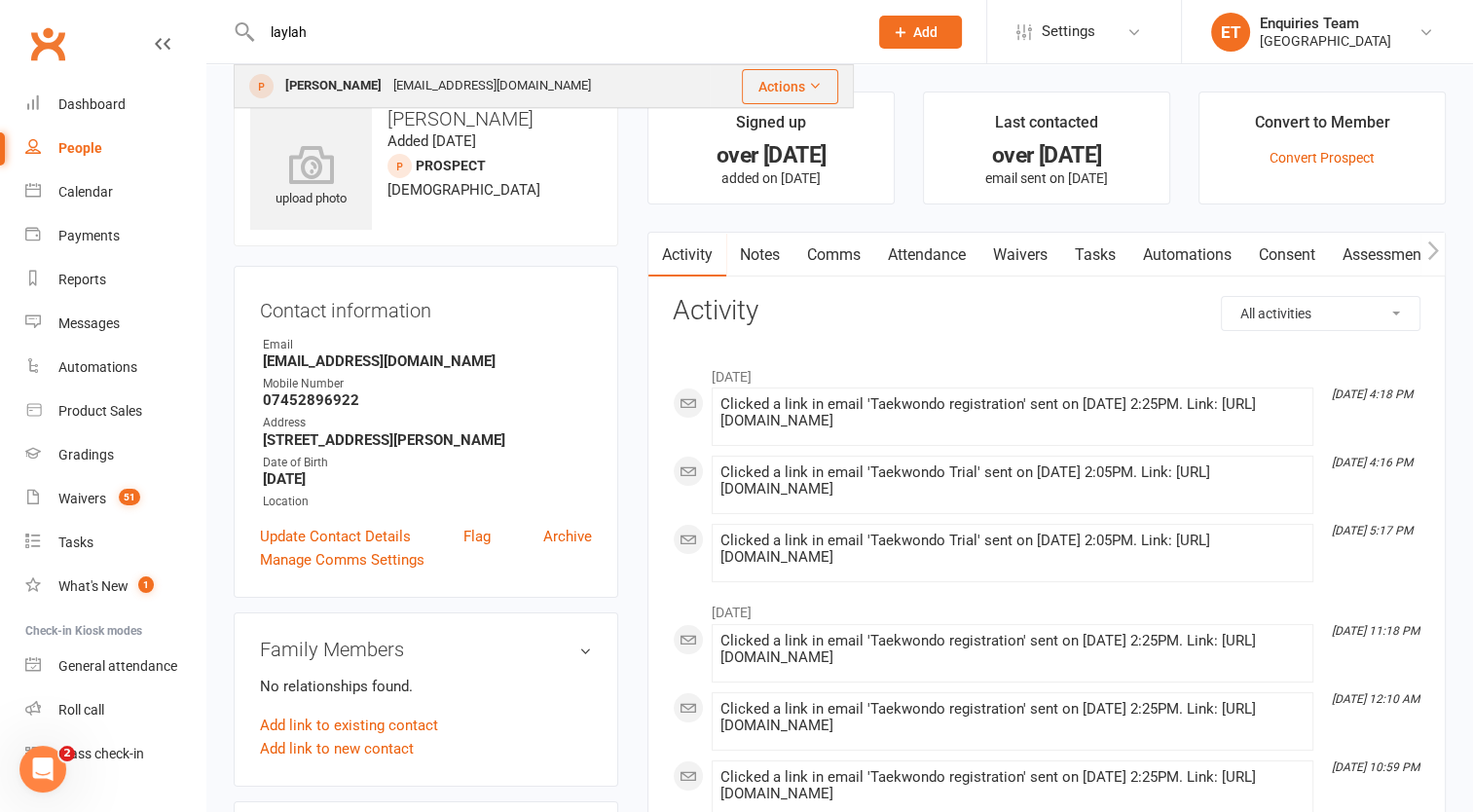
type input "laylah"
click at [393, 82] on div "[EMAIL_ADDRESS][DOMAIN_NAME]" at bounding box center [492, 86] width 209 height 28
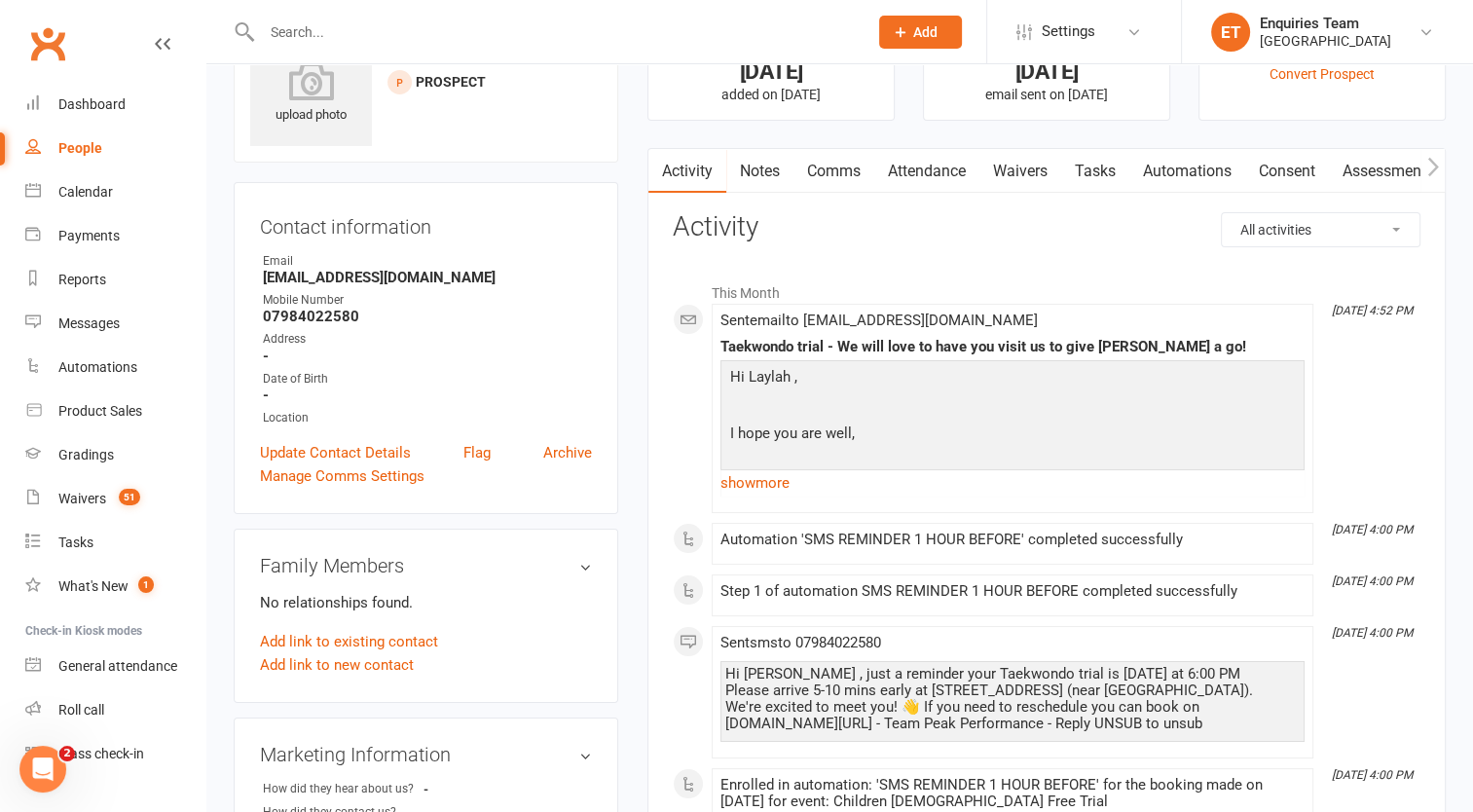
scroll to position [195, 0]
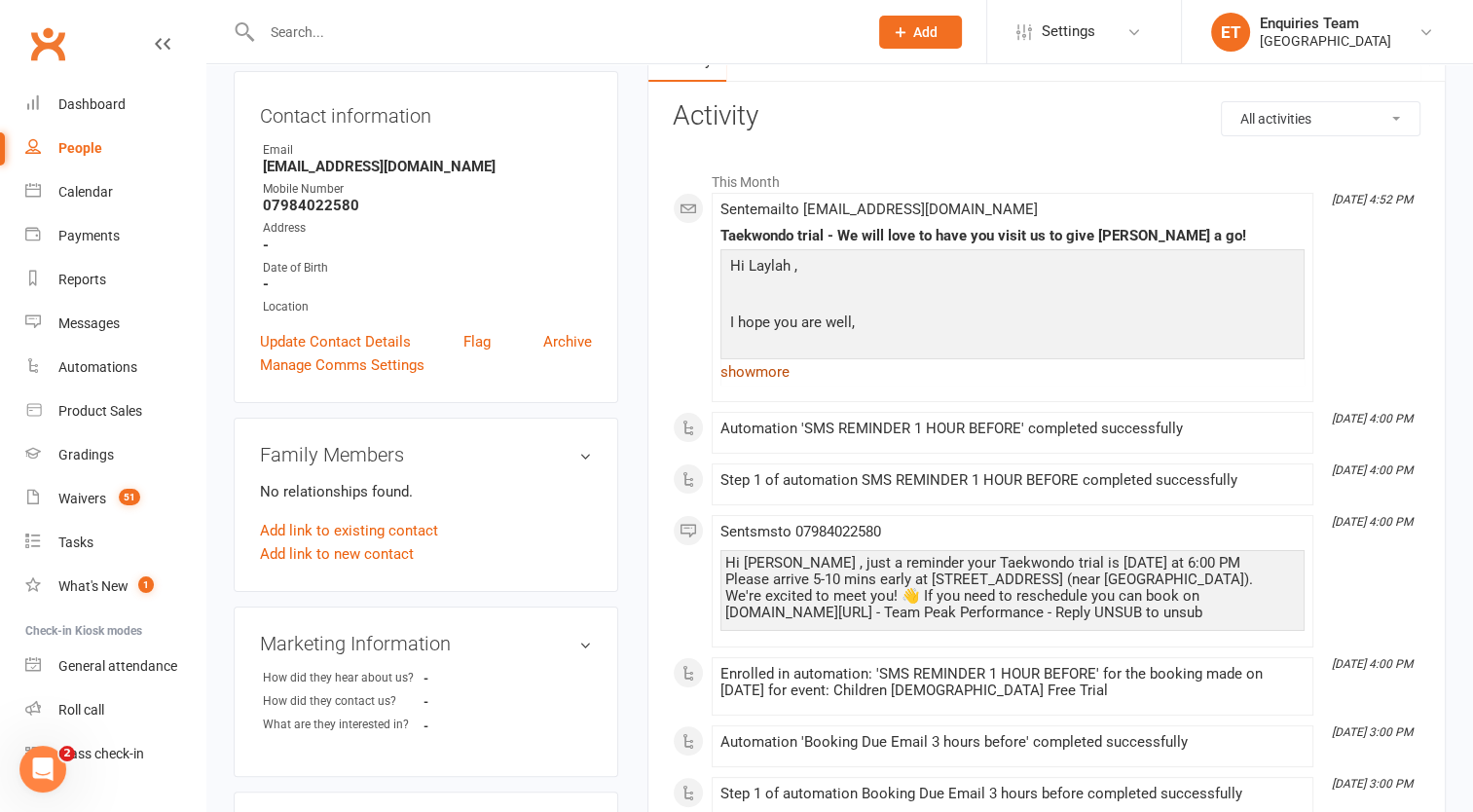
click at [786, 365] on link "show more" at bounding box center [1013, 371] width 584 height 27
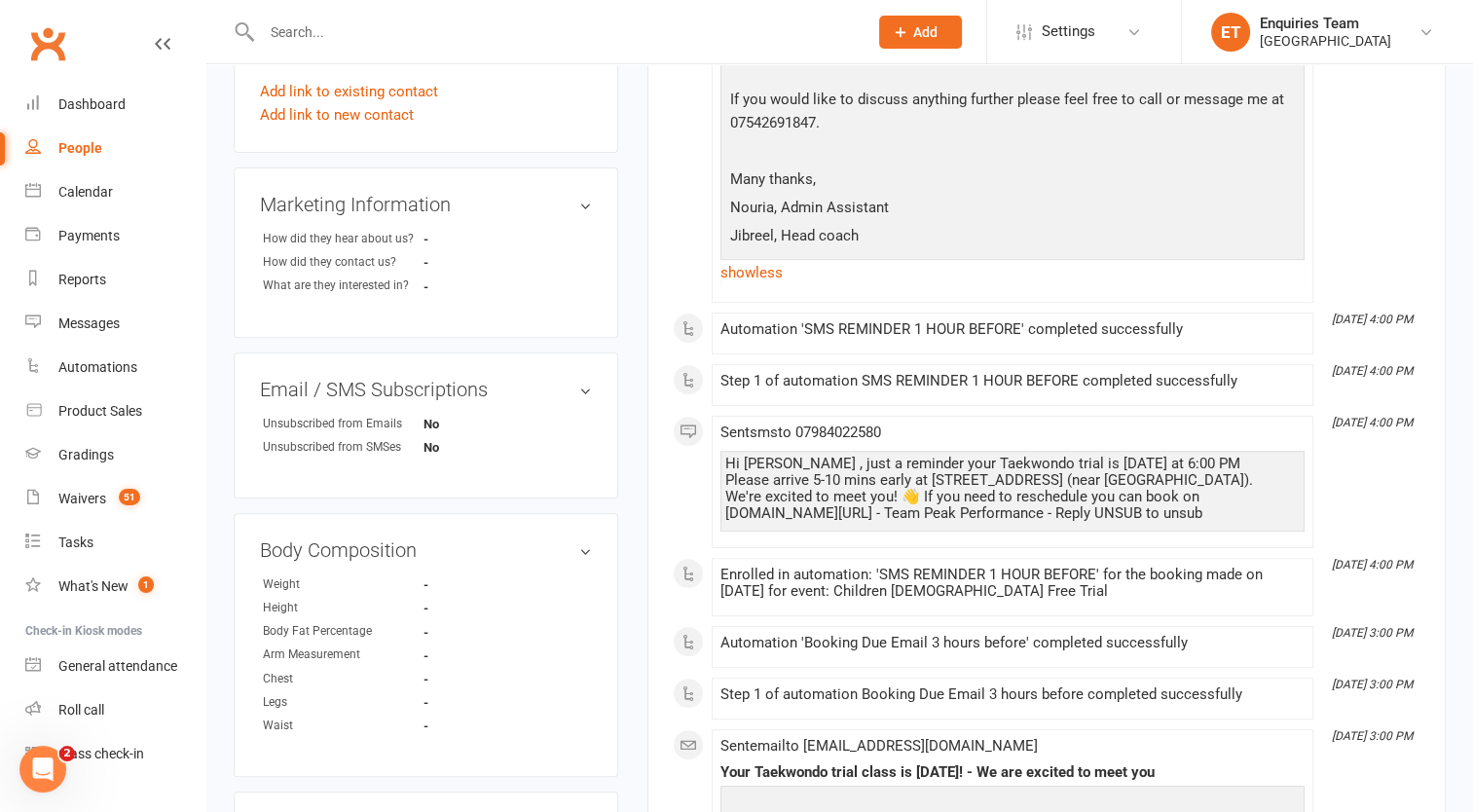
scroll to position [779, 0]
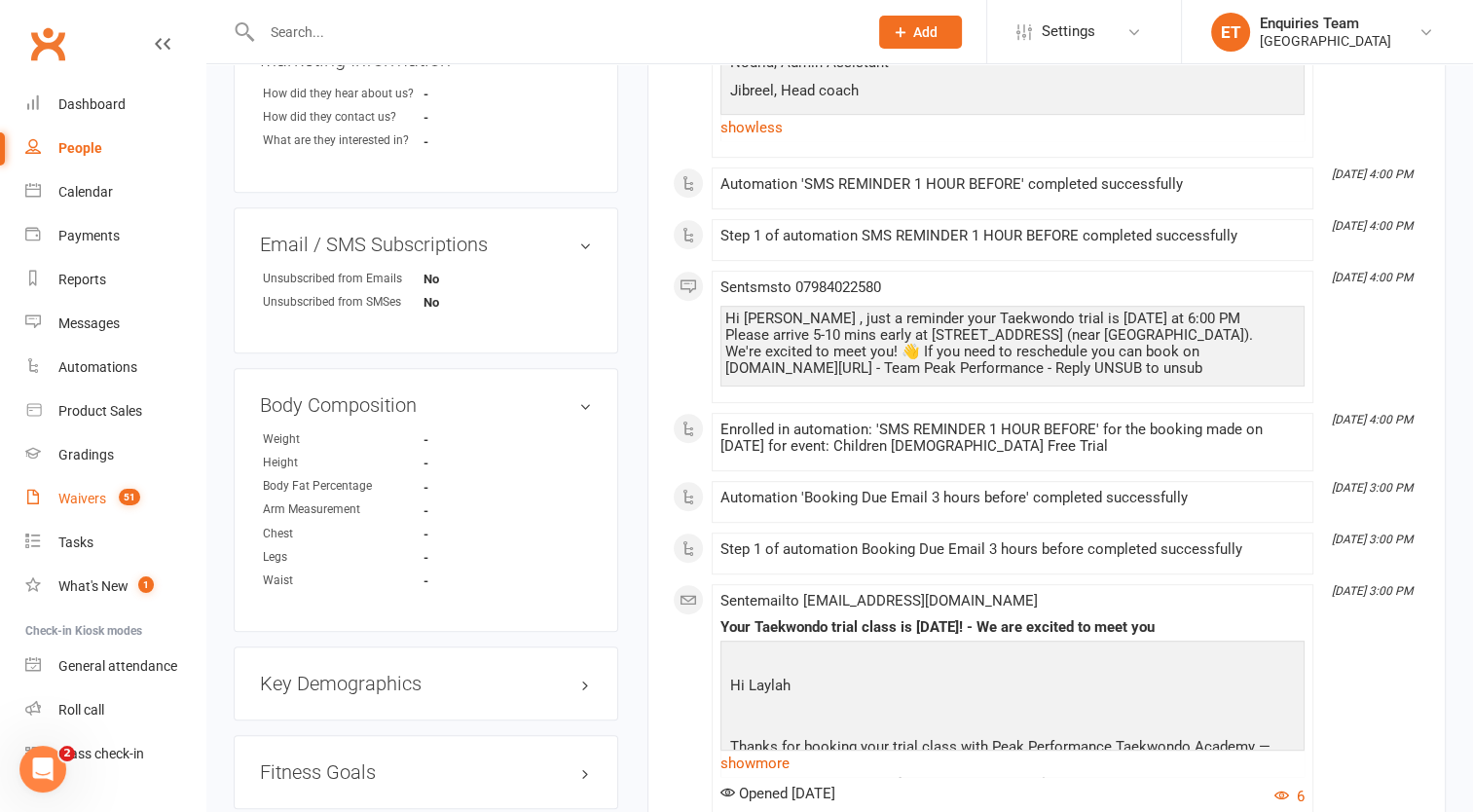
click at [71, 505] on div "Waivers" at bounding box center [82, 499] width 48 height 16
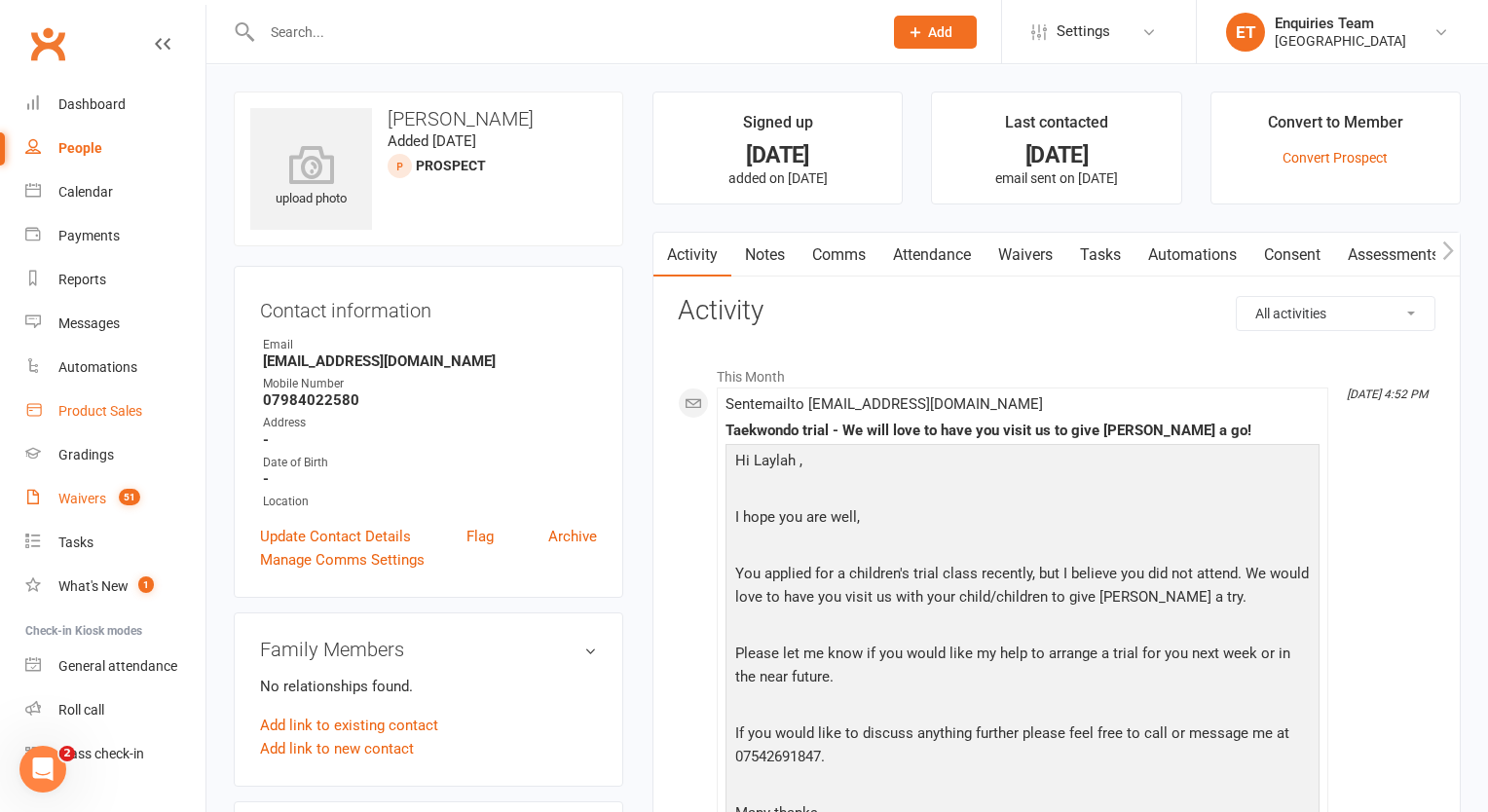
select select "100"
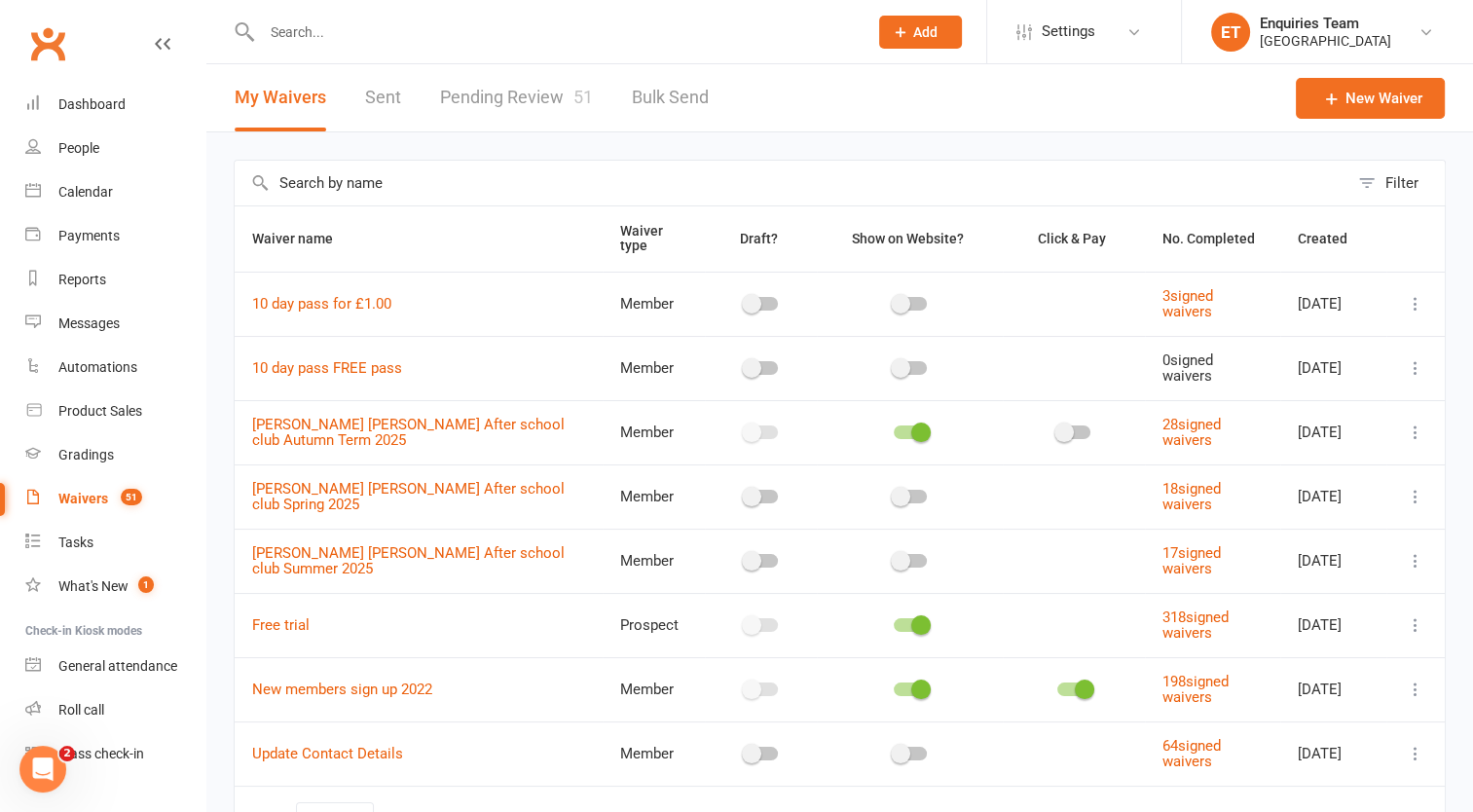
click at [514, 96] on link "Pending Review 51" at bounding box center [516, 97] width 153 height 67
select select "50"
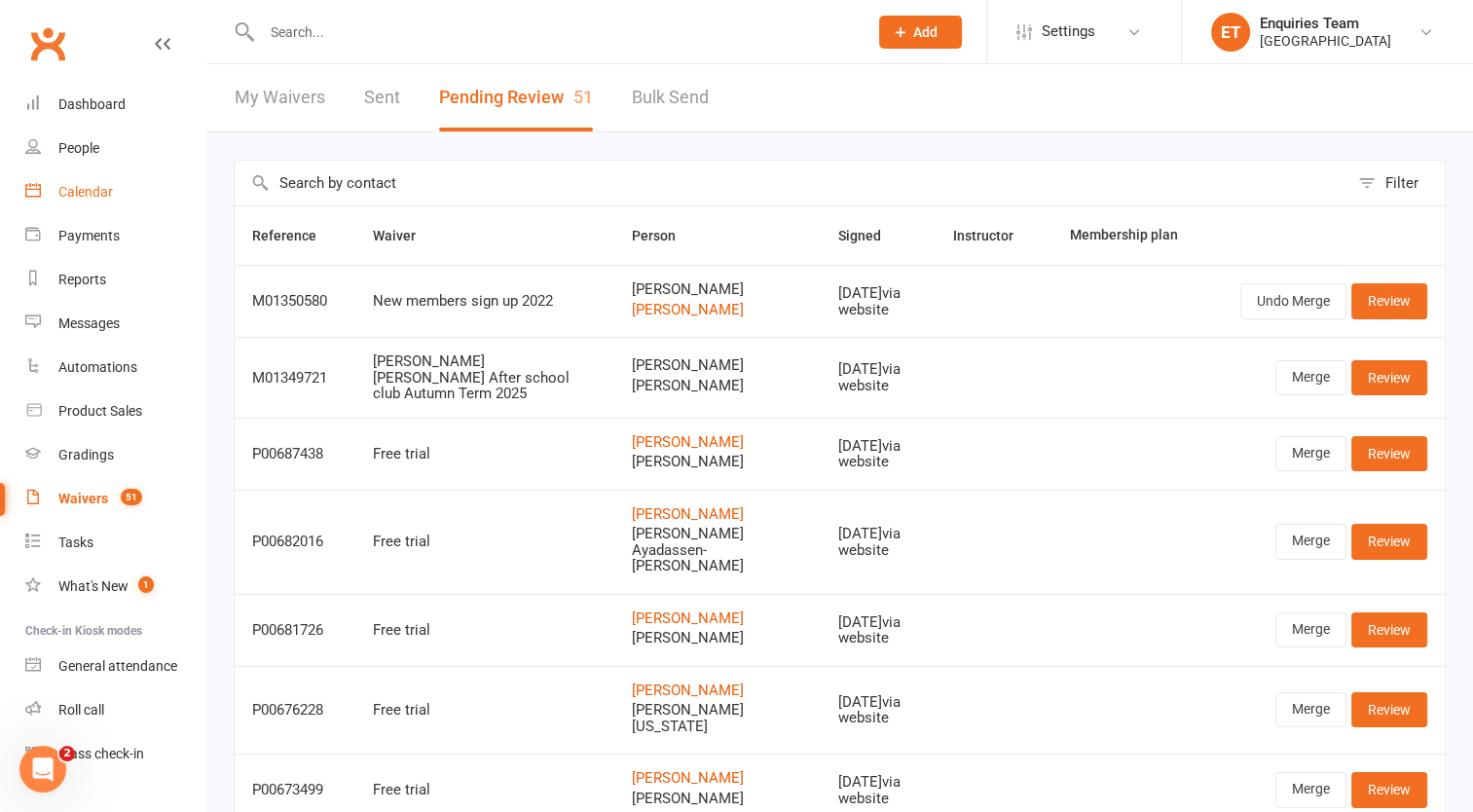
click at [76, 191] on div "Calendar" at bounding box center [85, 192] width 55 height 16
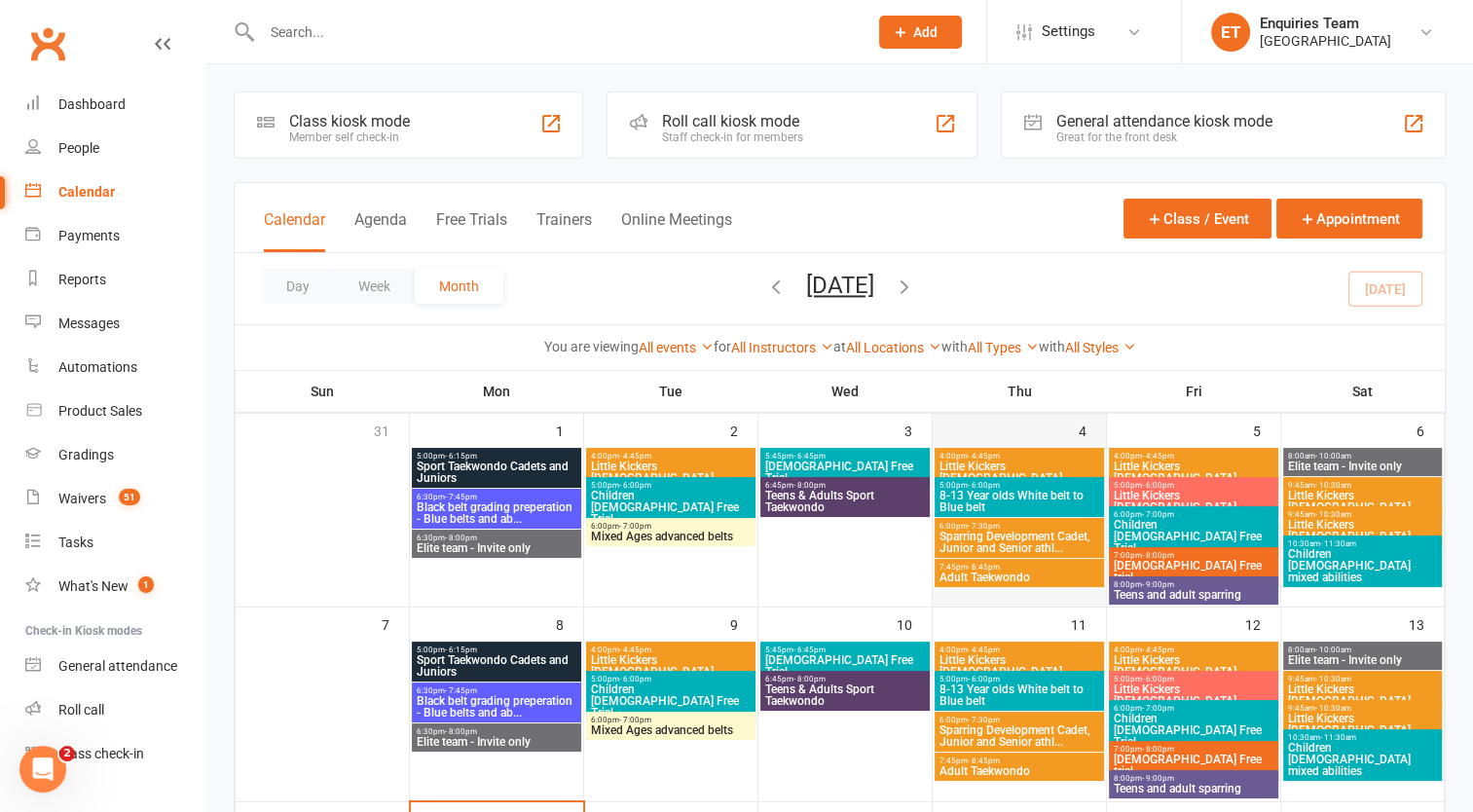
scroll to position [292, 0]
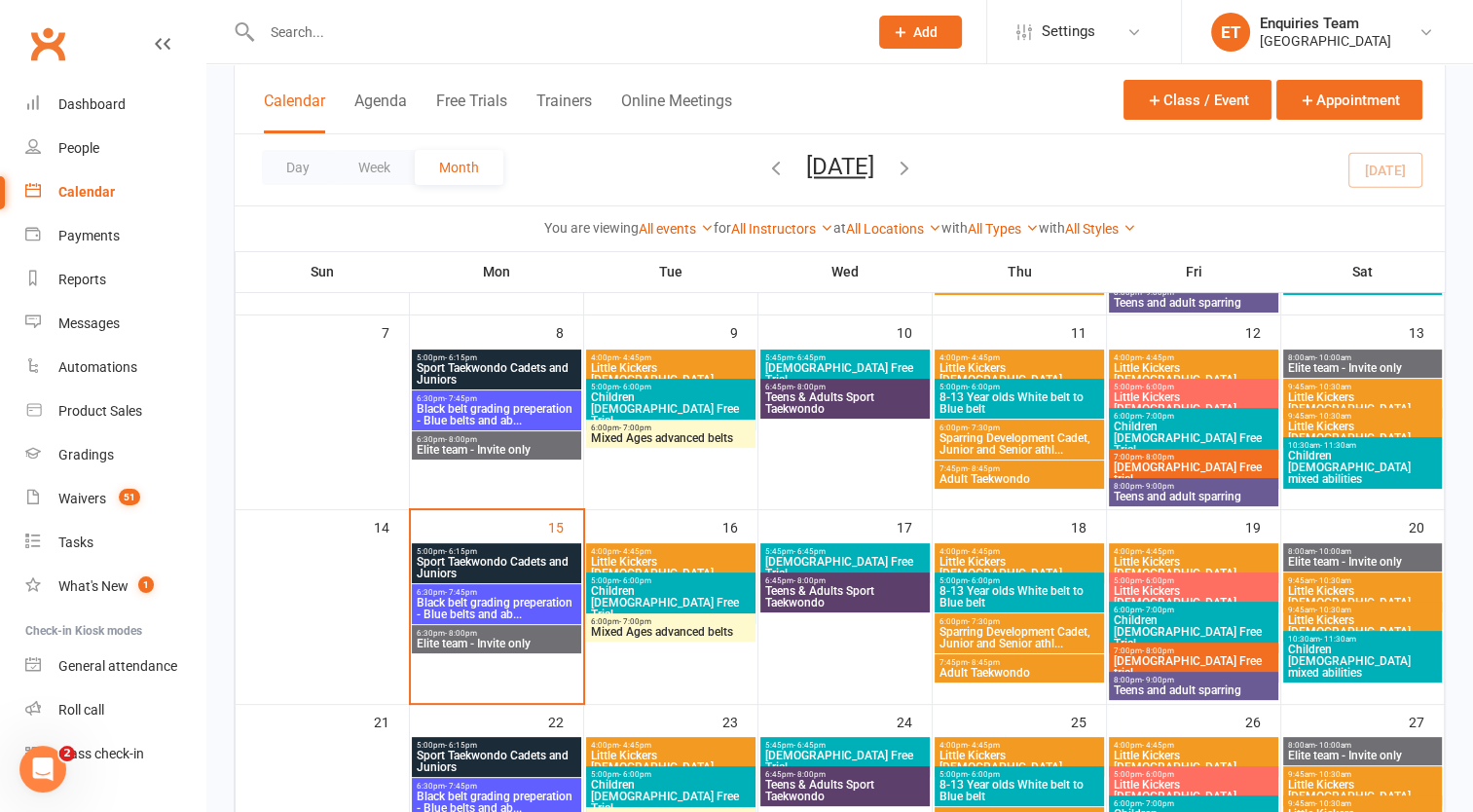
click at [1013, 432] on span "Sparring Development Cadet, Junior and Senior athl..." at bounding box center [1020, 443] width 162 height 23
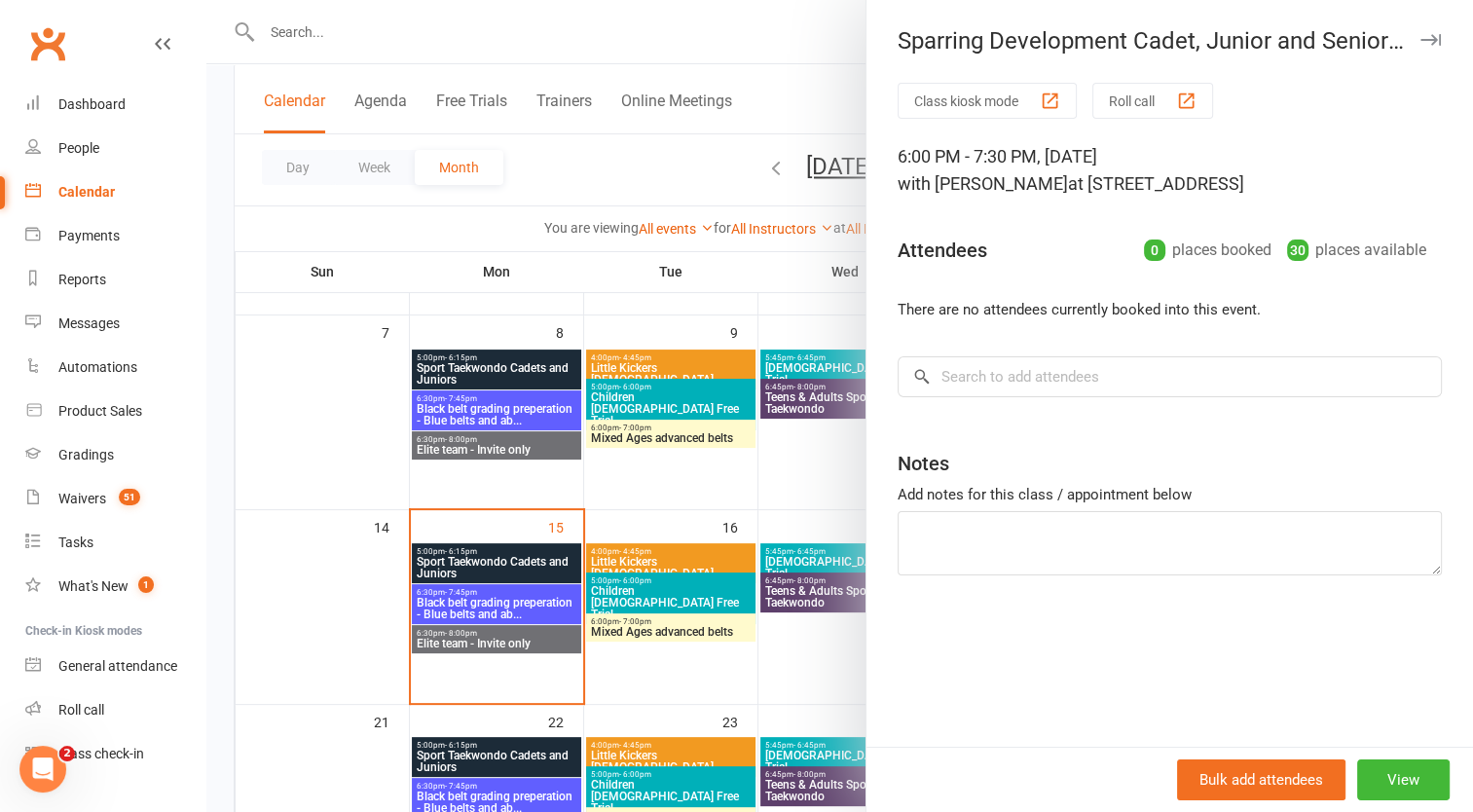
click at [775, 18] on div at bounding box center [839, 406] width 1267 height 812
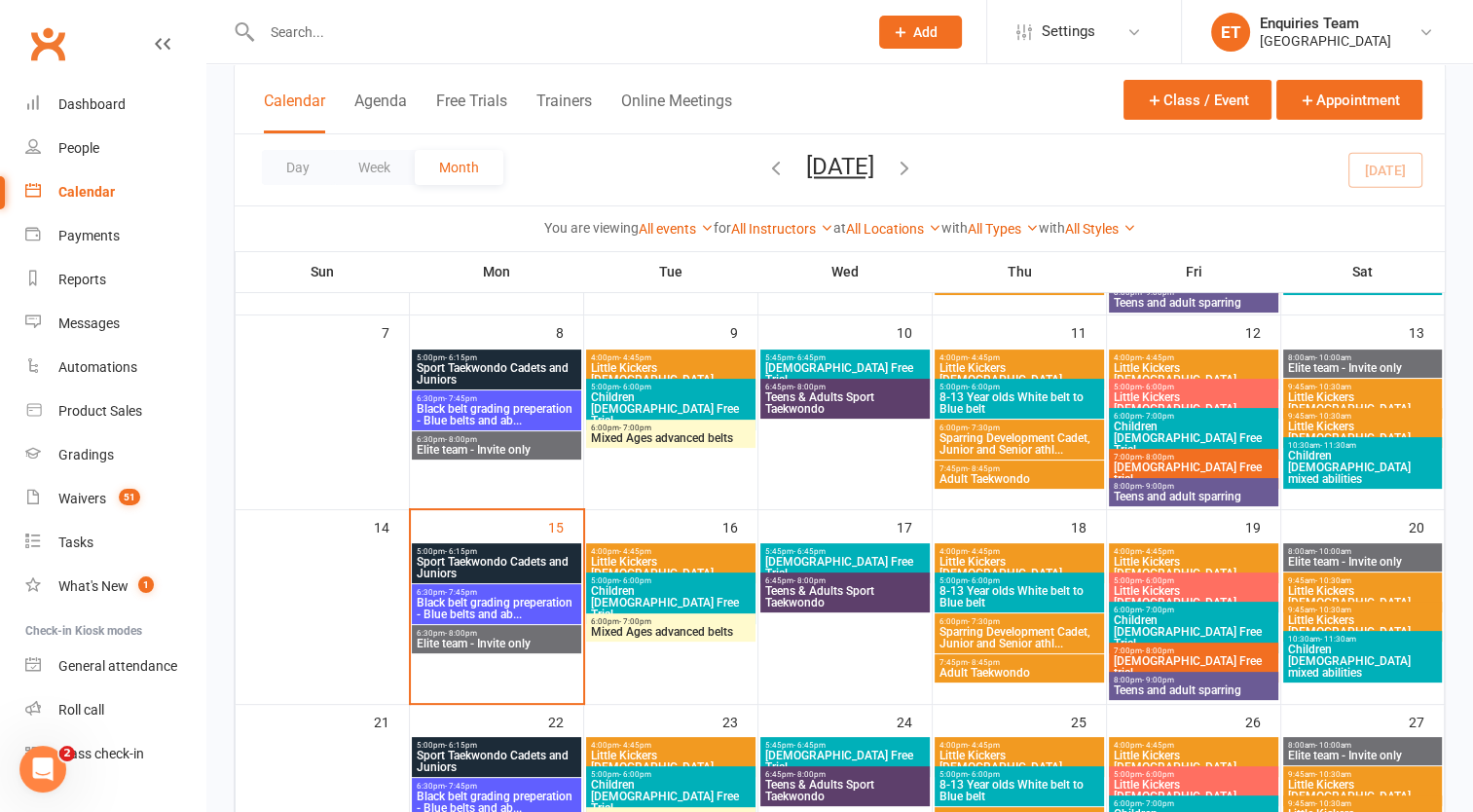
click at [1005, 473] on span "Adult Taekwondo" at bounding box center [1020, 479] width 162 height 12
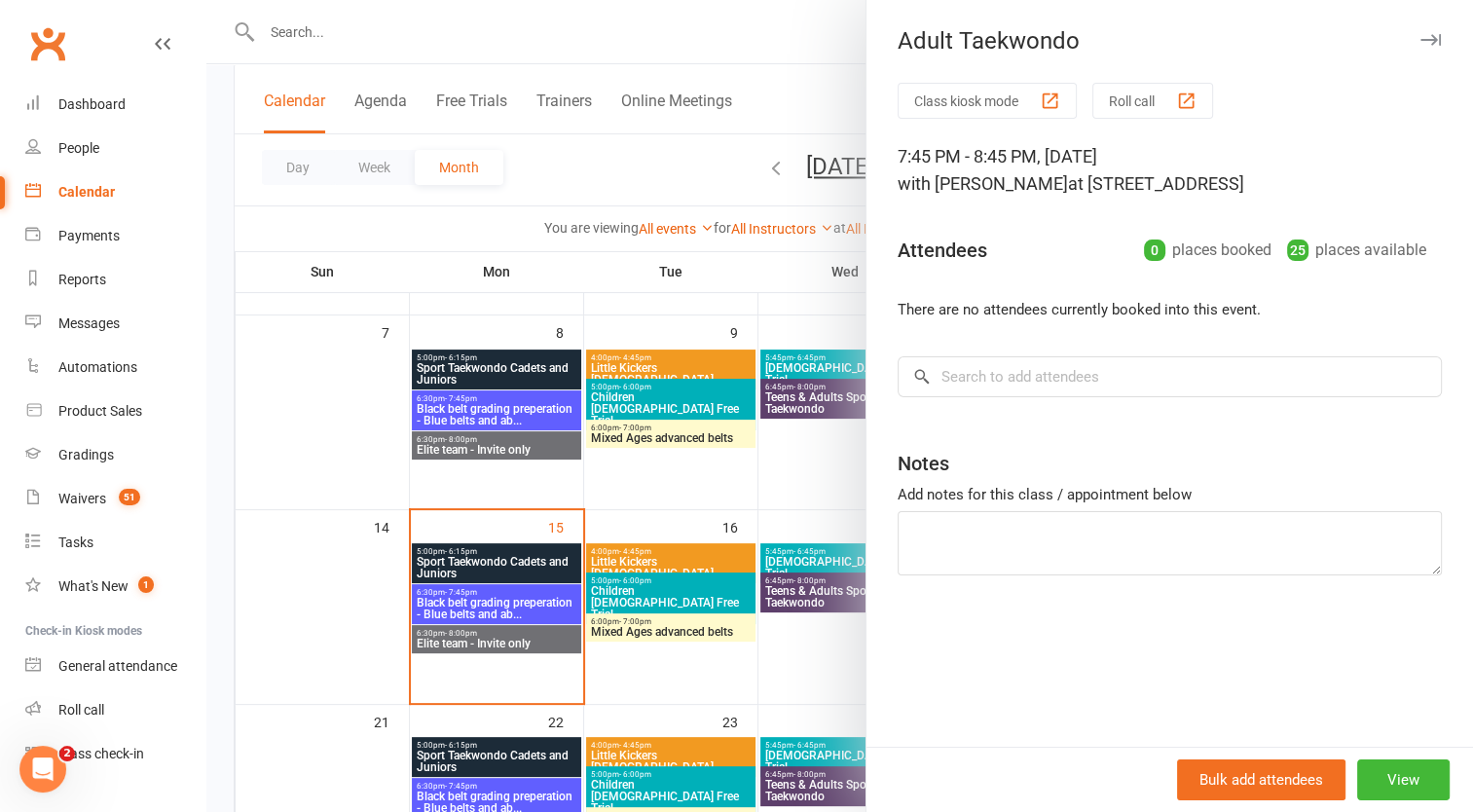
click at [799, 33] on div at bounding box center [839, 406] width 1267 height 812
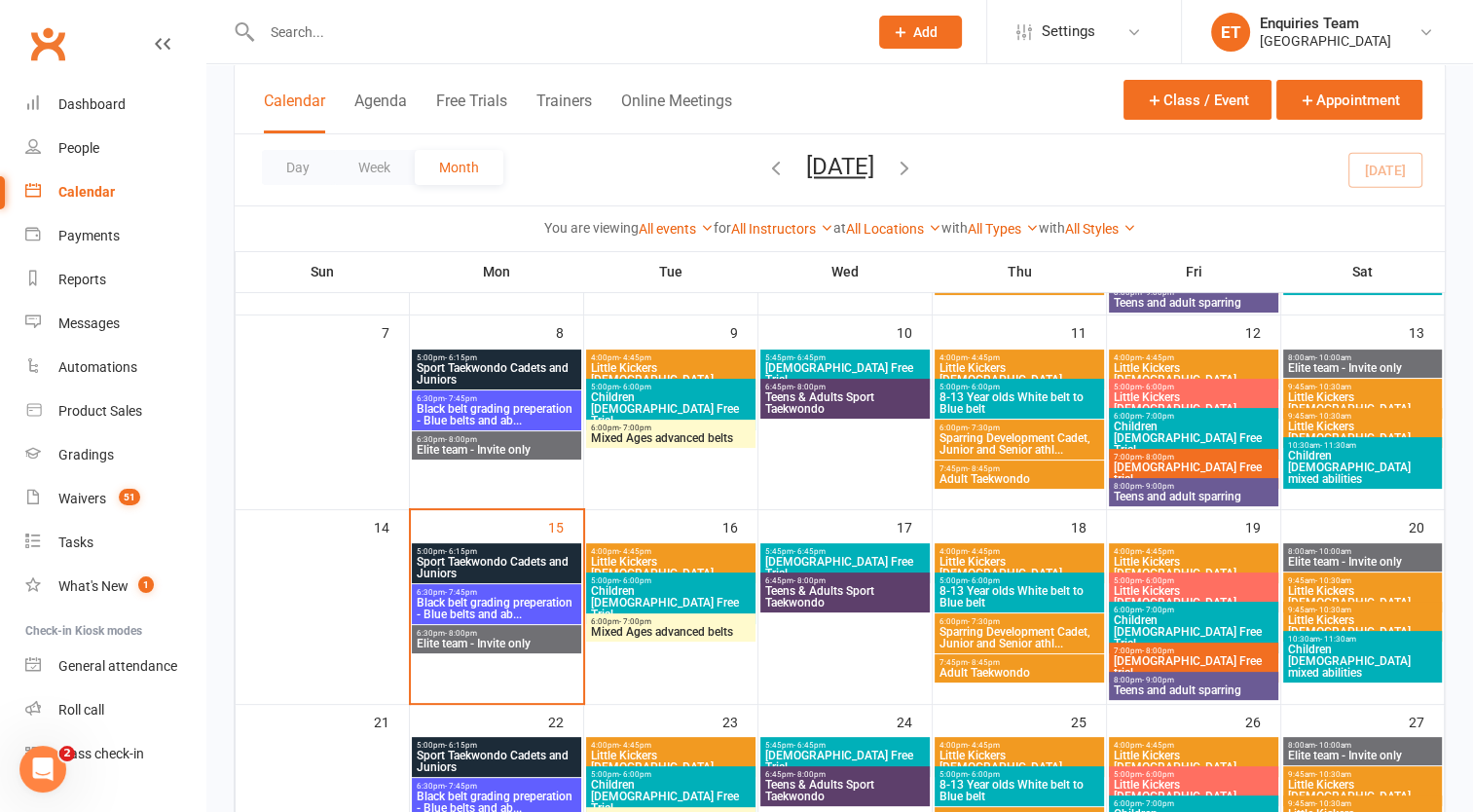
click at [1064, 404] on span "8-13 Year olds White belt to Blue belt" at bounding box center [1020, 402] width 162 height 23
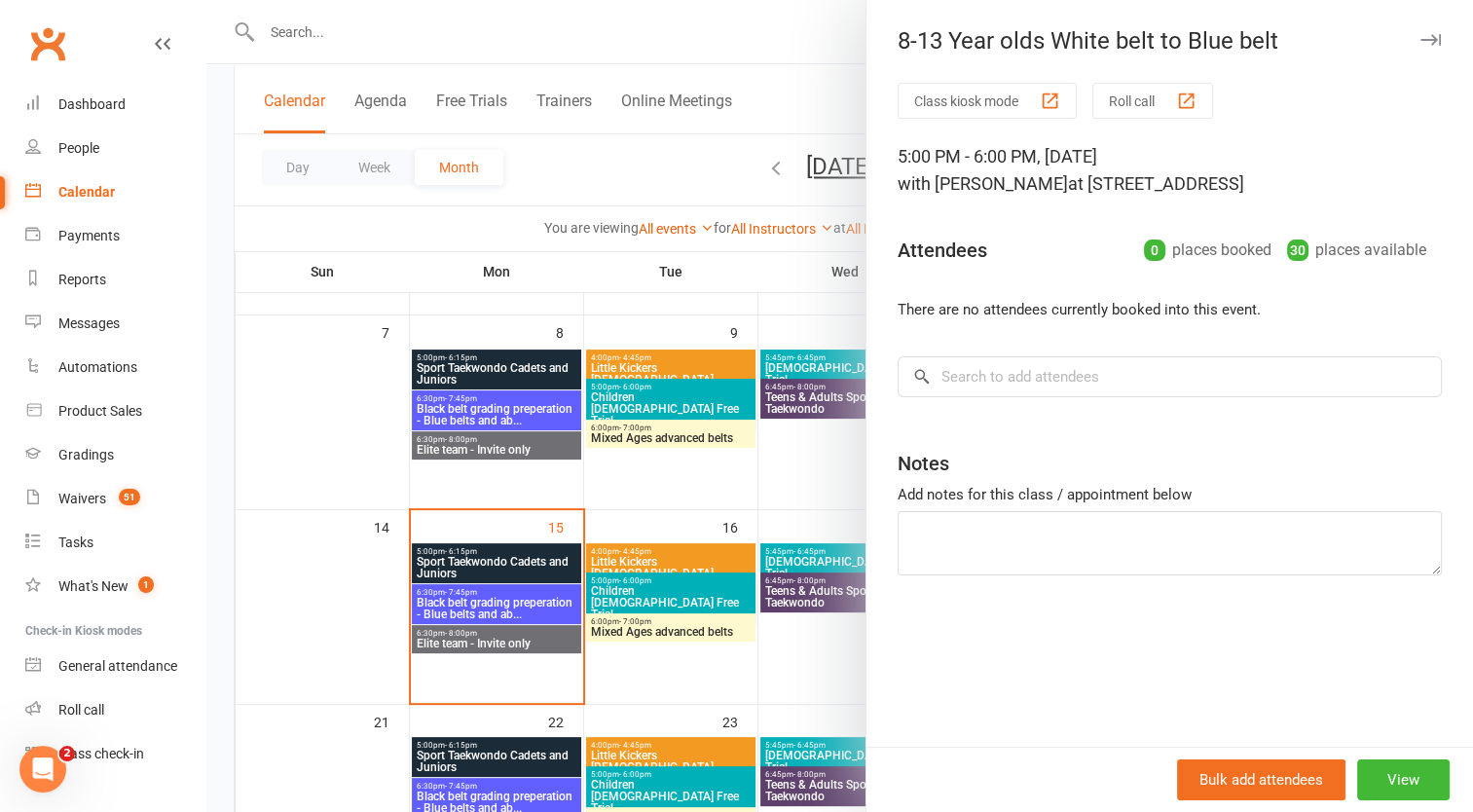
click at [761, 17] on div at bounding box center [839, 406] width 1267 height 812
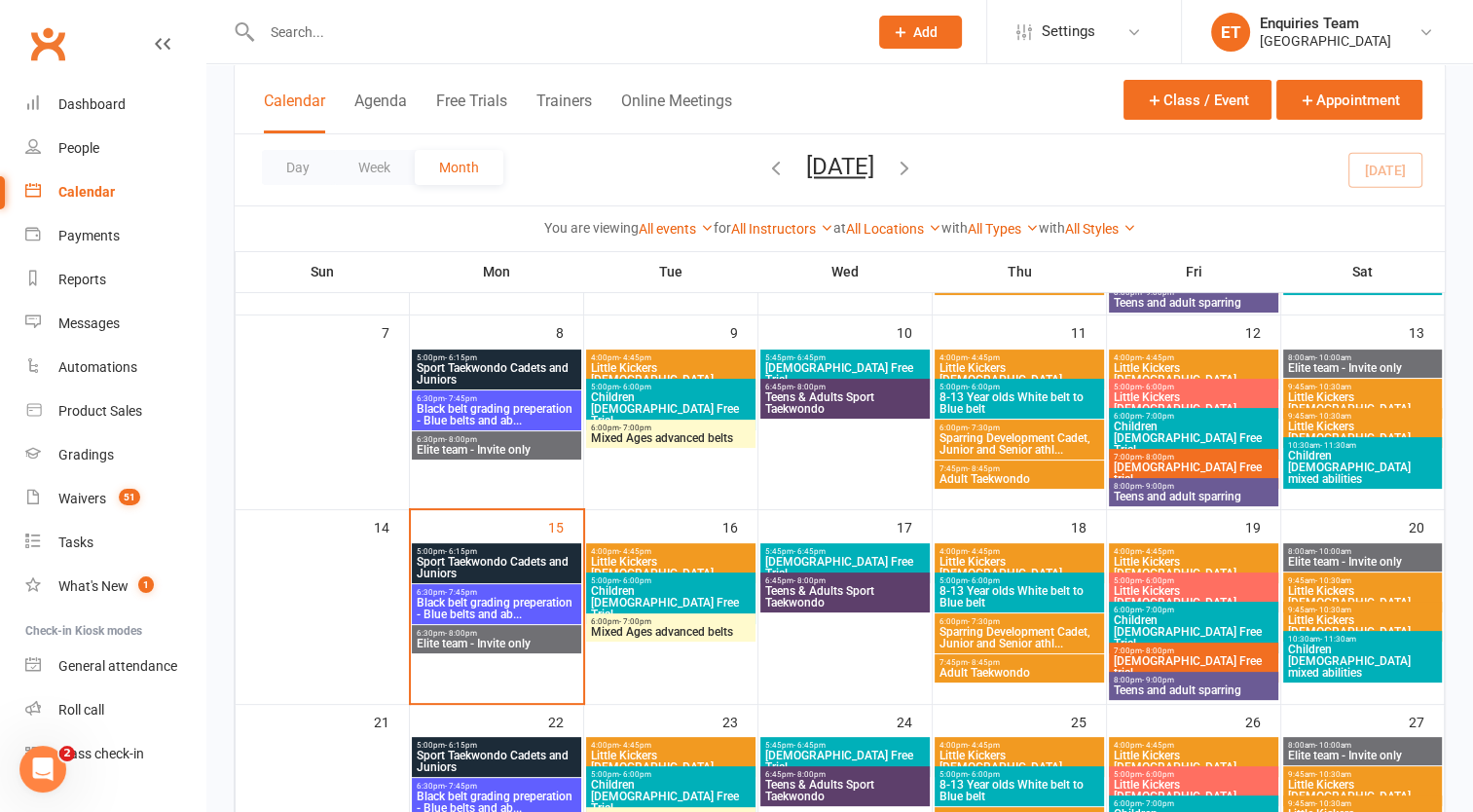
click at [1025, 362] on span "Little Kickers [DEMOGRAPHIC_DATA]" at bounding box center [1020, 373] width 162 height 23
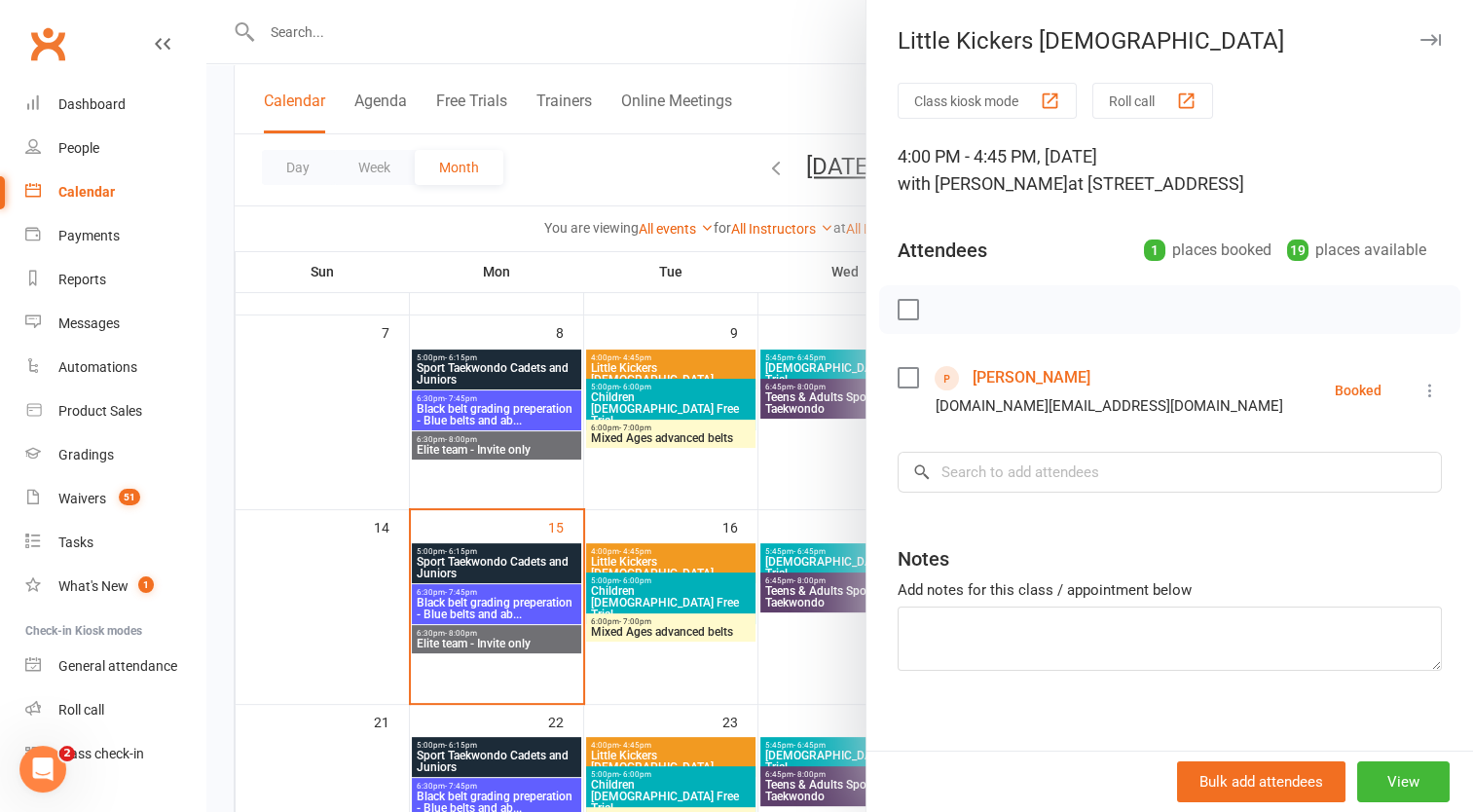
click at [989, 393] on link "[PERSON_NAME]" at bounding box center [1032, 377] width 118 height 31
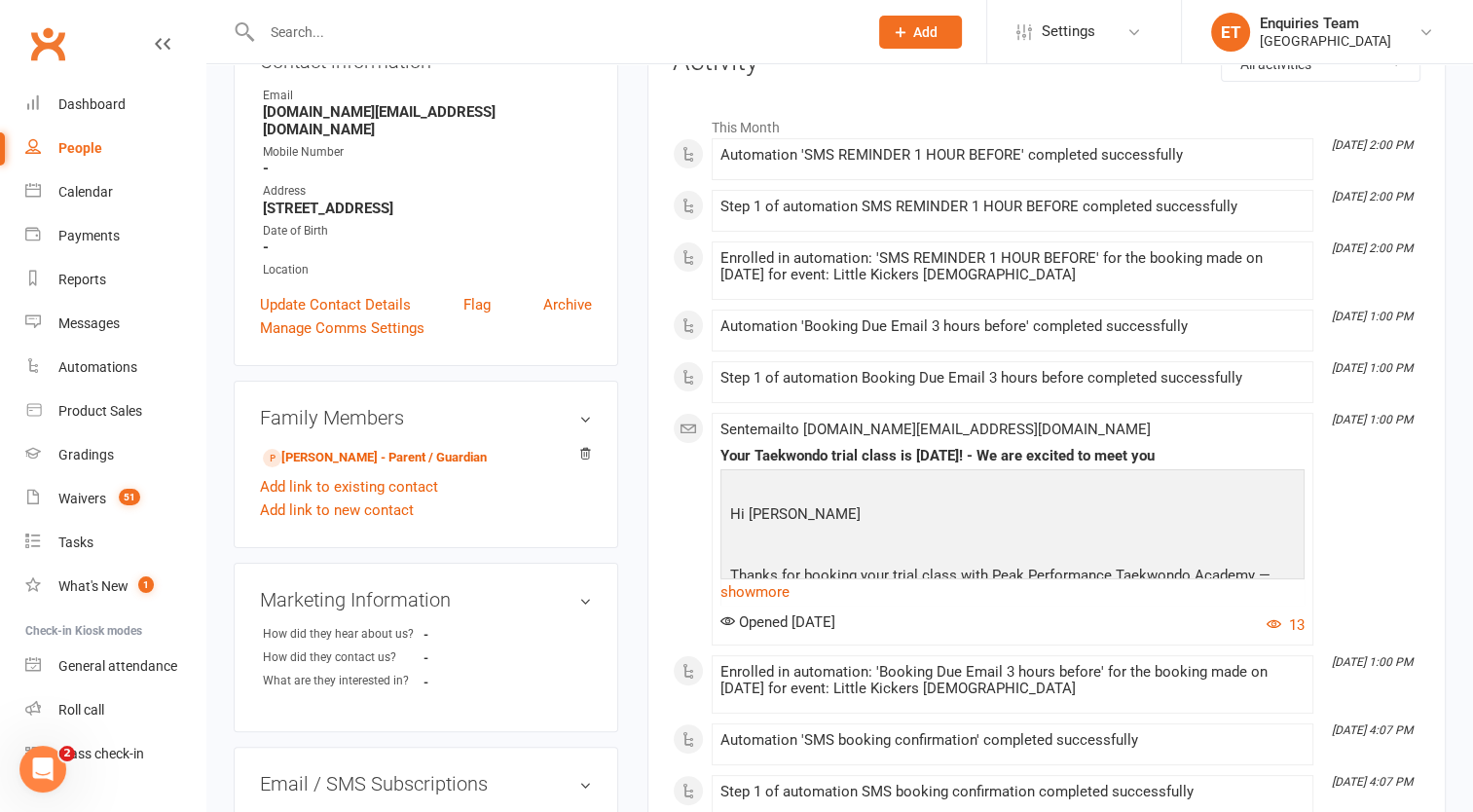
scroll to position [97, 0]
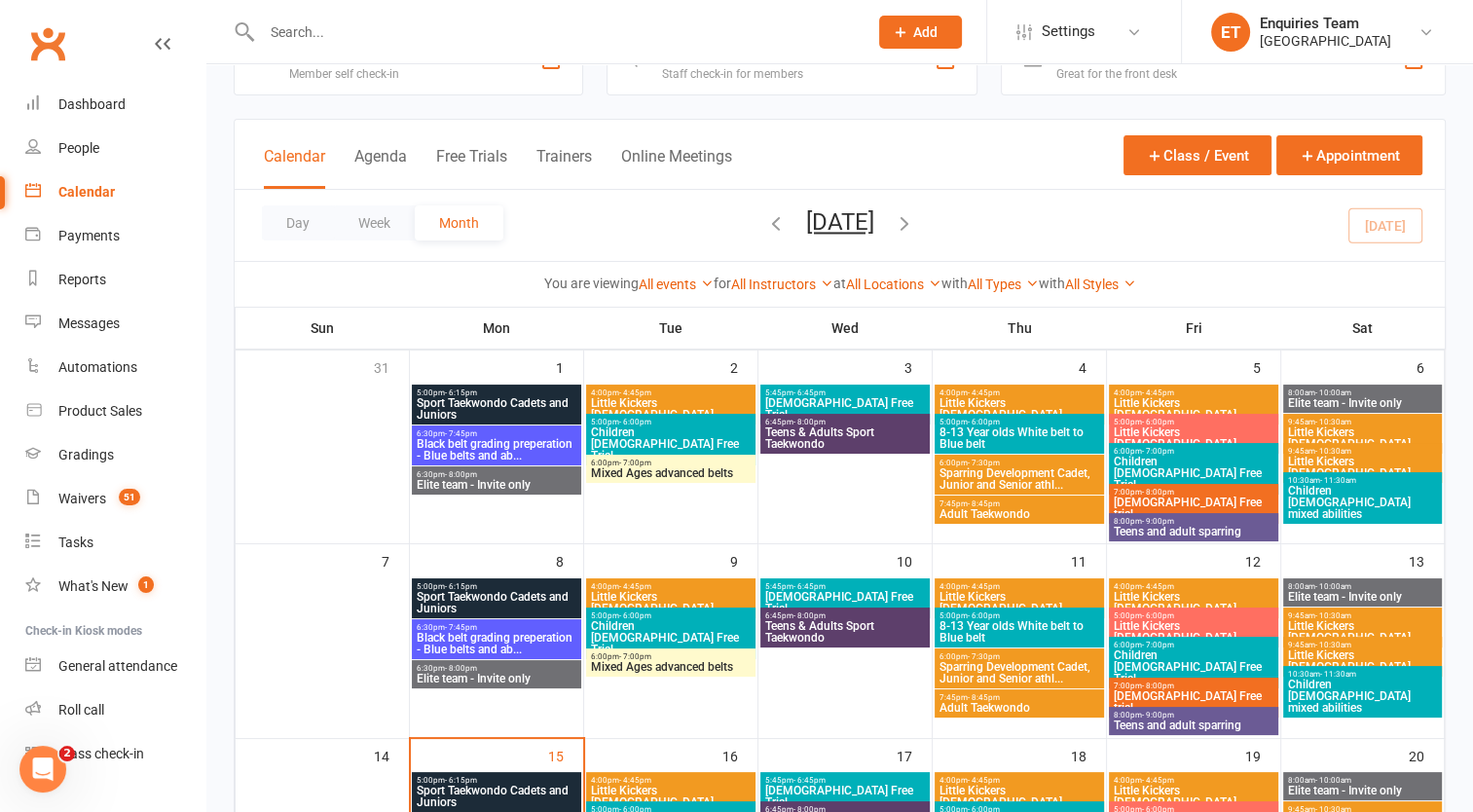
scroll to position [97, 0]
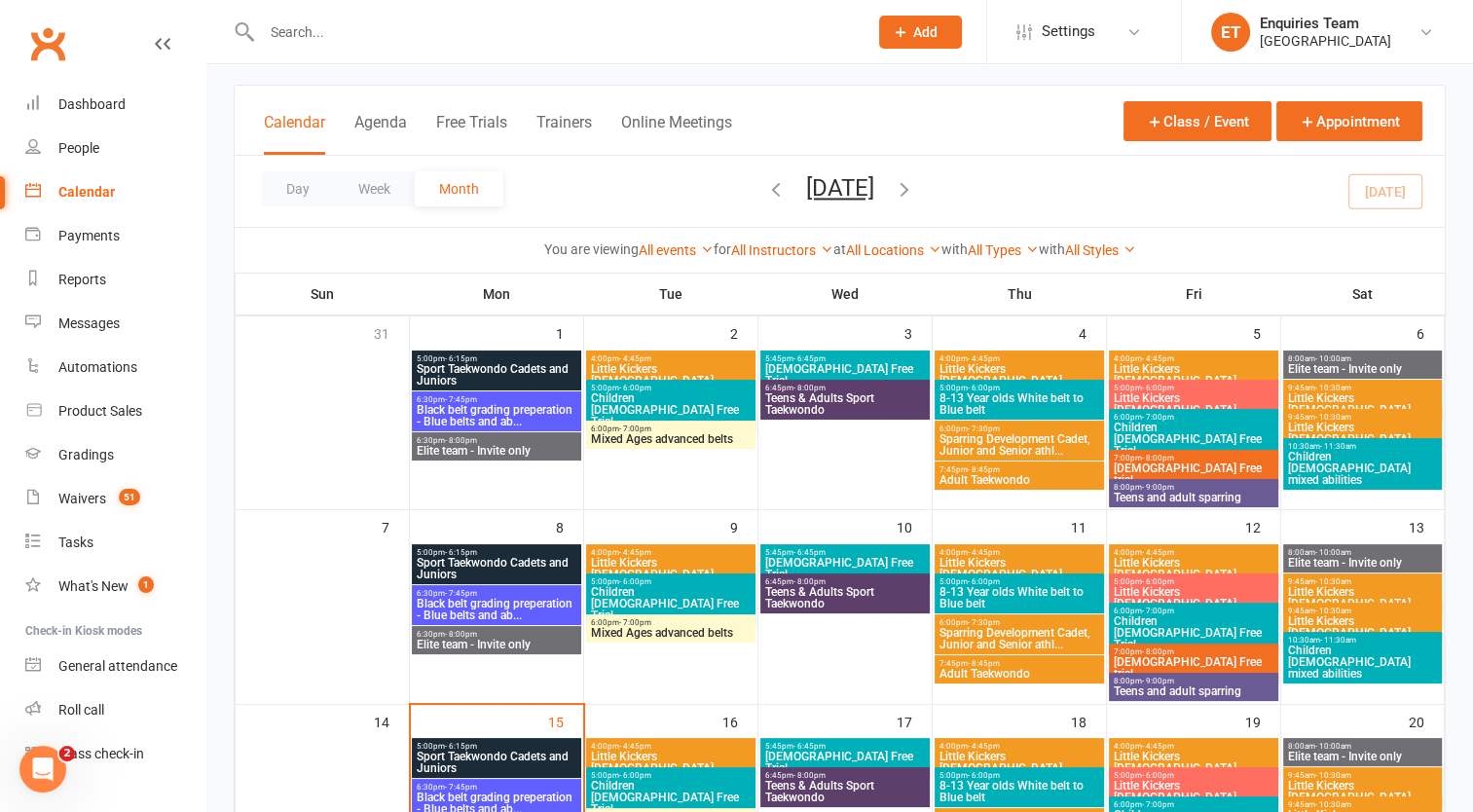
click at [862, 590] on span "Teens & Adults Sport Taekwondo" at bounding box center [845, 597] width 162 height 23
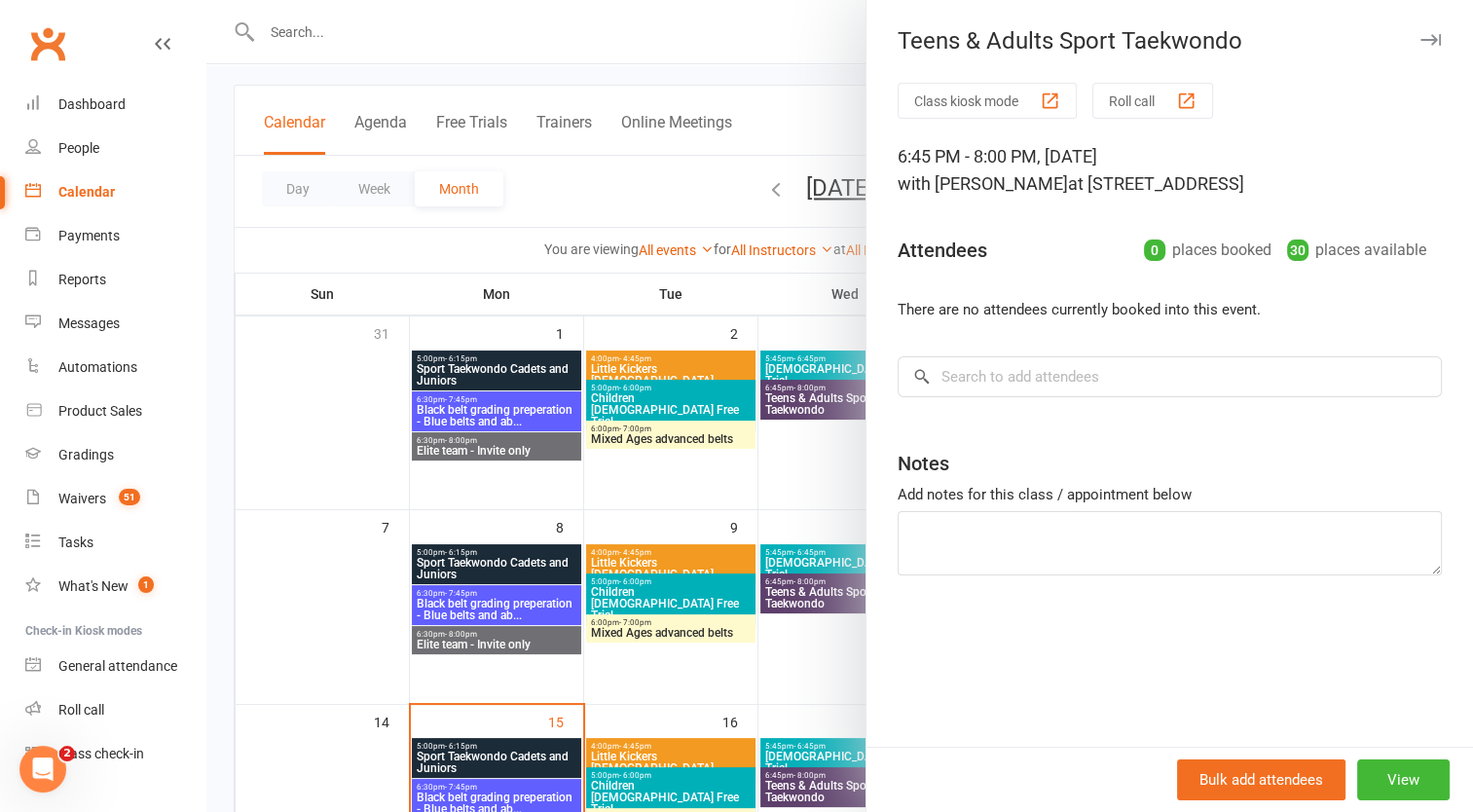
click at [806, 34] on div at bounding box center [839, 406] width 1267 height 812
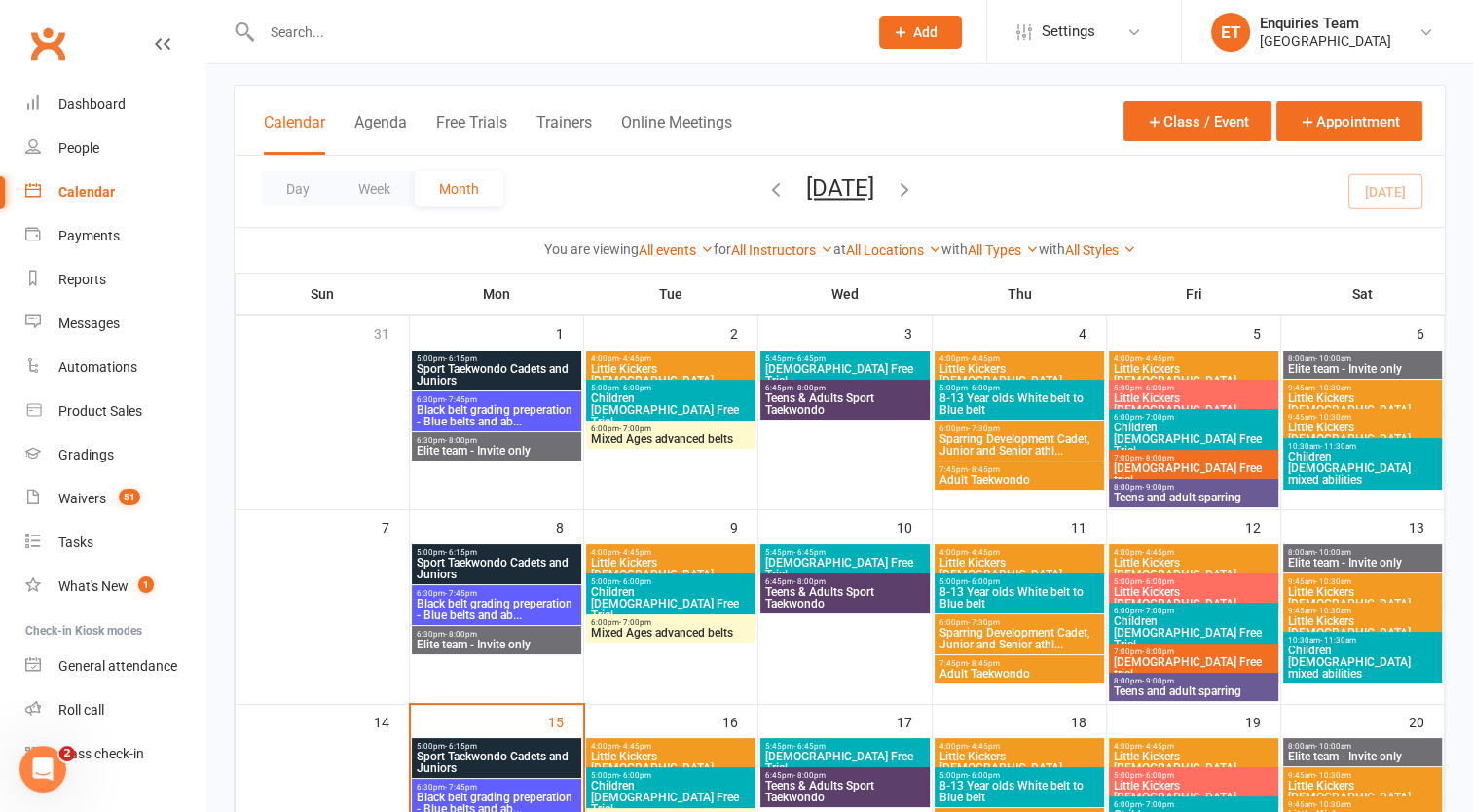
click at [866, 549] on span "5:45pm - 6:45pm" at bounding box center [845, 552] width 162 height 9
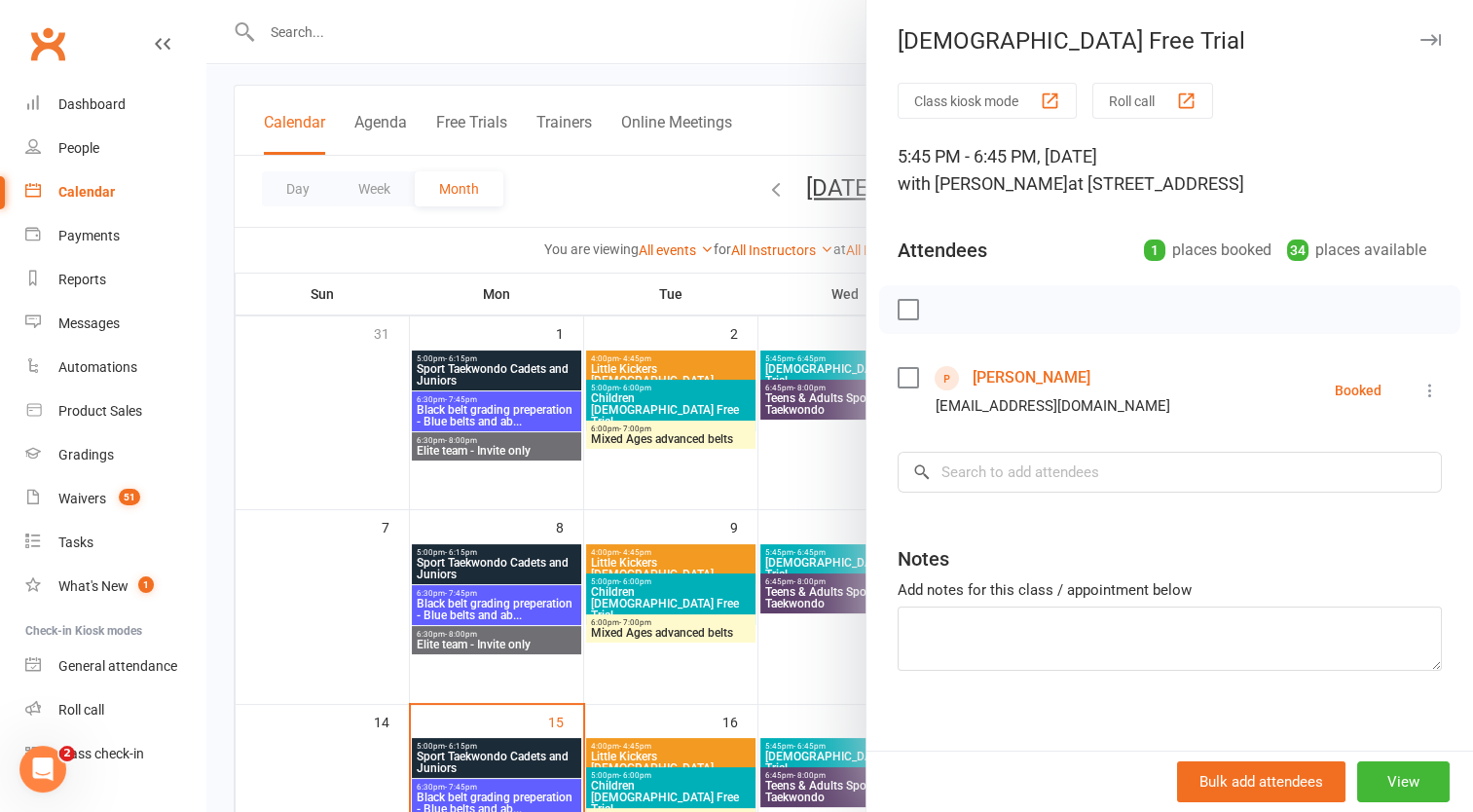
click at [1013, 393] on link "[PERSON_NAME]" at bounding box center [1032, 377] width 118 height 31
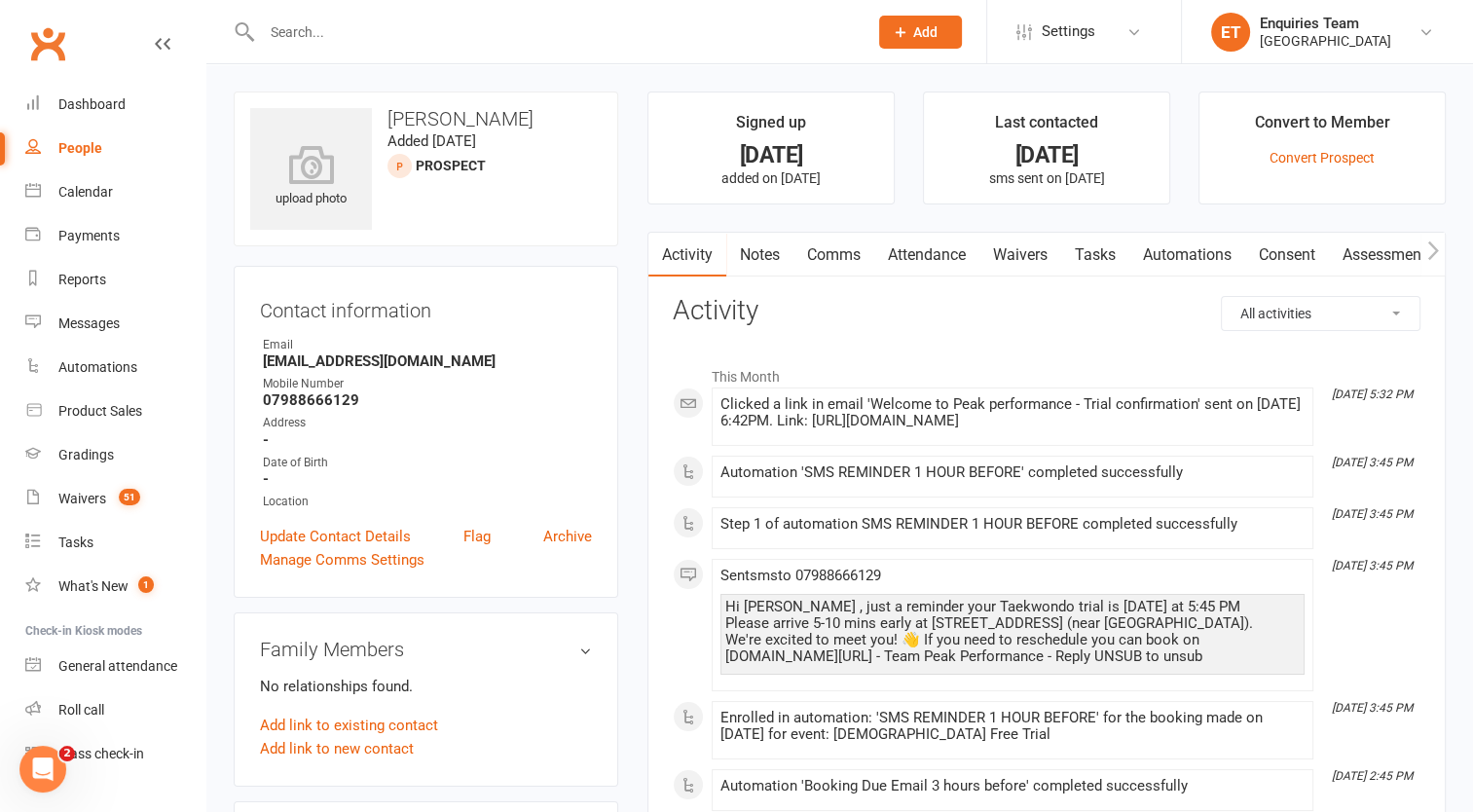
click at [854, 257] on link "Comms" at bounding box center [834, 255] width 81 height 45
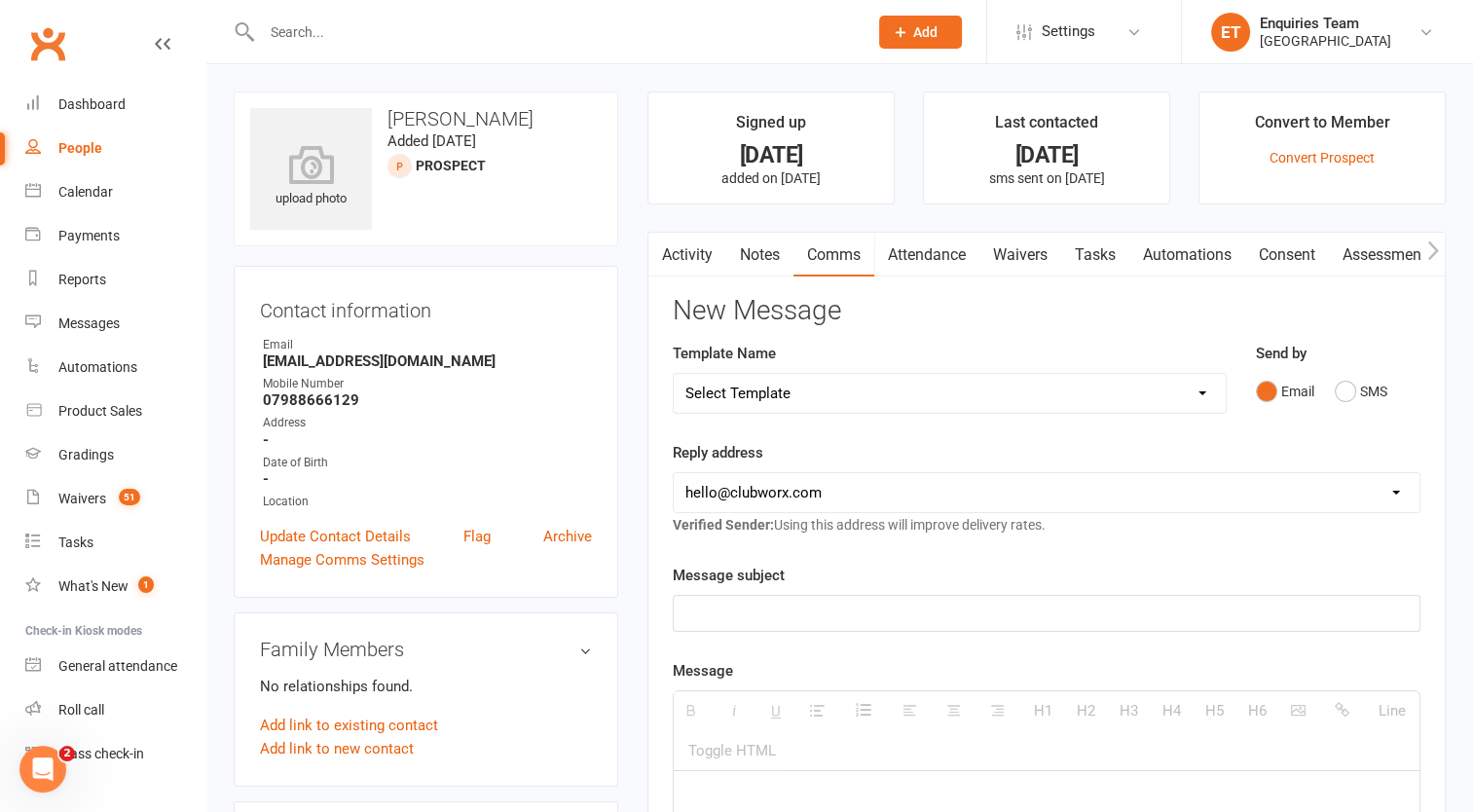
click at [845, 387] on select "Select Template [Email] Welcome to Peak Performance – Your Trial Class Is Booke…" at bounding box center [950, 393] width 552 height 39
select select "23"
click at [674, 374] on select "Select Template [Email] Welcome to Peak Performance – Your Trial Class Is Booke…" at bounding box center [950, 393] width 552 height 39
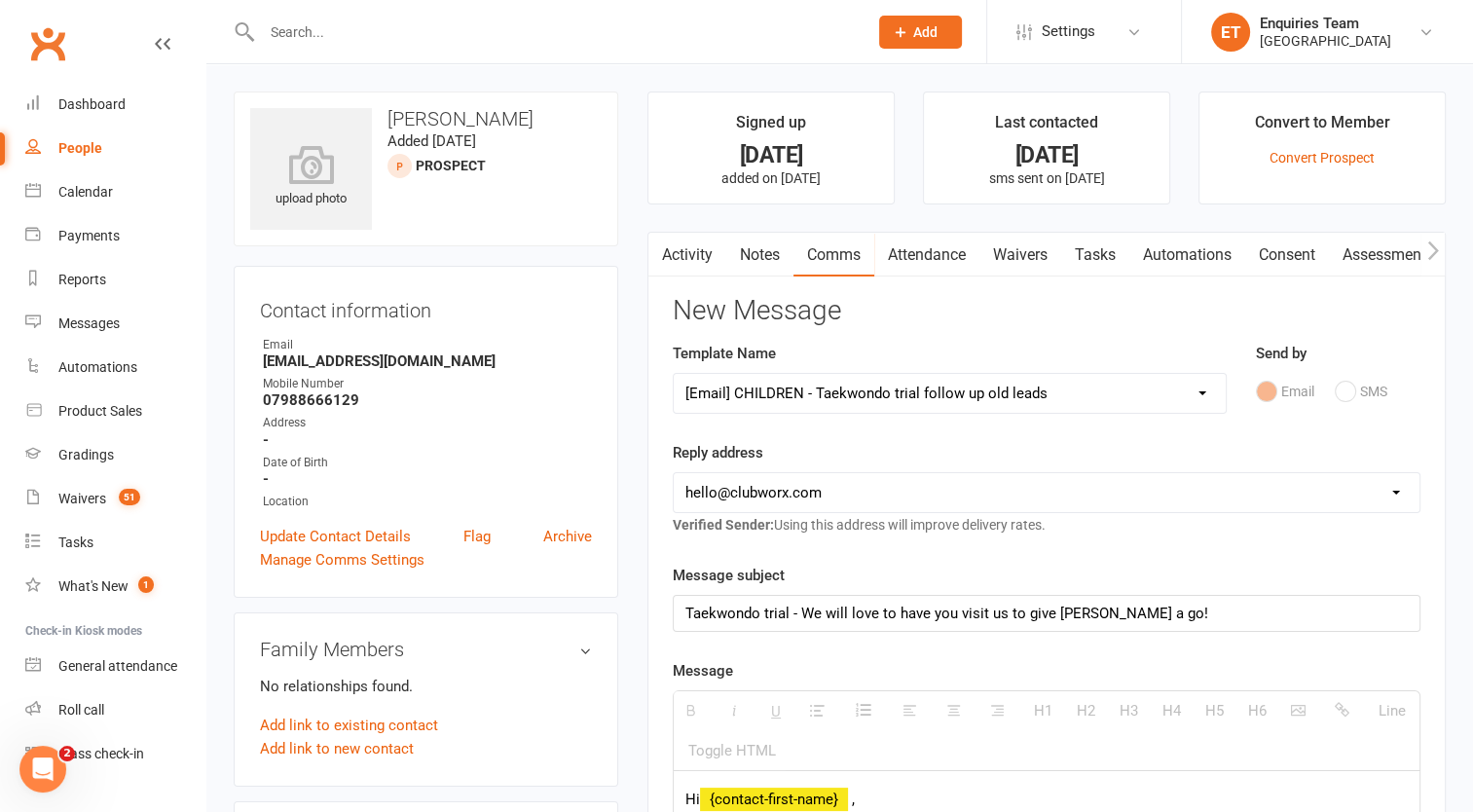
click at [838, 489] on select "[EMAIL_ADDRESS][DOMAIN_NAME] [EMAIL_ADDRESS][DOMAIN_NAME] [EMAIL_ADDRESS][DOMAI…" at bounding box center [1047, 492] width 746 height 39
select select "2"
click at [674, 473] on select "[EMAIL_ADDRESS][DOMAIN_NAME] [EMAIL_ADDRESS][DOMAIN_NAME] [EMAIL_ADDRESS][DOMAI…" at bounding box center [1047, 492] width 746 height 39
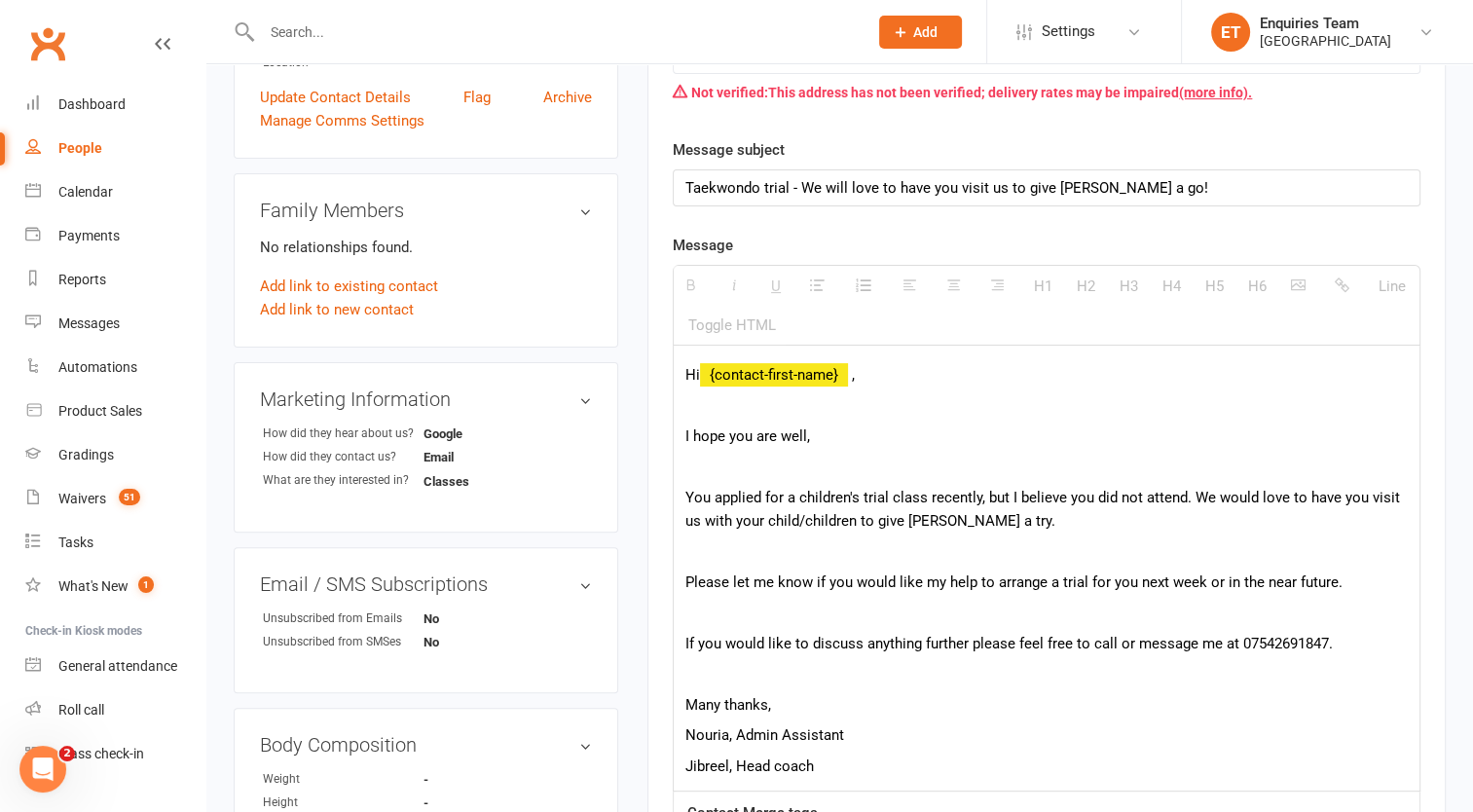
scroll to position [487, 0]
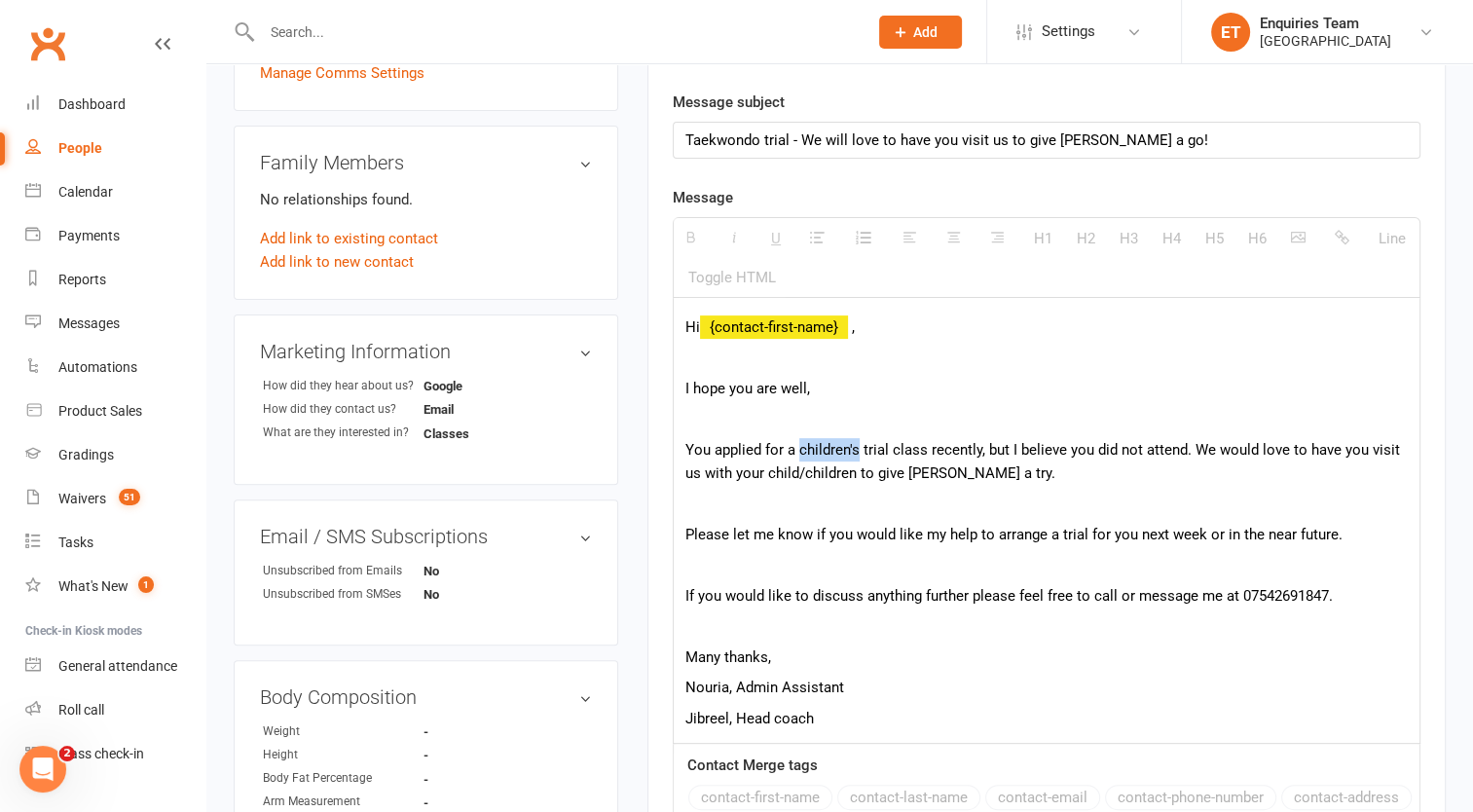
drag, startPoint x: 797, startPoint y: 448, endPoint x: 857, endPoint y: 454, distance: 60.7
click at [857, 454] on p "You applied for a children's trial class recently, but I believe you did not at…" at bounding box center [1047, 461] width 723 height 47
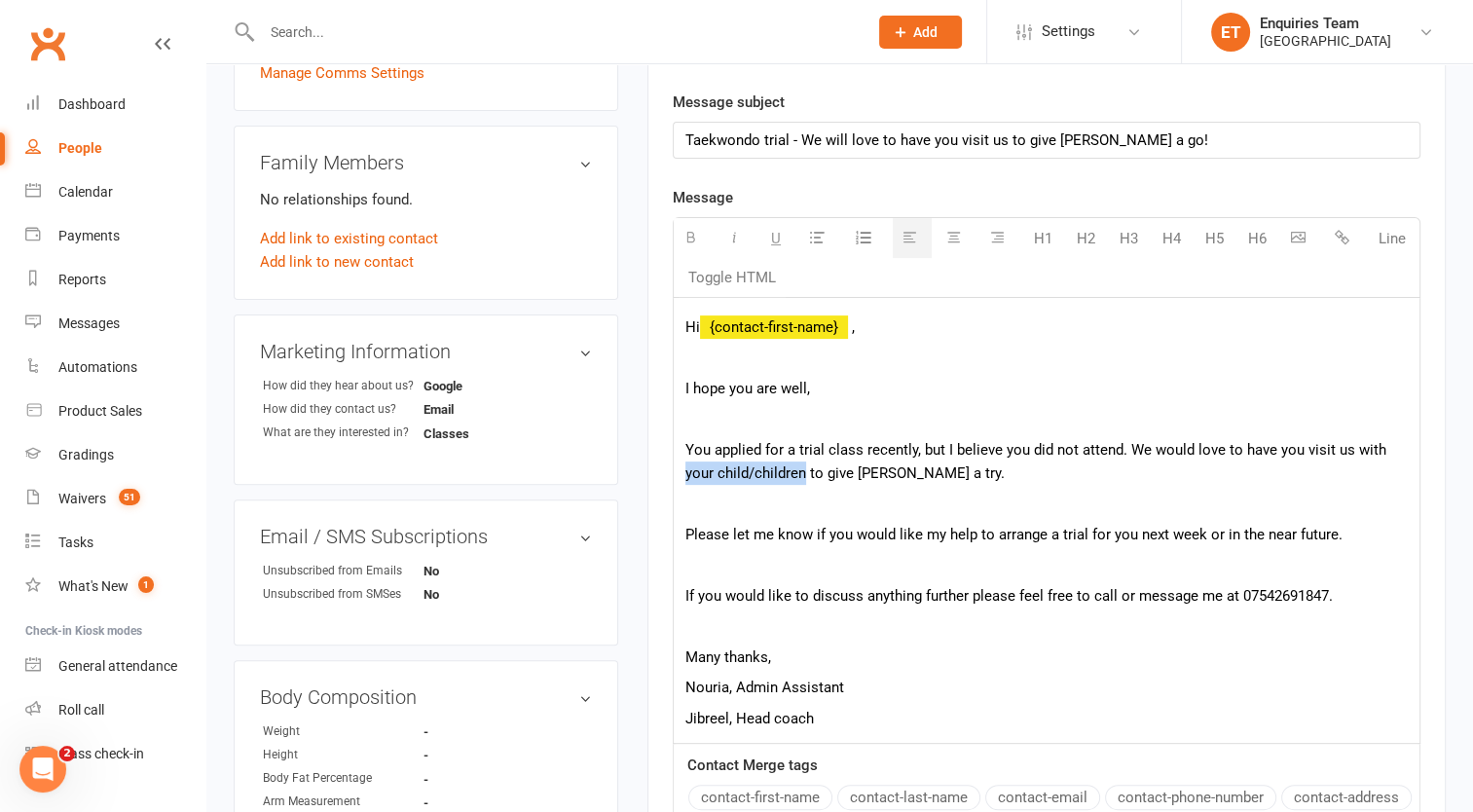
drag, startPoint x: 685, startPoint y: 467, endPoint x: 803, endPoint y: 474, distance: 119.0
click at [803, 474] on p "You applied for a trial class recently, but I believe you did not attend. We wo…" at bounding box center [1047, 461] width 723 height 47
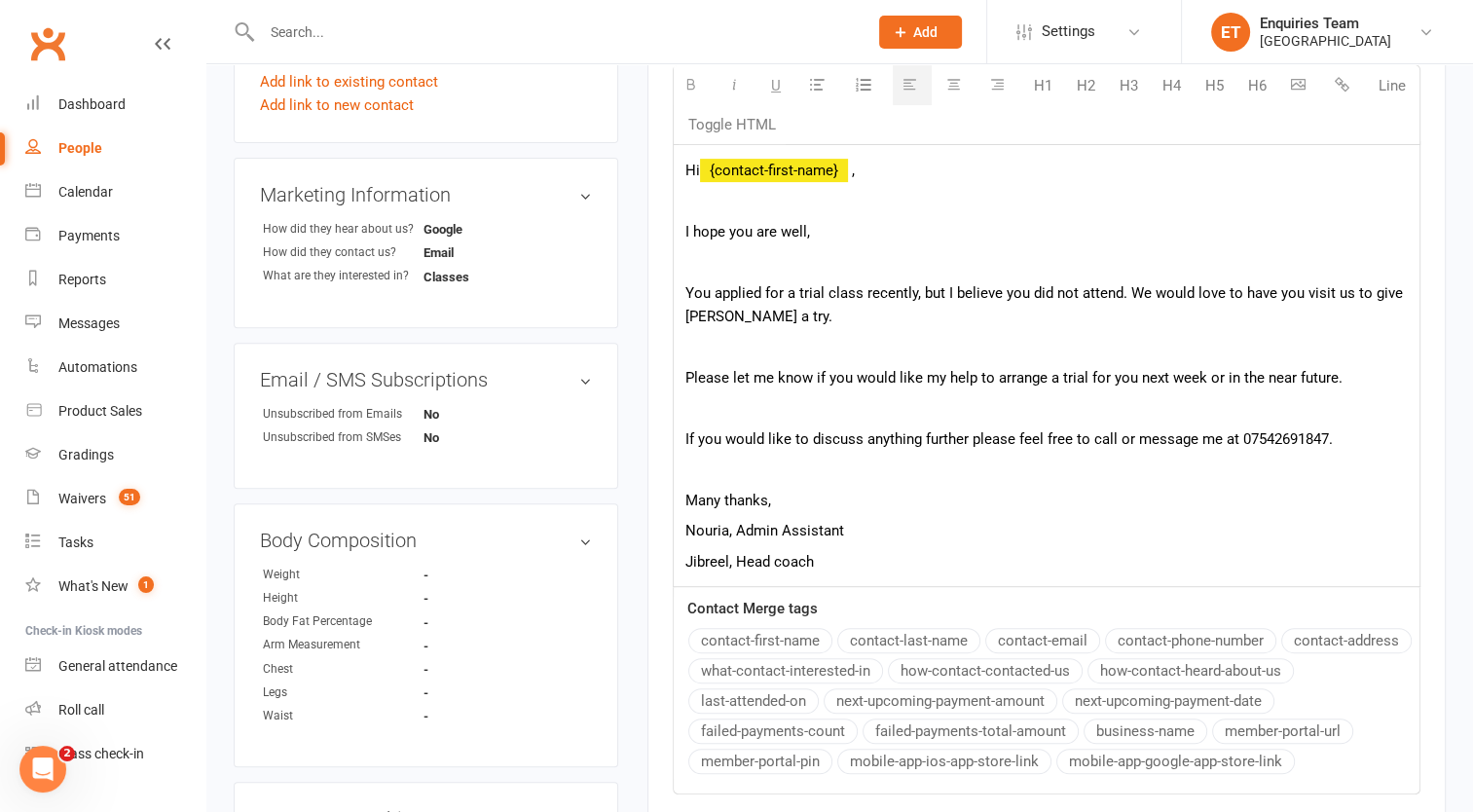
scroll to position [876, 0]
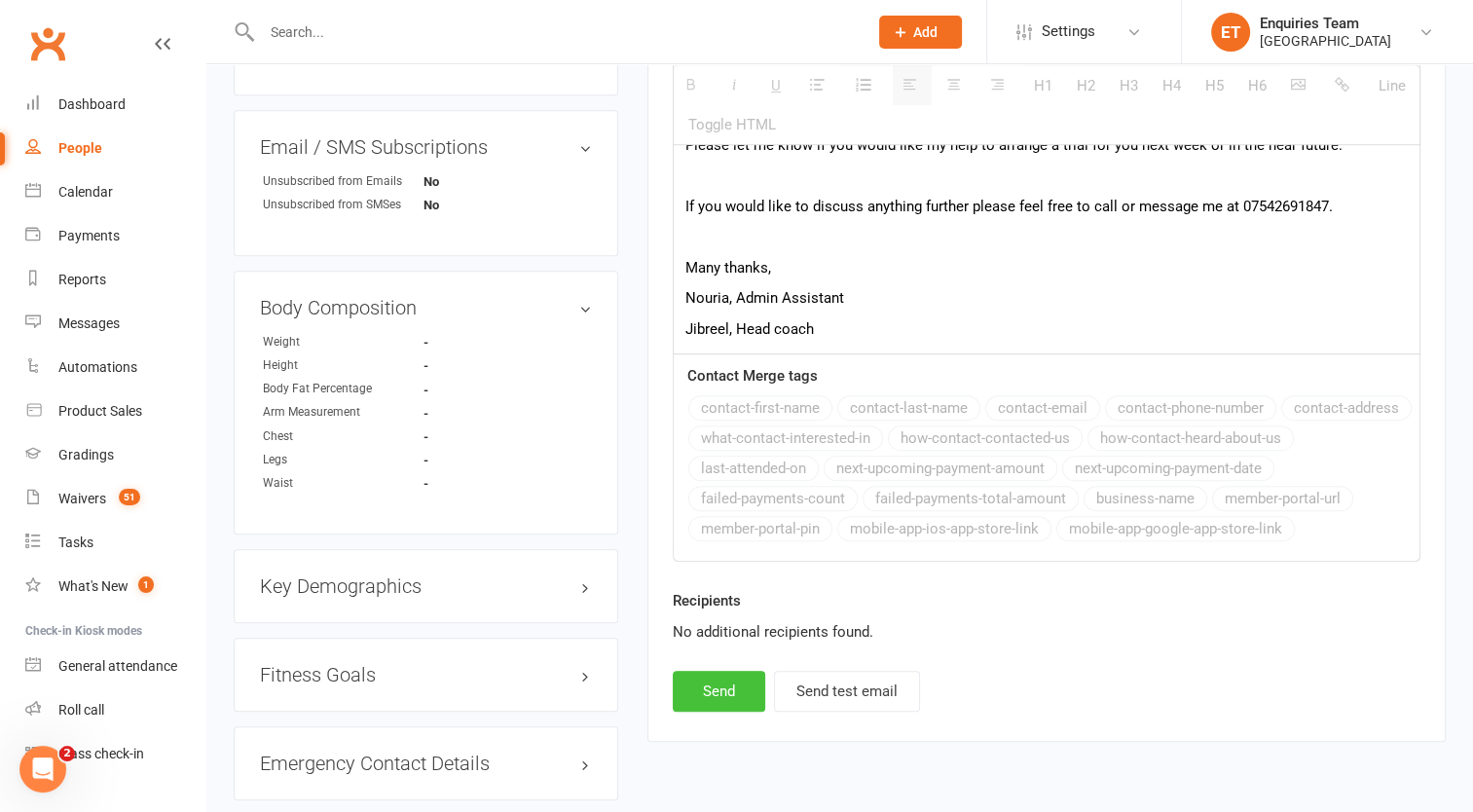
click at [700, 684] on button "Send" at bounding box center [719, 691] width 93 height 41
select select
select select "0"
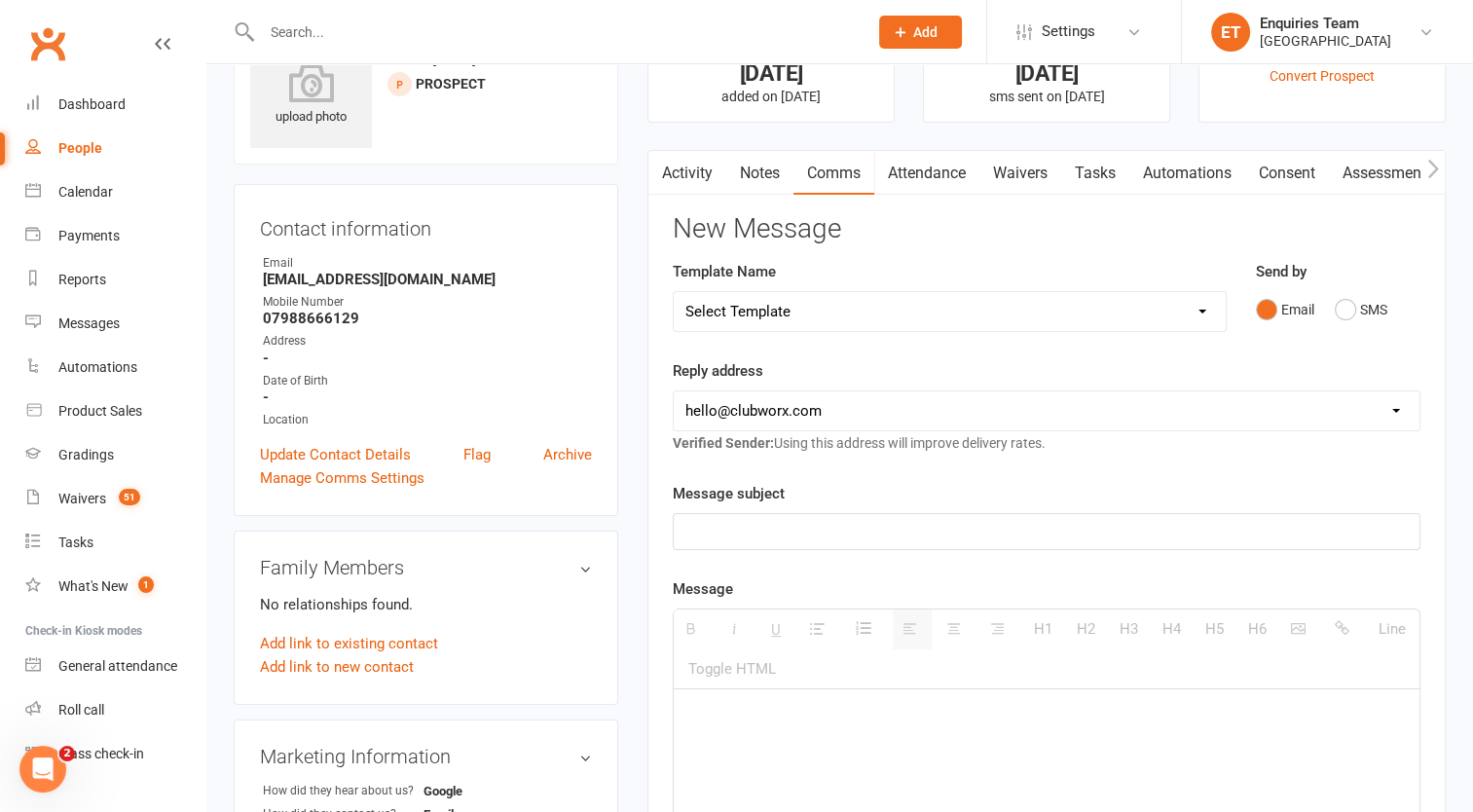
scroll to position [0, 0]
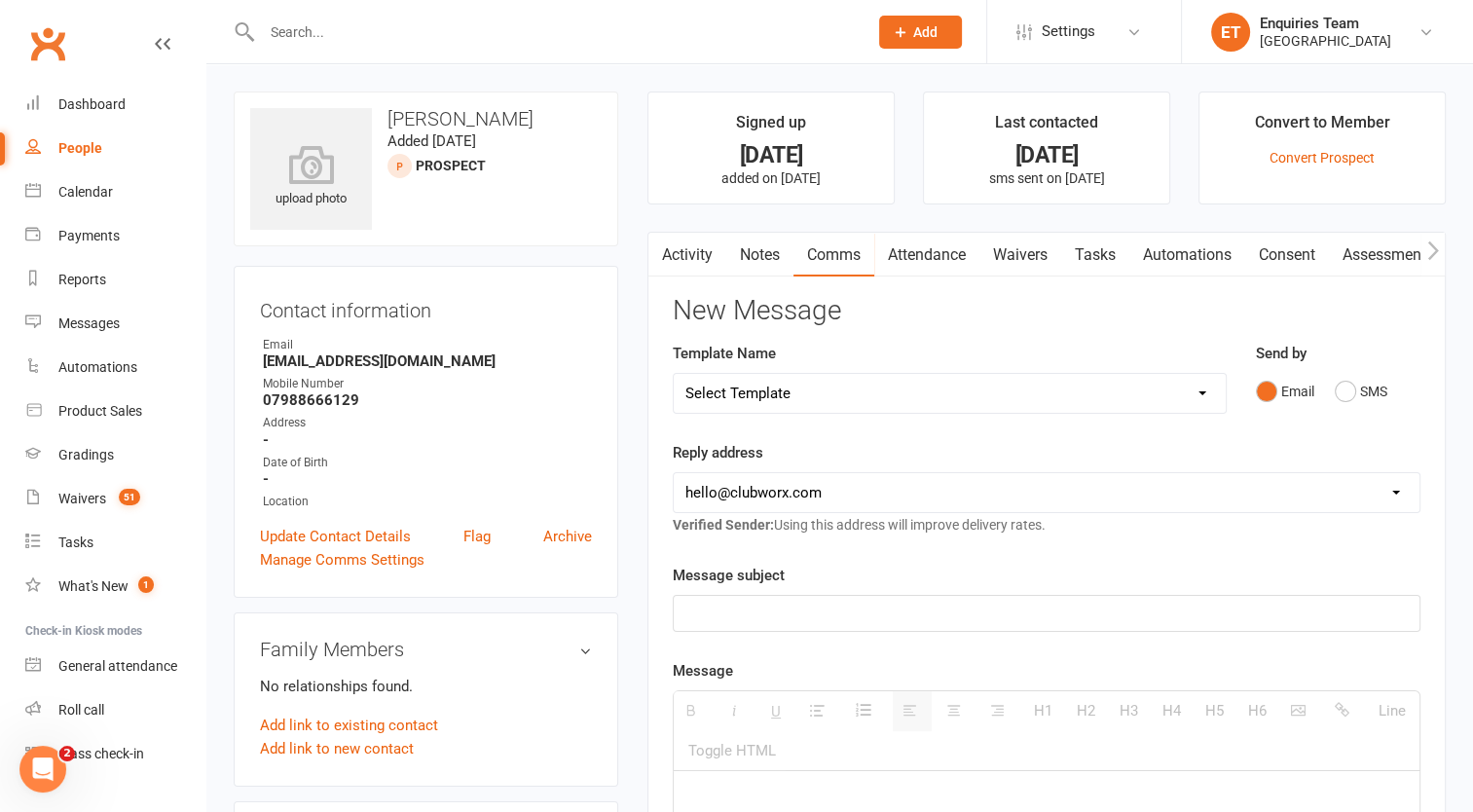
click at [336, 29] on input "text" at bounding box center [555, 32] width 598 height 27
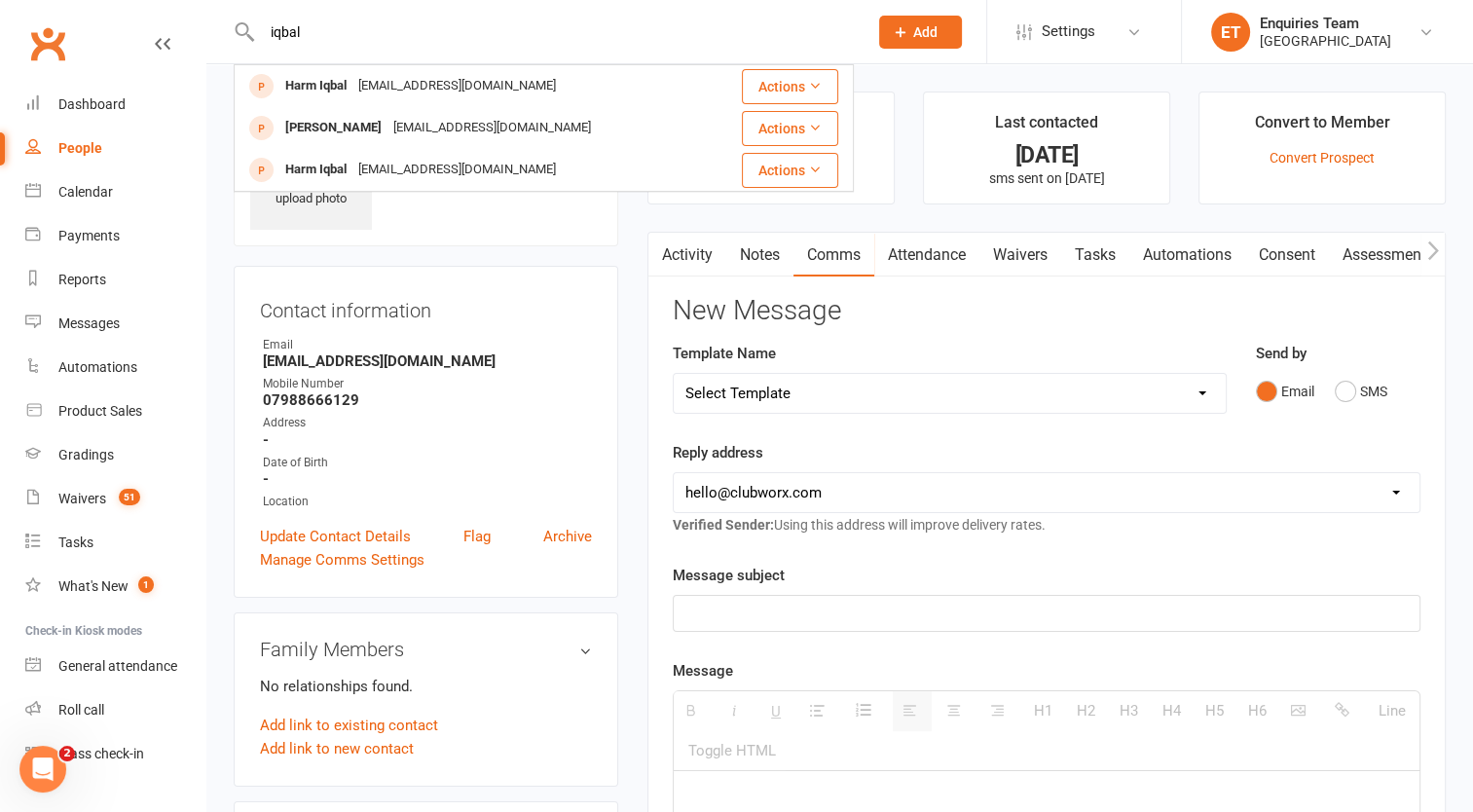
drag, startPoint x: 307, startPoint y: 29, endPoint x: 245, endPoint y: 25, distance: 61.5
click at [245, 25] on div "iqbal Harm Iqbal [EMAIL_ADDRESS][DOMAIN_NAME] Actions [PERSON_NAME] [EMAIL_ADDR…" at bounding box center [544, 31] width 620 height 63
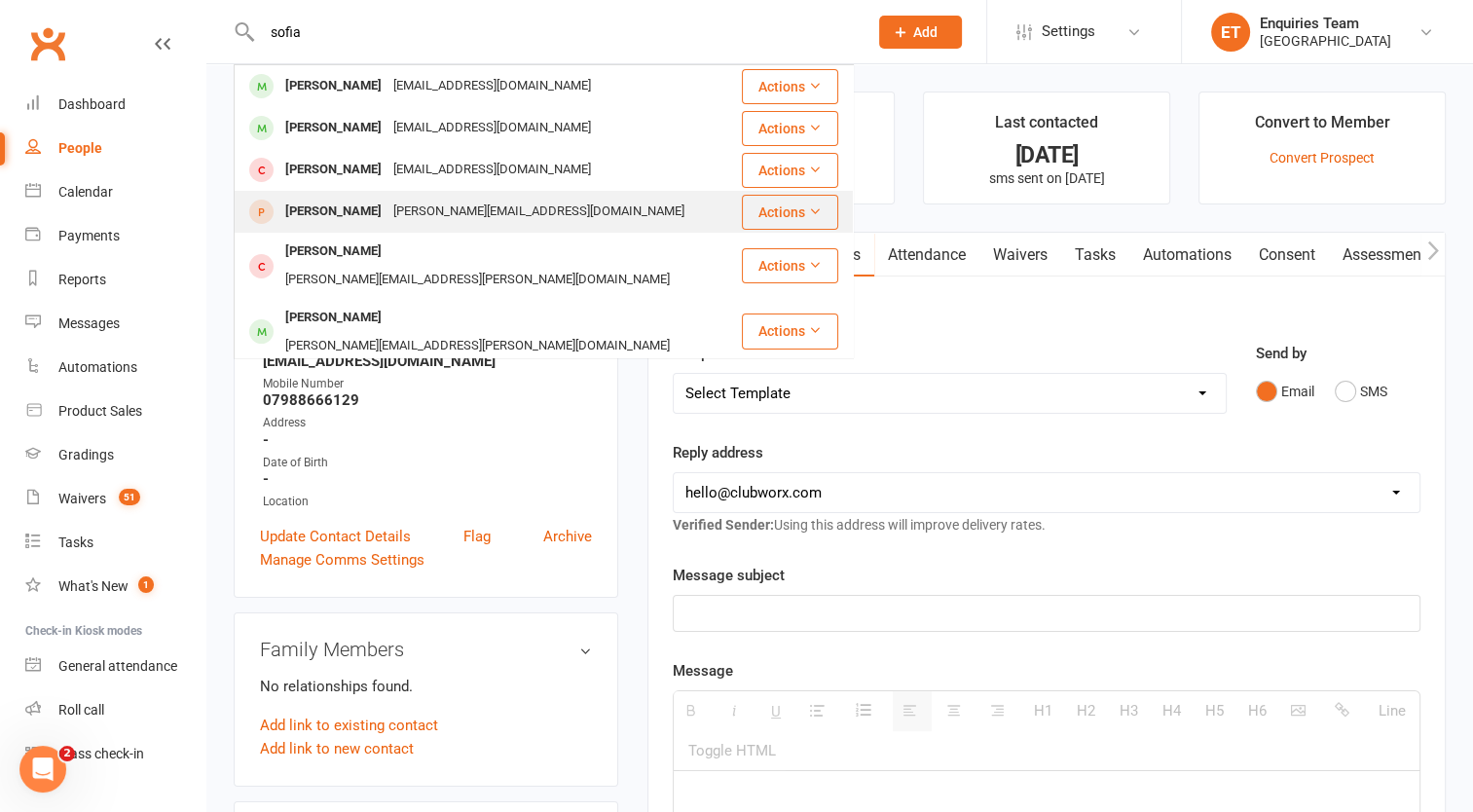
type input "sofia"
click at [388, 204] on div "[PERSON_NAME][EMAIL_ADDRESS][DOMAIN_NAME]" at bounding box center [539, 212] width 303 height 28
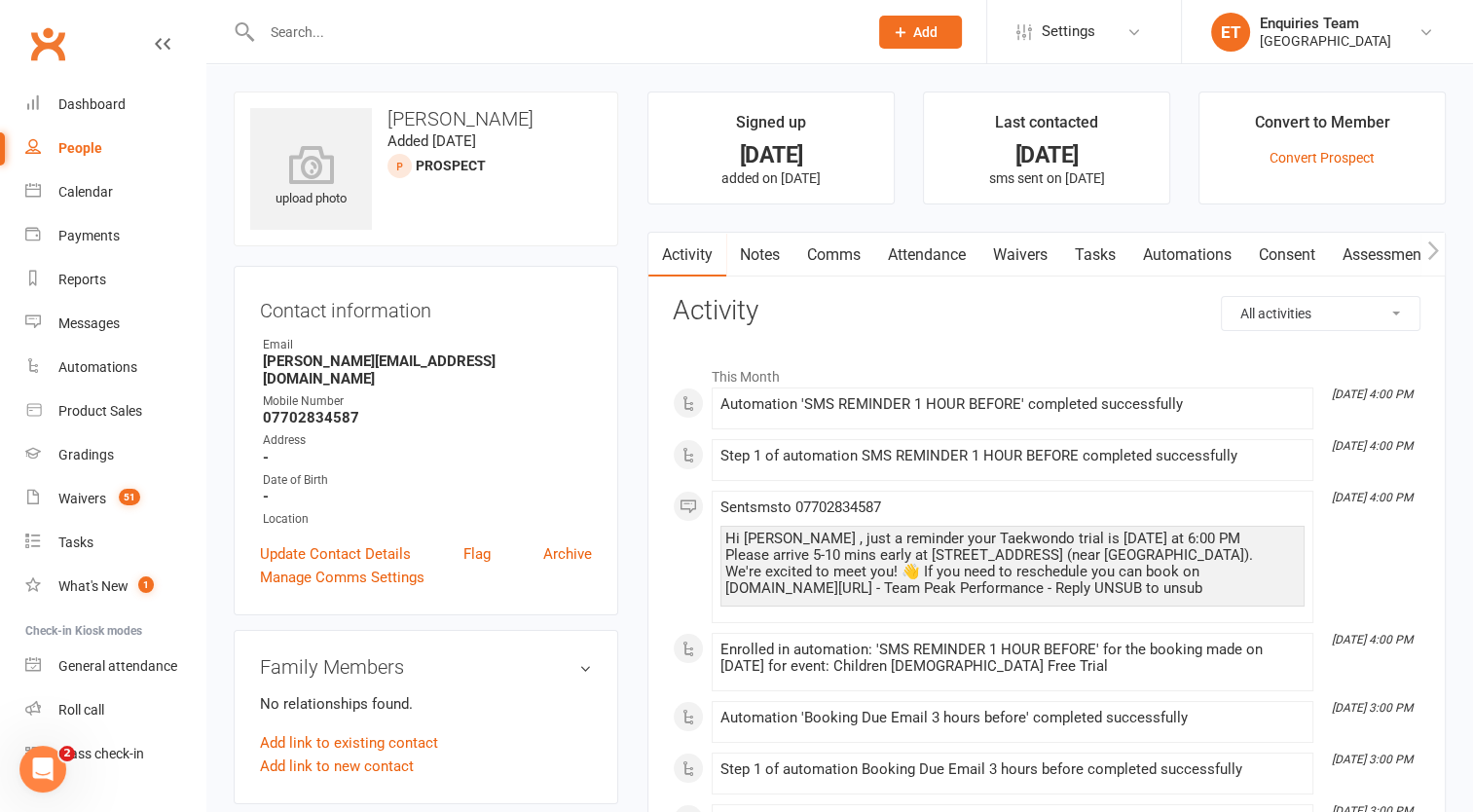
click at [834, 259] on link "Comms" at bounding box center [834, 255] width 81 height 45
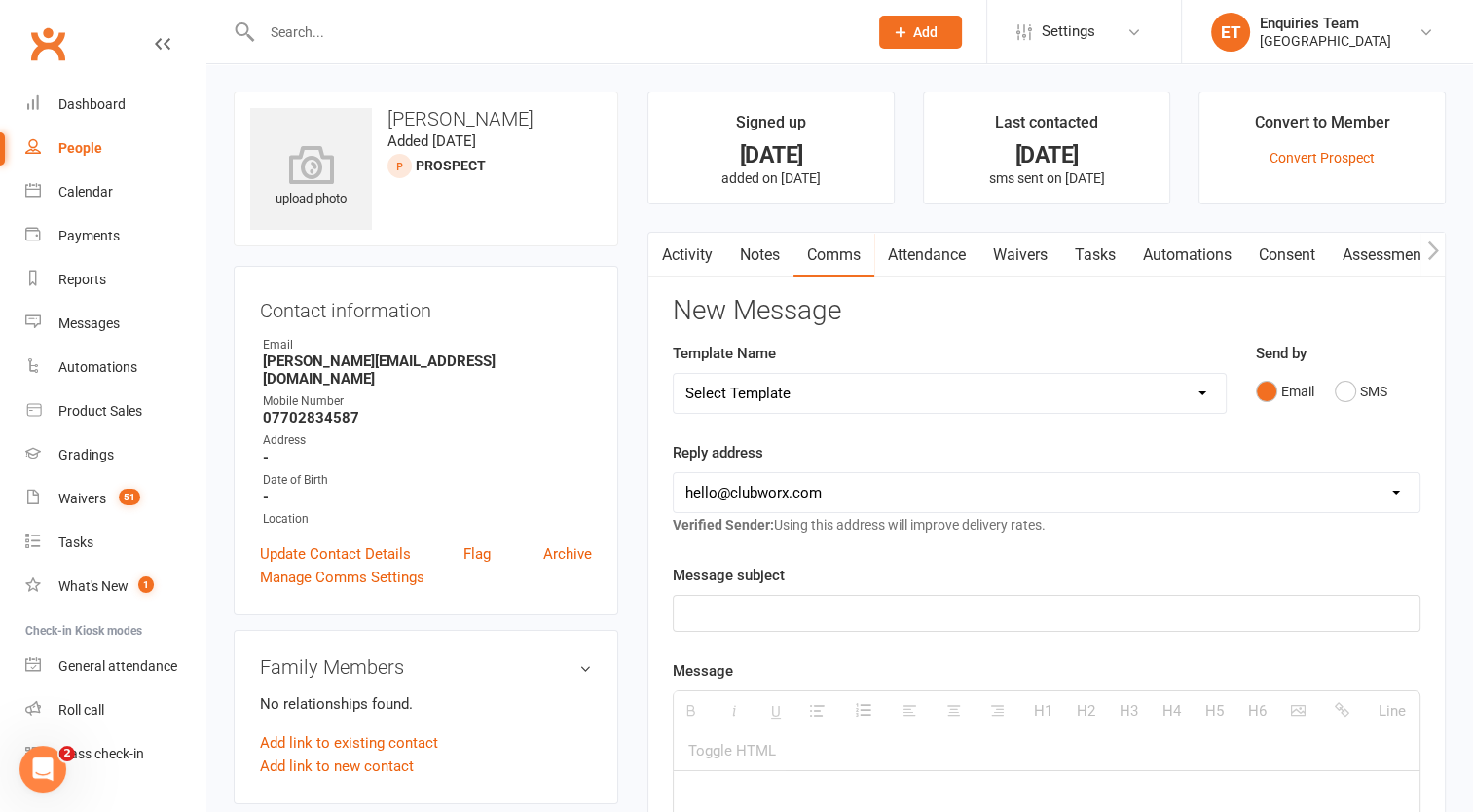
click at [787, 399] on select "Select Template [Email] Welcome to Peak Performance – Your Trial Class Is Booke…" at bounding box center [950, 393] width 552 height 39
select select "4"
click at [674, 374] on select "Select Template [Email] Welcome to Peak Performance – Your Trial Class Is Booke…" at bounding box center [950, 393] width 552 height 39
click at [786, 484] on select "[EMAIL_ADDRESS][DOMAIN_NAME] [EMAIL_ADDRESS][DOMAIN_NAME] [EMAIL_ADDRESS][DOMAI…" at bounding box center [1047, 492] width 746 height 39
select select "2"
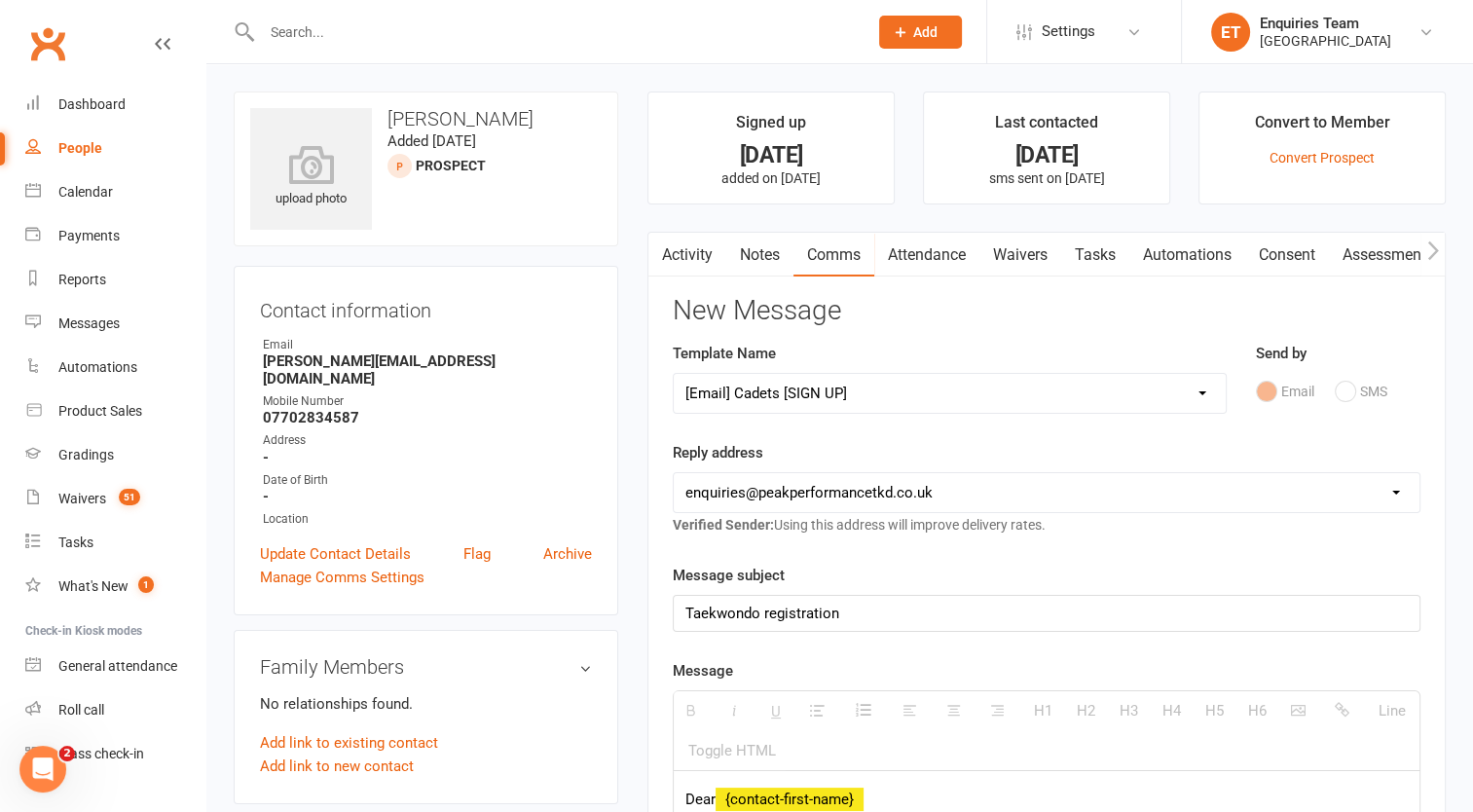
click at [674, 473] on select "[EMAIL_ADDRESS][DOMAIN_NAME] [EMAIL_ADDRESS][DOMAIN_NAME] [EMAIL_ADDRESS][DOMAI…" at bounding box center [1047, 492] width 746 height 39
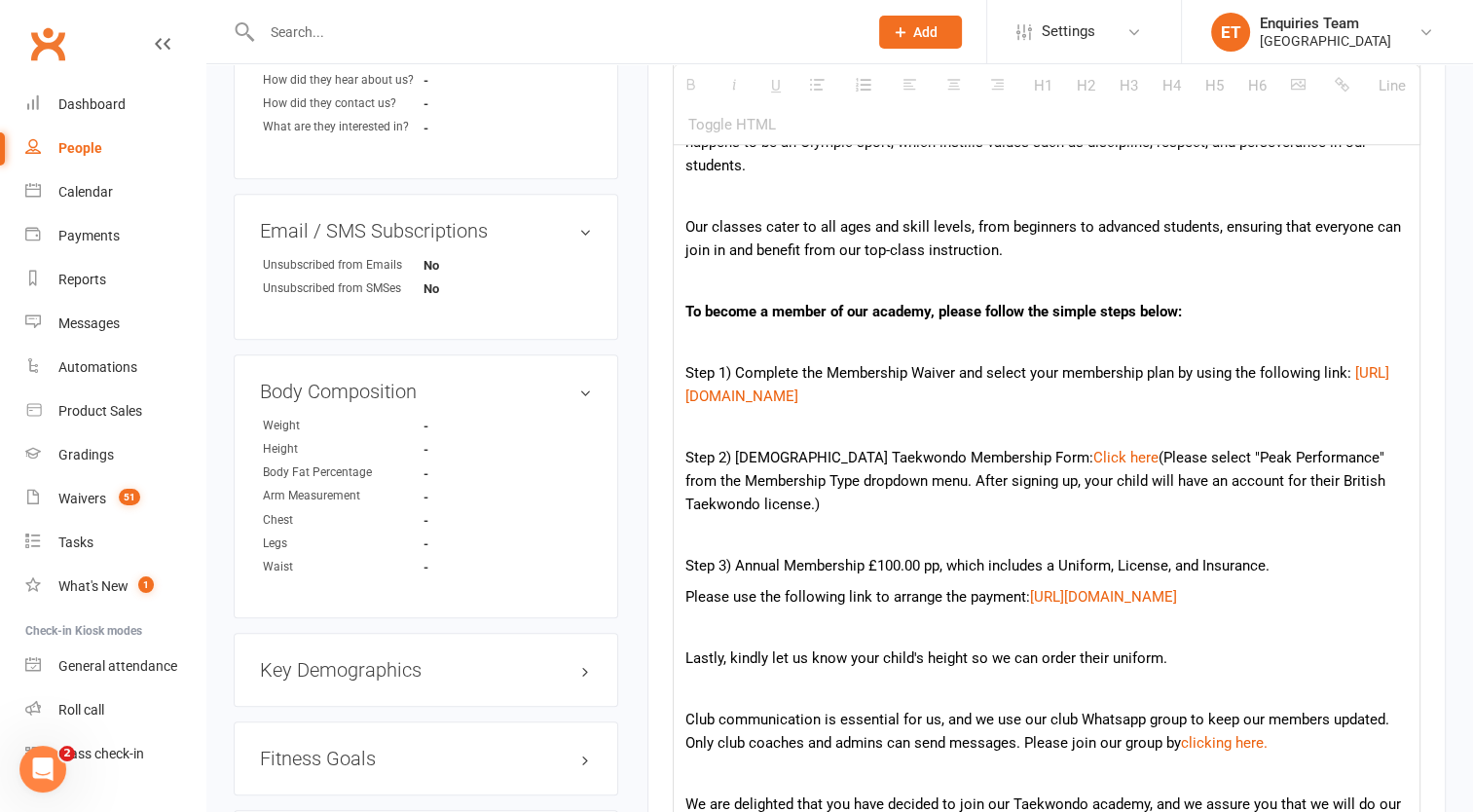
scroll to position [1071, 0]
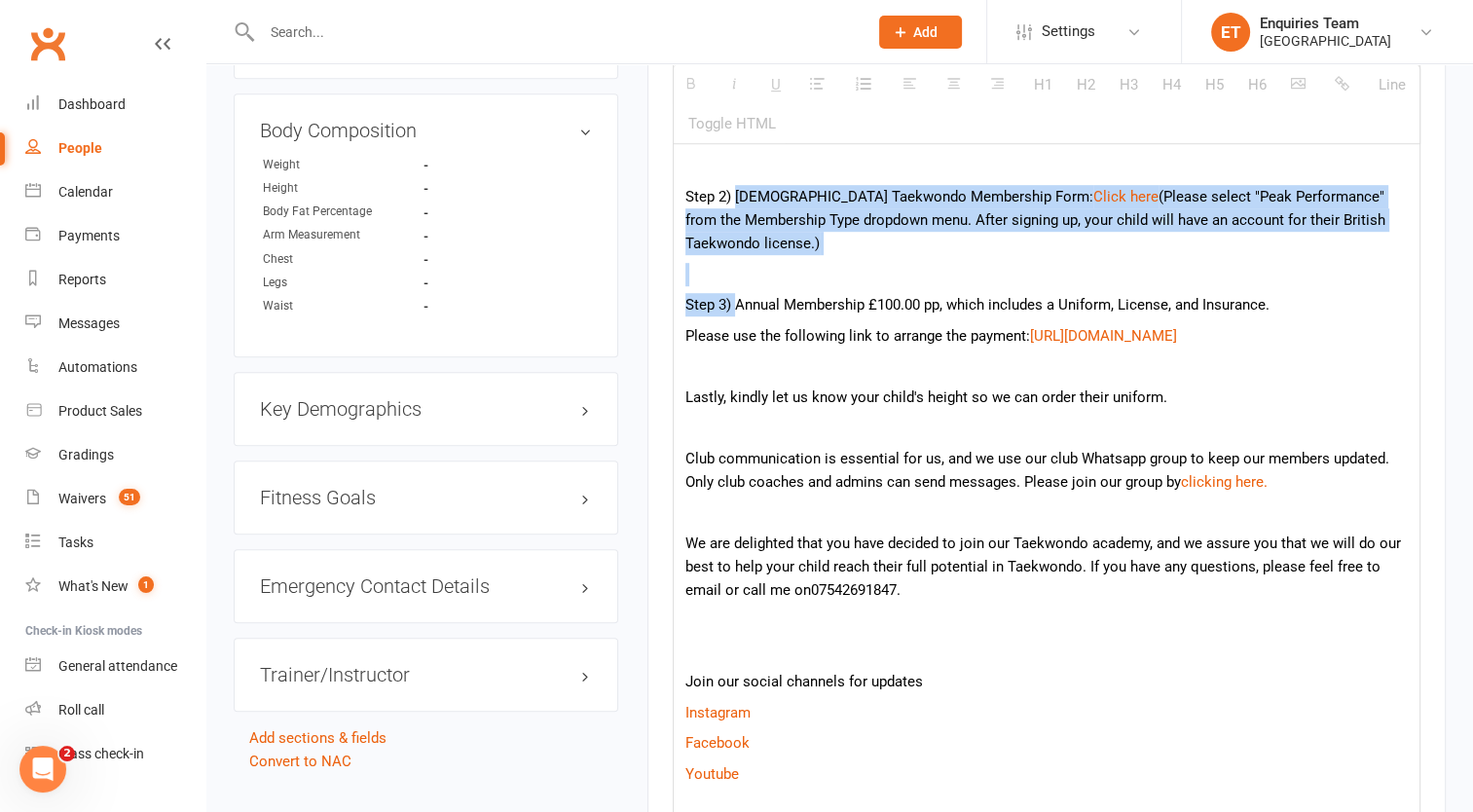
drag, startPoint x: 735, startPoint y: 193, endPoint x: 735, endPoint y: 306, distance: 113.0
click at [735, 306] on div "Dear {contact-first-name} We are thrilled to have had your child visit our Taek…" at bounding box center [1047, 657] width 746 height 1886
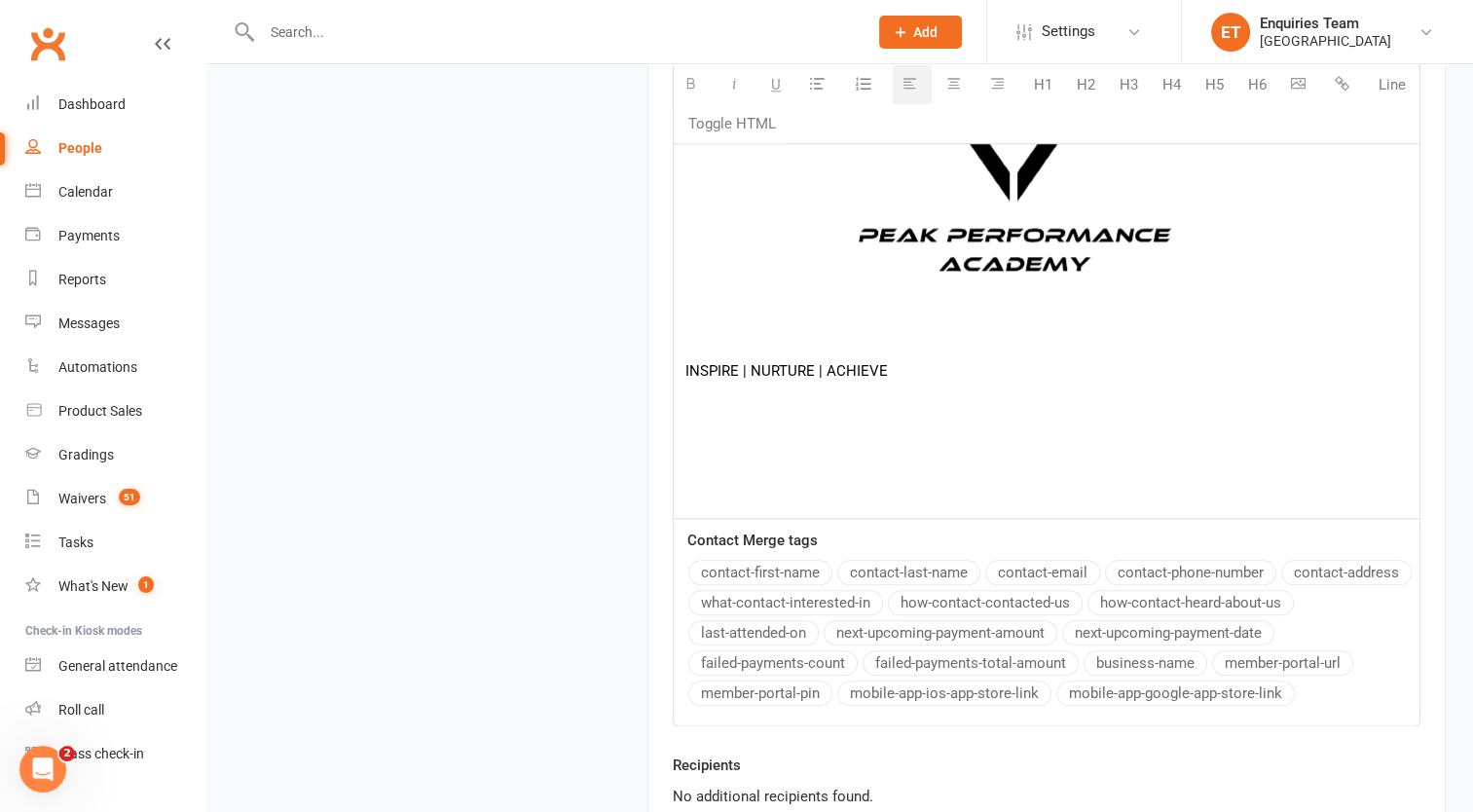
scroll to position [2236, 0]
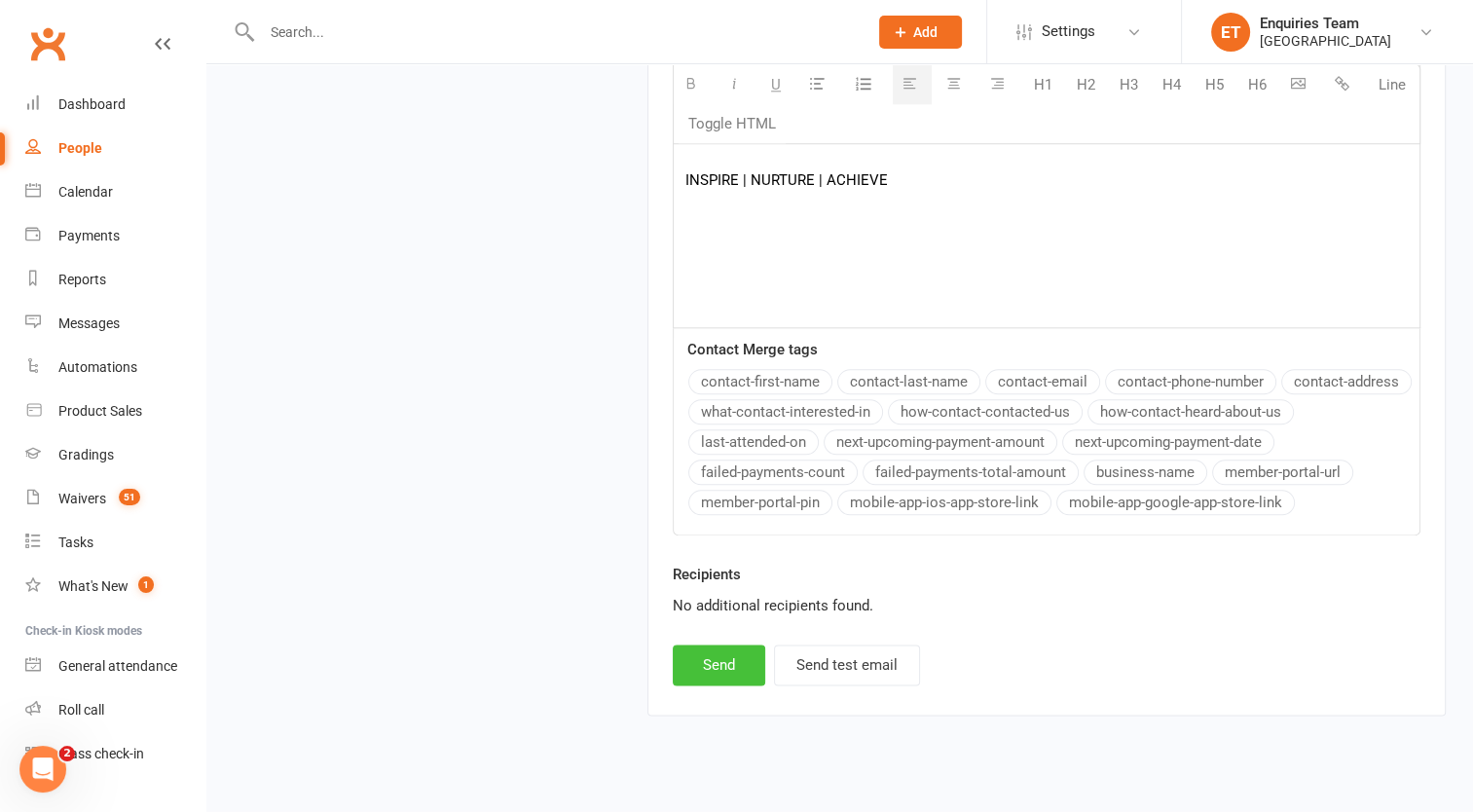
click at [695, 645] on button "Send" at bounding box center [719, 665] width 93 height 41
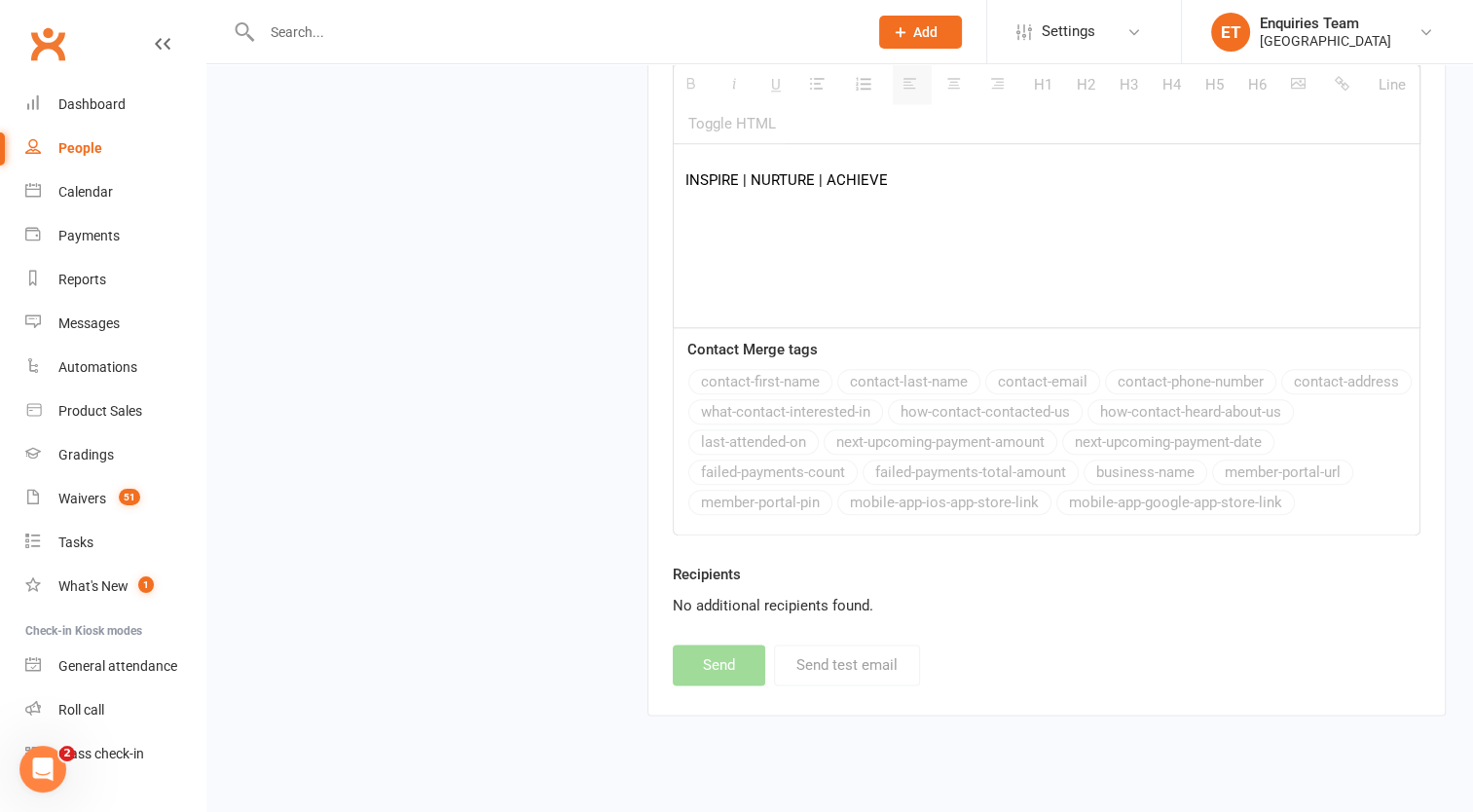
select select
select select "0"
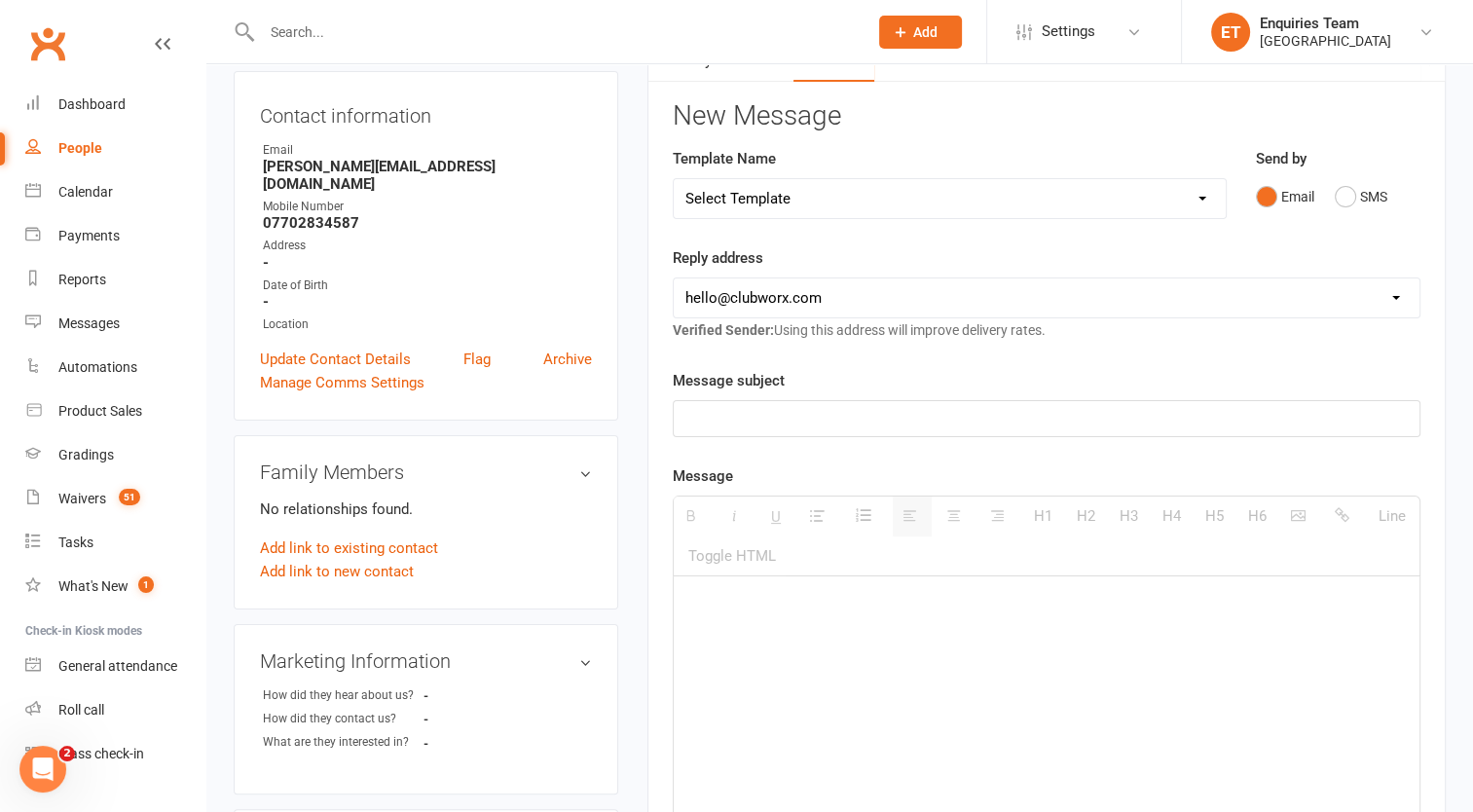
scroll to position [0, 0]
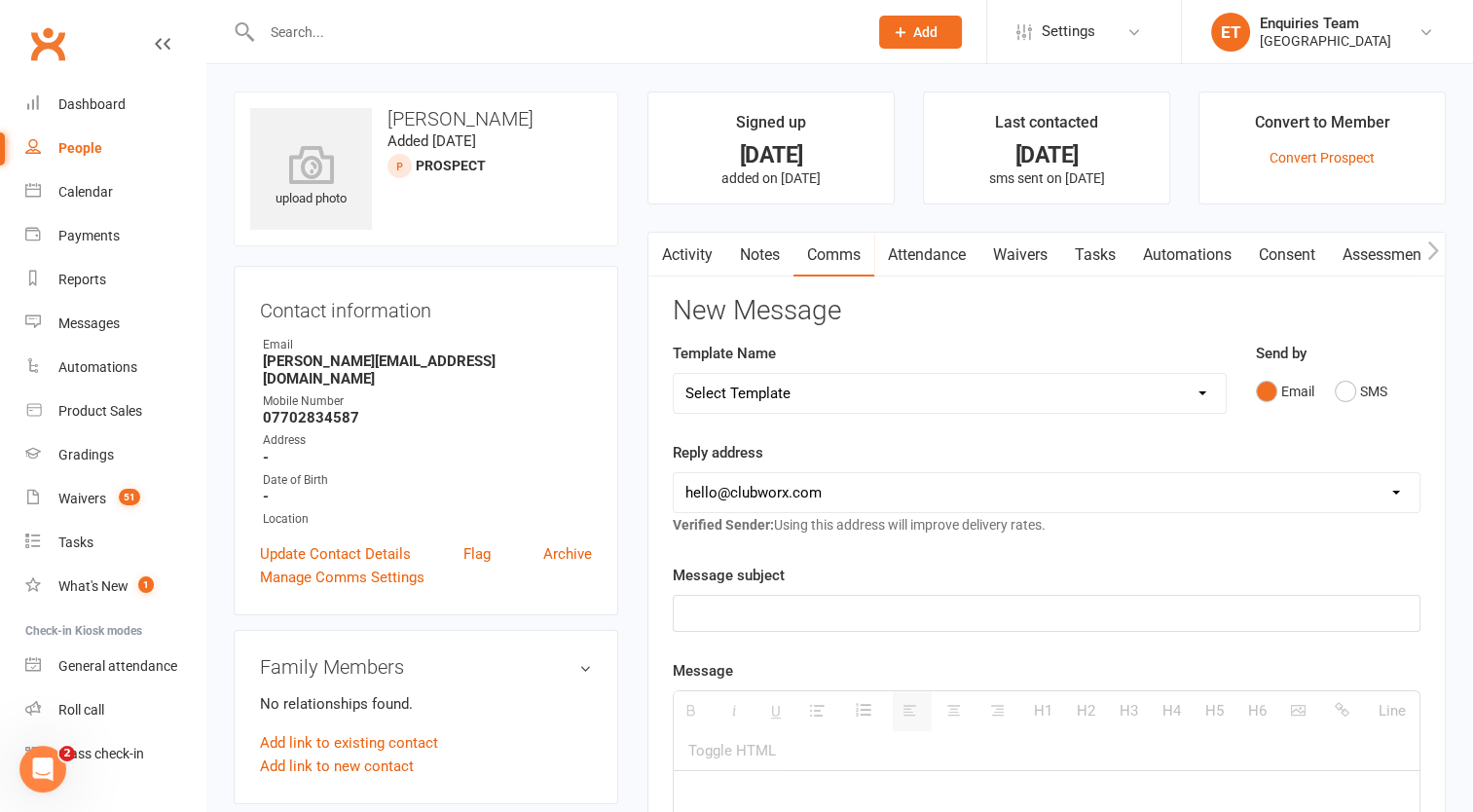
click at [317, 22] on input "text" at bounding box center [555, 32] width 598 height 27
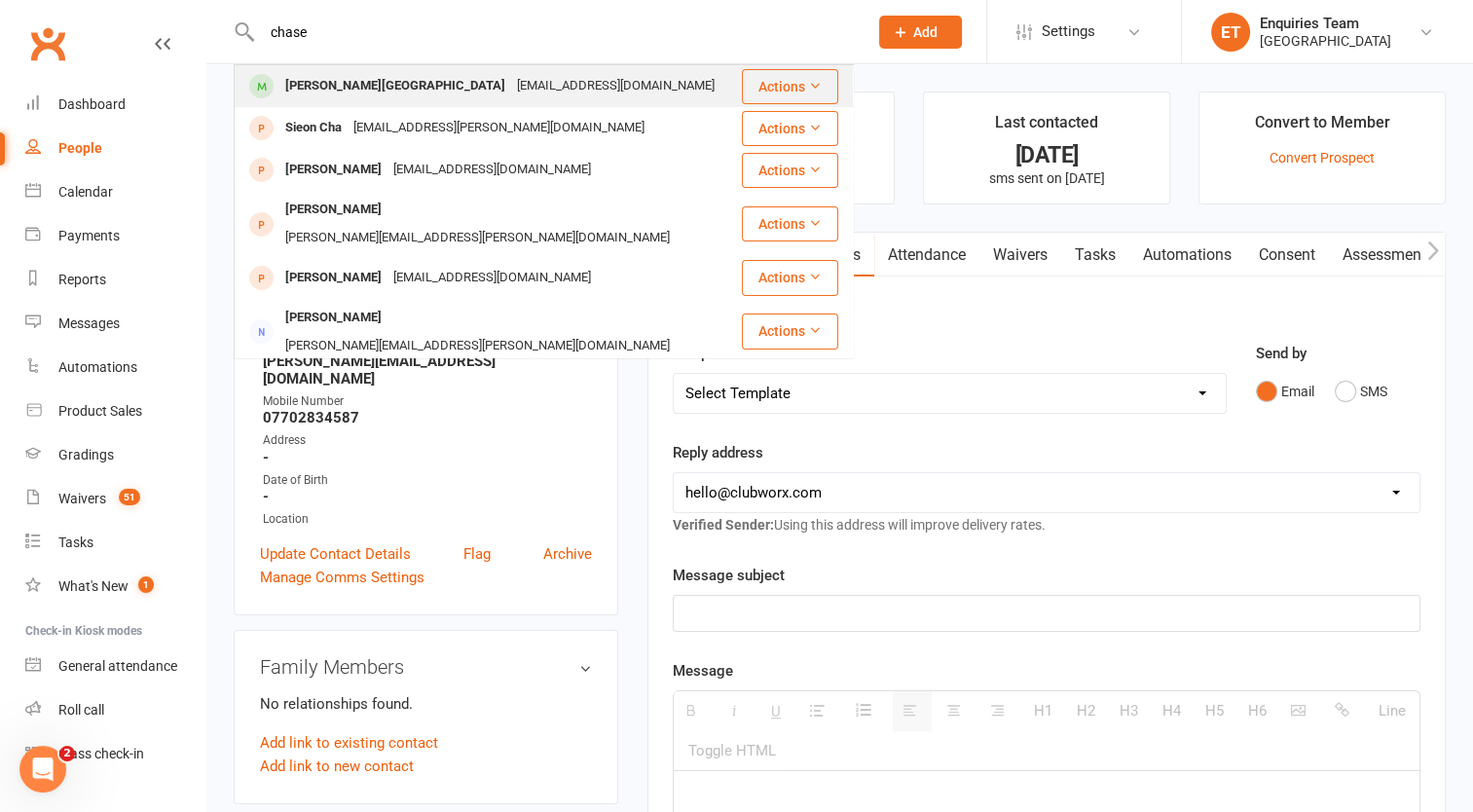
type input "chase"
click at [362, 80] on div "[PERSON_NAME][GEOGRAPHIC_DATA]" at bounding box center [395, 86] width 232 height 28
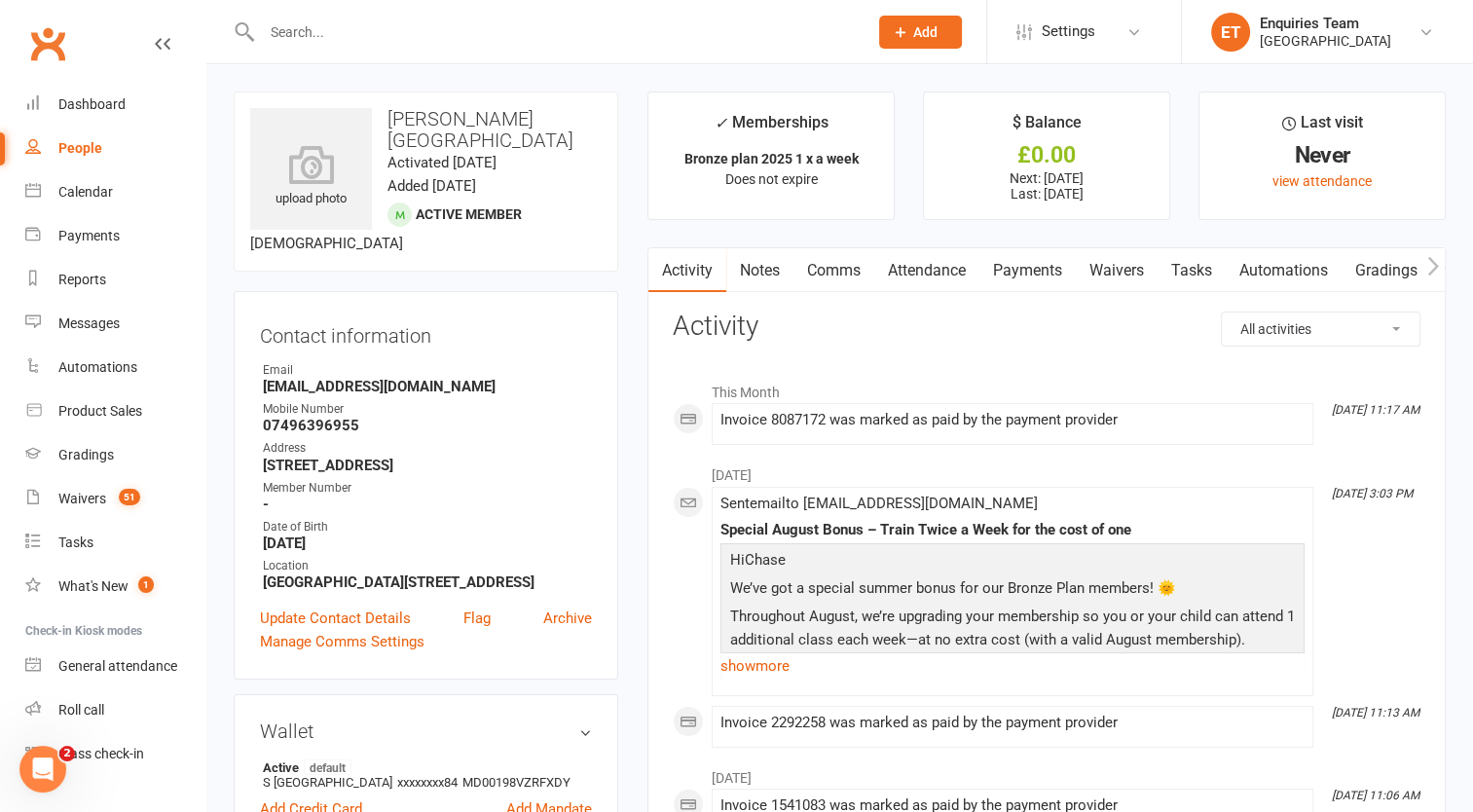
click at [1038, 258] on link "Payments" at bounding box center [1028, 270] width 96 height 45
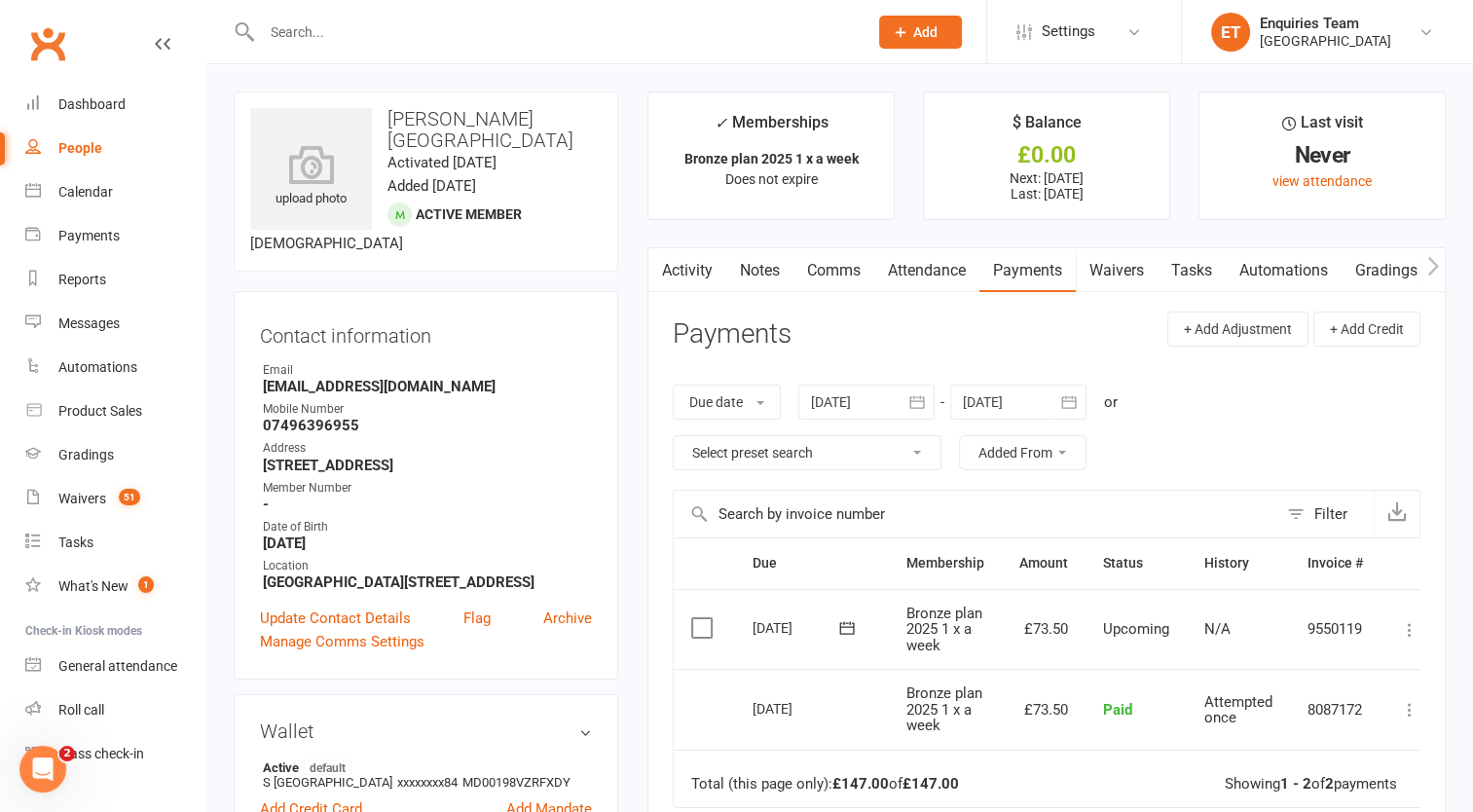
scroll to position [195, 0]
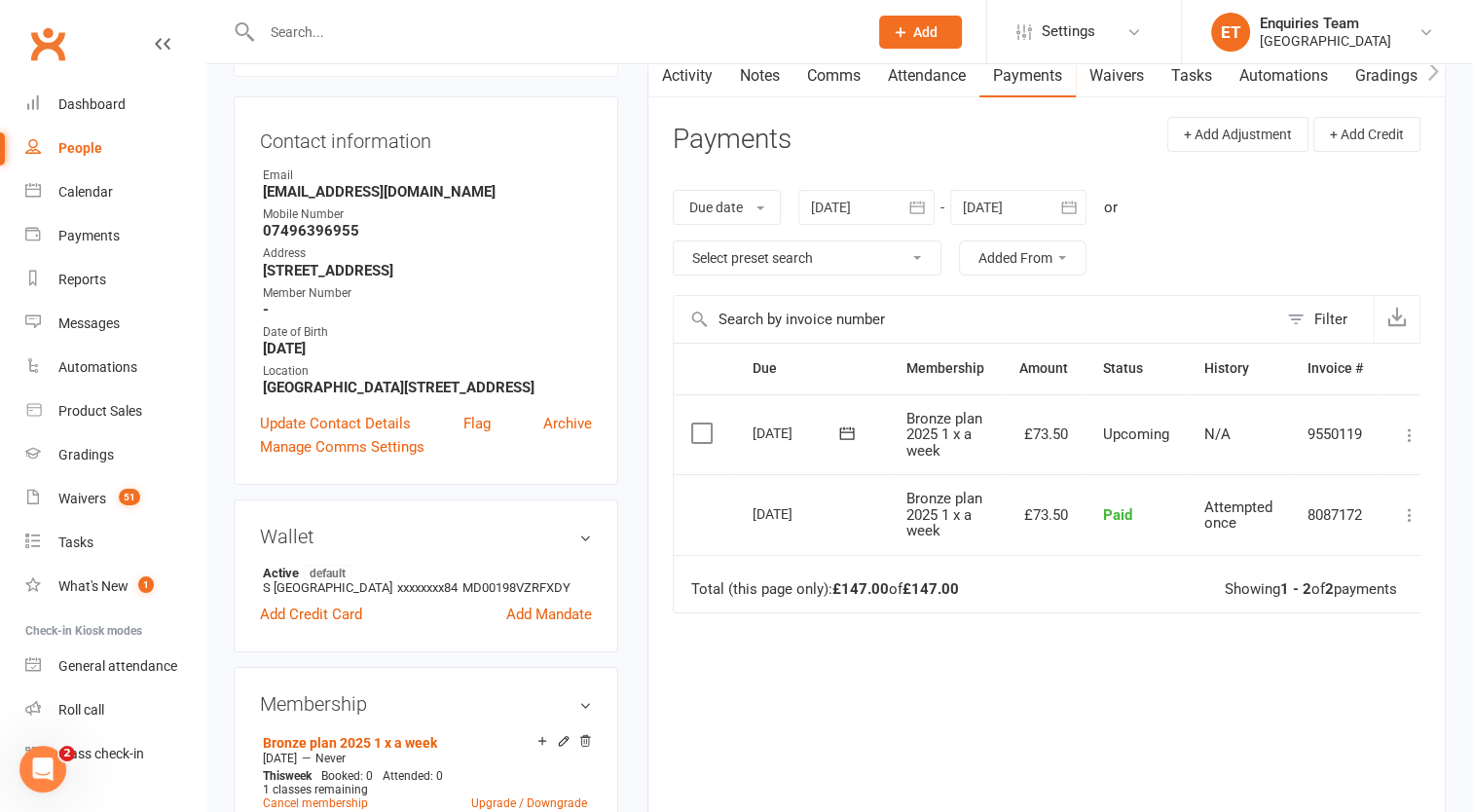
click at [784, 708] on div "Due Contact Membership Amount Status History Invoice # Select this [DATE] Chase…" at bounding box center [1047, 604] width 748 height 522
click at [1410, 436] on icon at bounding box center [1409, 435] width 19 height 19
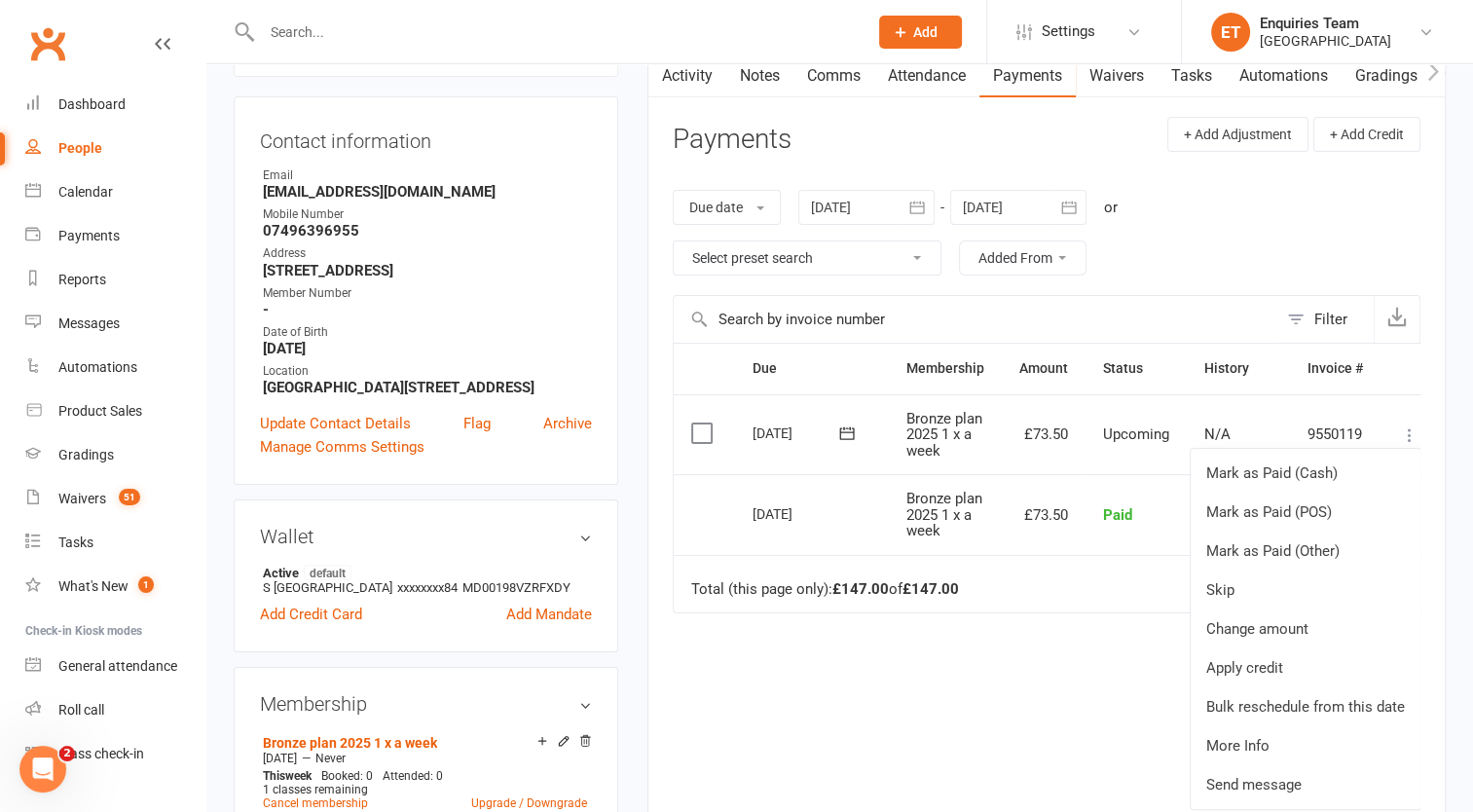
click at [973, 687] on div "Due Contact Membership Amount Status History Invoice # Select this [DATE] Chase…" at bounding box center [1047, 604] width 748 height 522
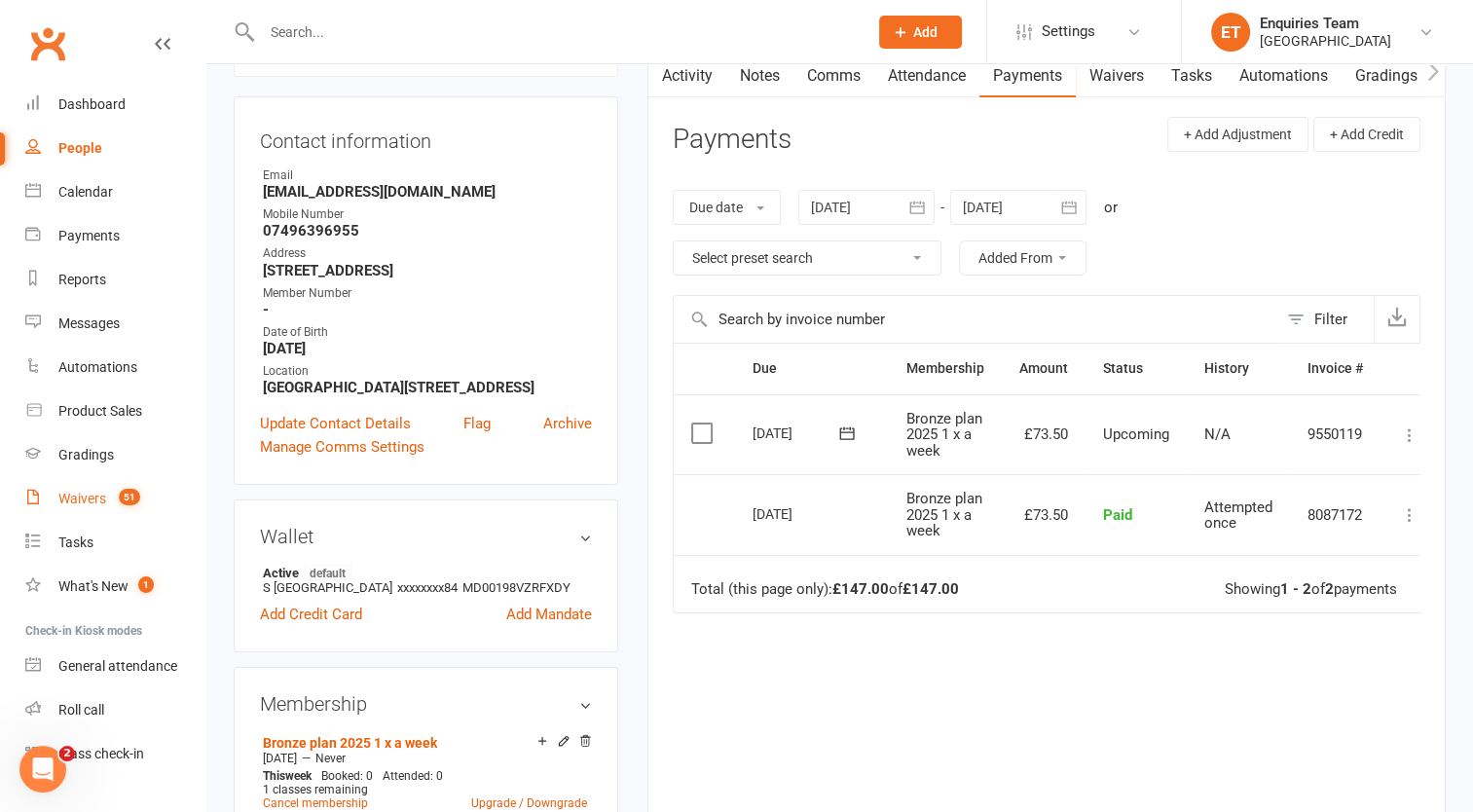
click at [92, 487] on link "Waivers 51" at bounding box center [115, 499] width 180 height 44
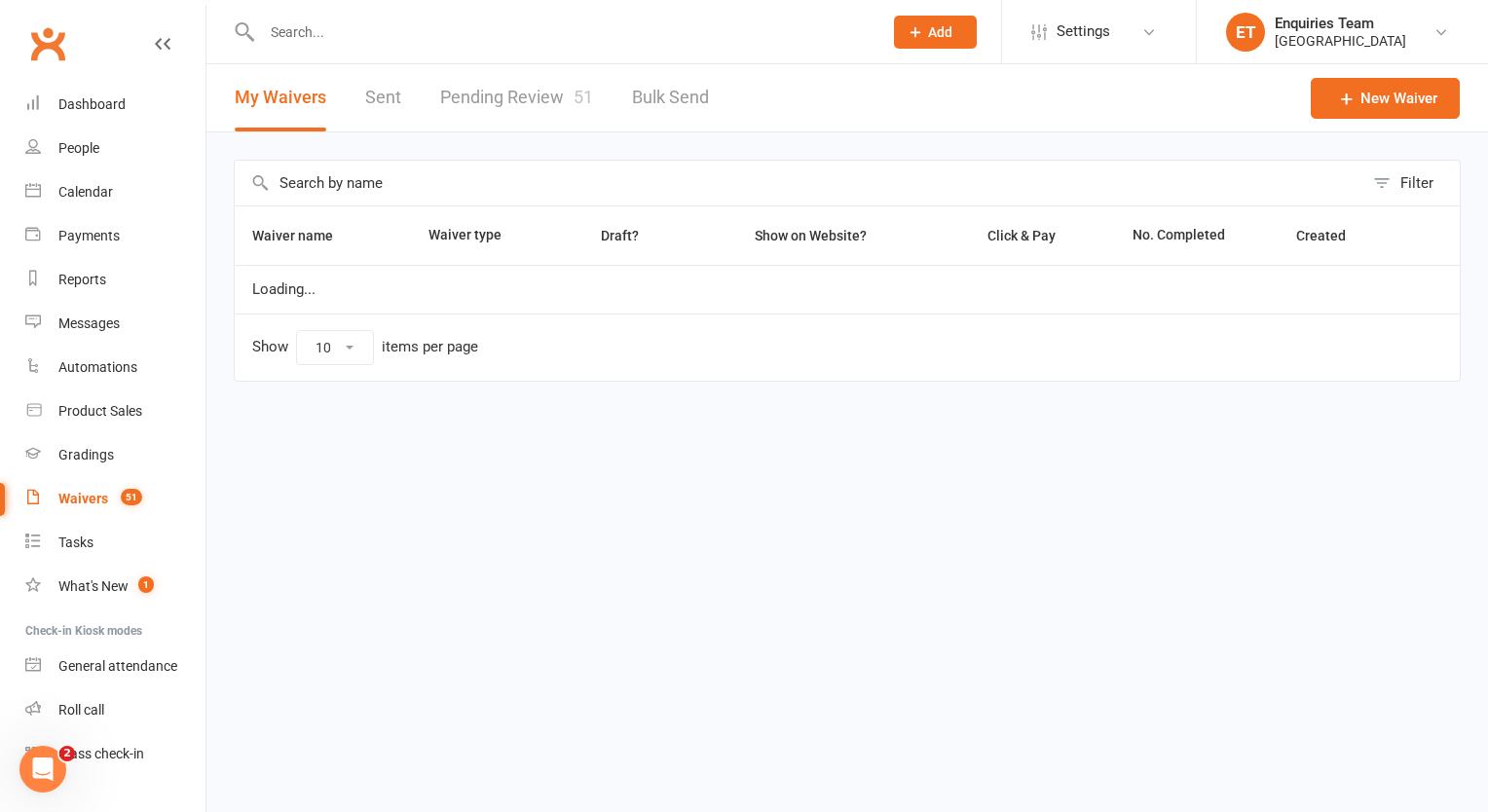
select select "100"
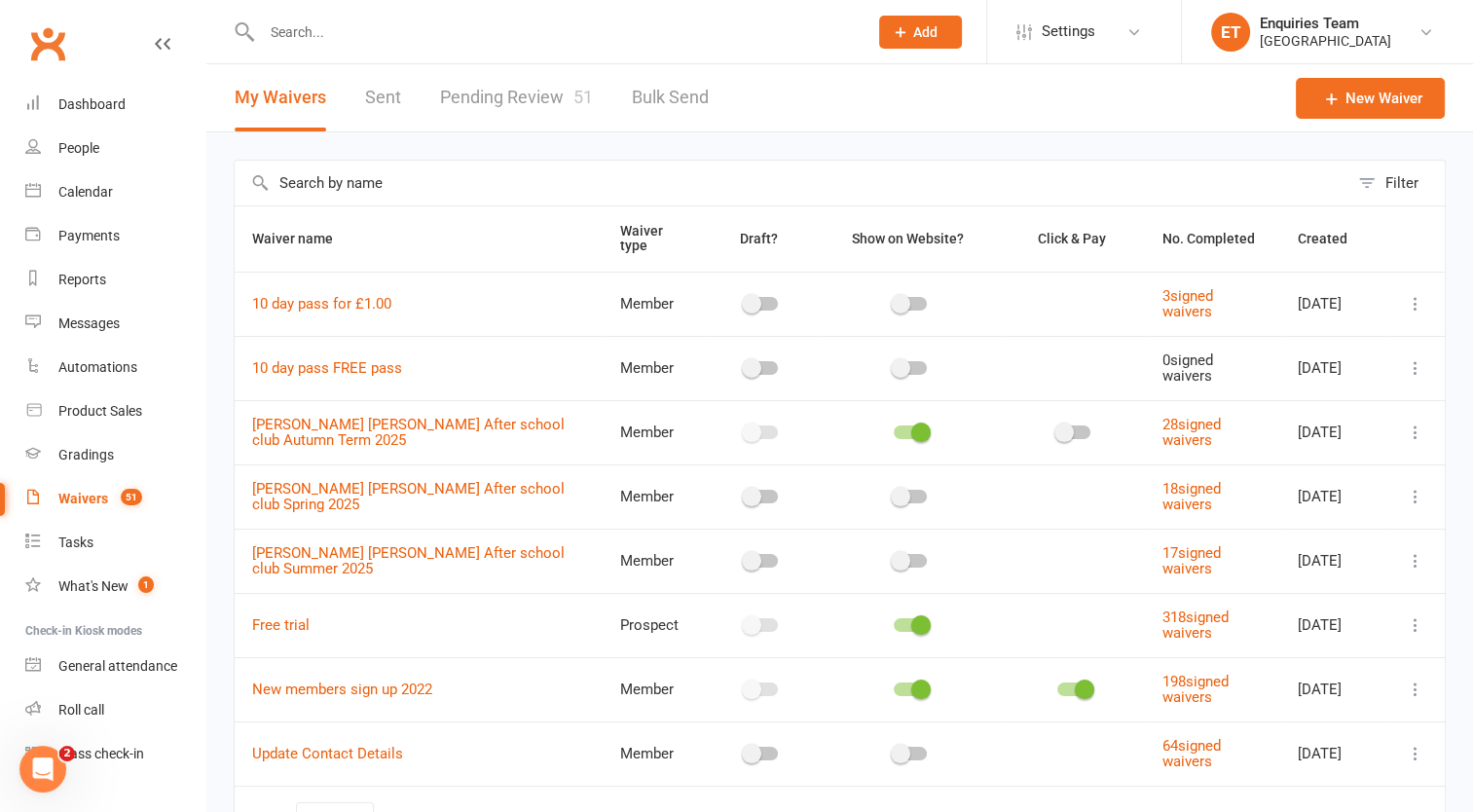
click at [498, 88] on link "Pending Review 51" at bounding box center [516, 97] width 153 height 67
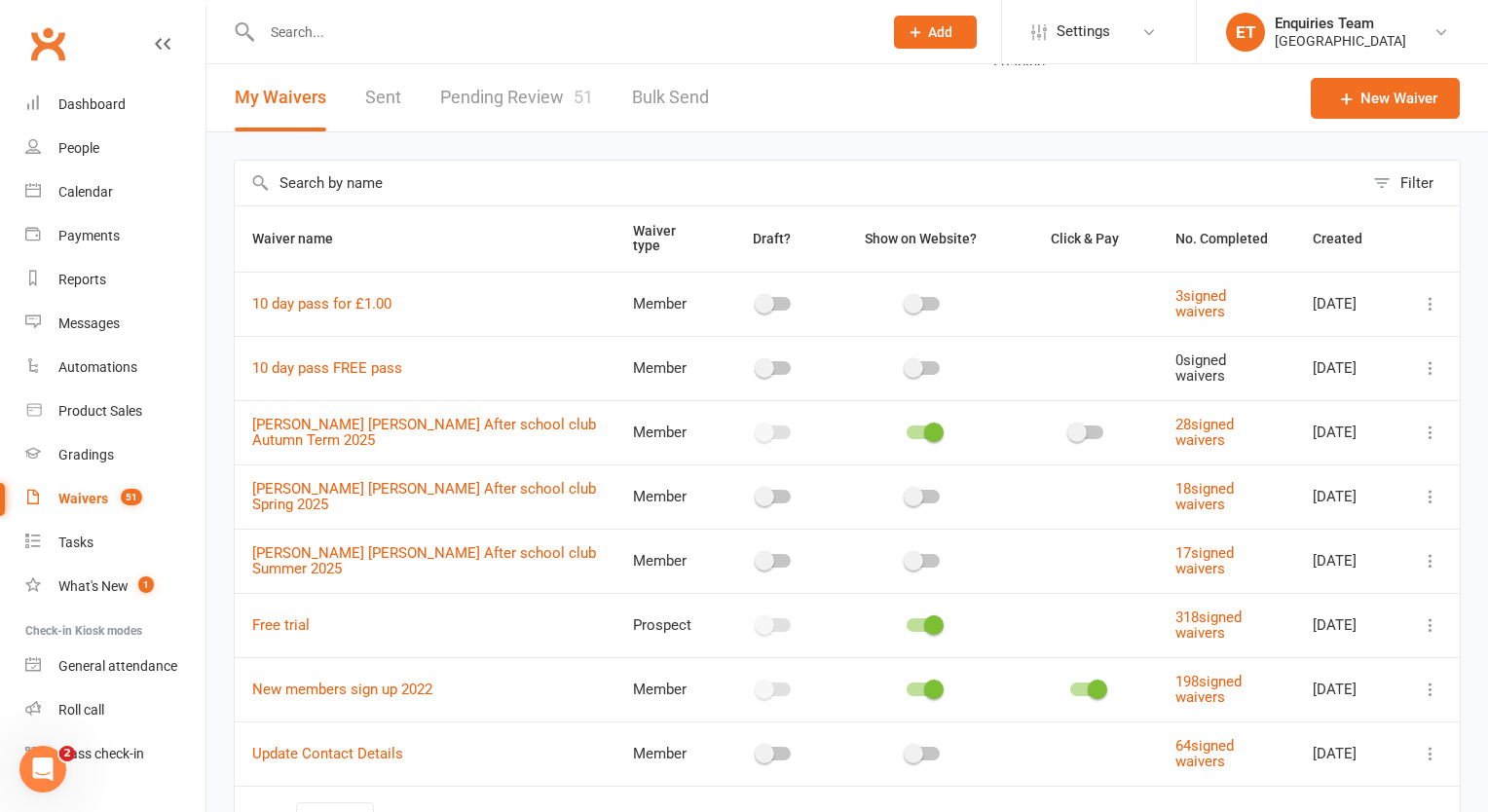
select select "50"
